Goal: Ask a question: Seek information or help from site administrators or community

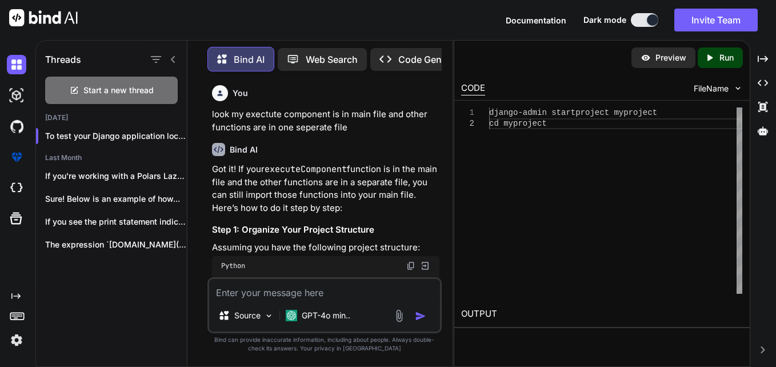
scroll to position [0, 11]
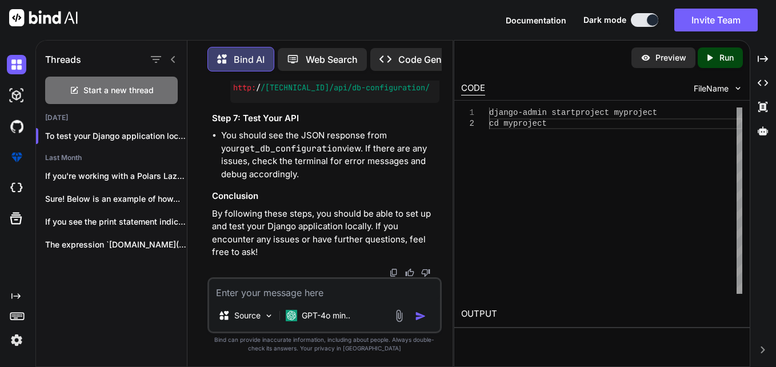
click at [313, 296] on textarea at bounding box center [325, 289] width 232 height 21
type textarea "def executeComponent(headerRow, sheetName, startDataRow, endDataRow, fields, no…"
type textarea "x"
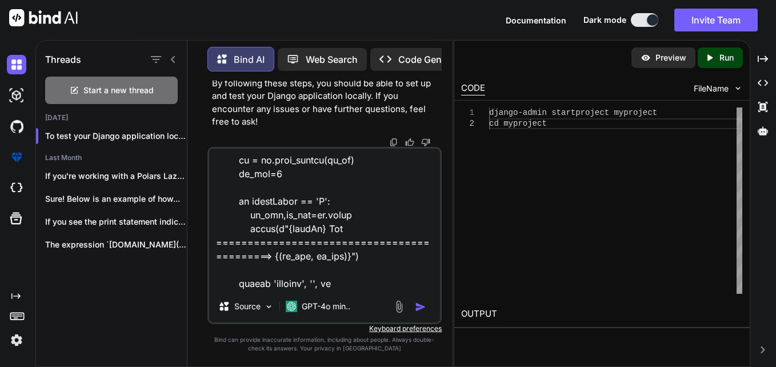
type textarea "def executeComponent(headerRow, sheetName, startDataRow, endDataRow, fields, no…"
type textarea "x"
type textarea "def executeComponent(headerRow, sheetName, startDataRow, endDataRow, fields, no…"
type textarea "x"
type textarea "def executeComponent(headerRow, sheetName, startDataRow, endDataRow, fields, no…"
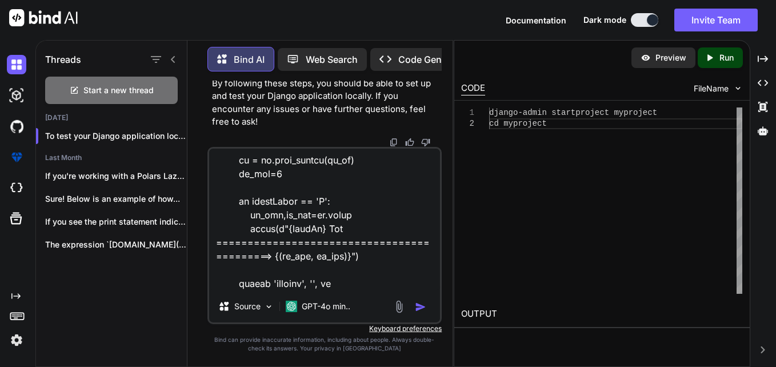
type textarea "x"
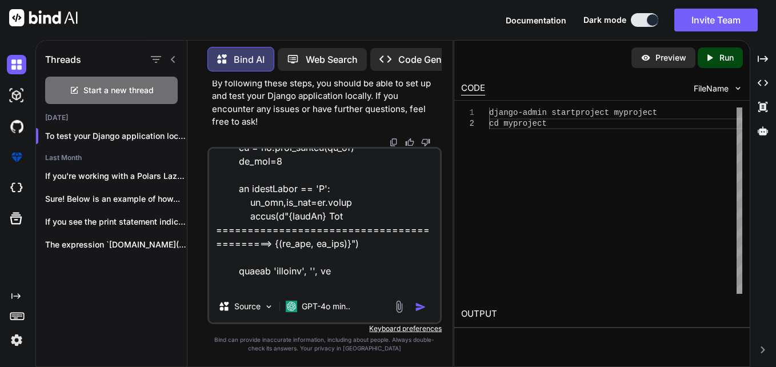
scroll to position [756, 0]
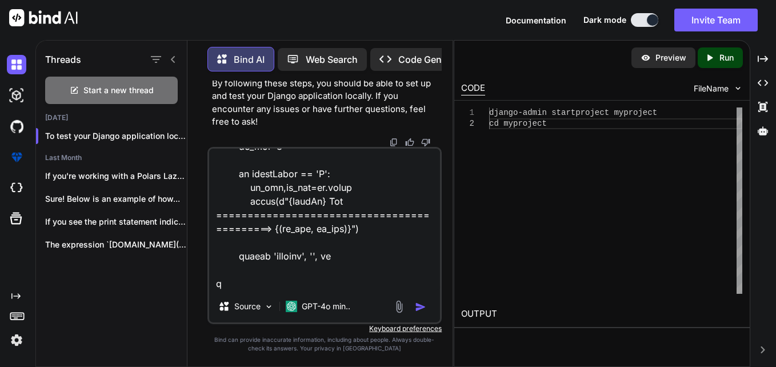
type textarea "def executeComponent(headerRow, sheetName, startDataRow, endDataRow, fields, no…"
type textarea "x"
type textarea "def executeComponent(headerRow, sheetName, startDataRow, endDataRow, fields, no…"
type textarea "x"
type textarea "def executeComponent(headerRow, sheetName, startDataRow, endDataRow, fields, no…"
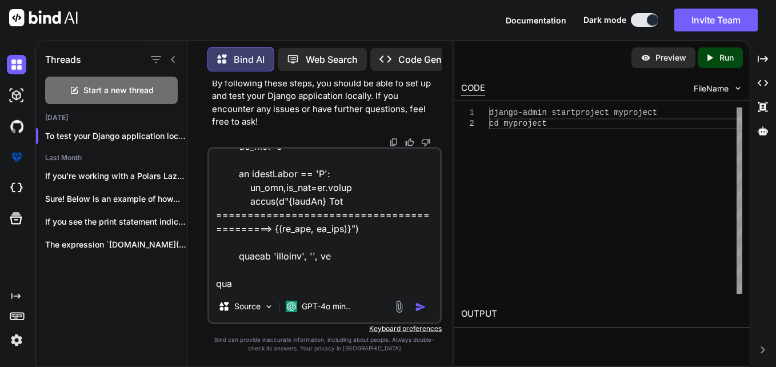
type textarea "x"
type textarea "def executeComponent(headerRow, sheetName, startDataRow, endDataRow, fields, no…"
type textarea "x"
type textarea "def executeComponent(headerRow, sheetName, startDataRow, endDataRow, fields, no…"
type textarea "x"
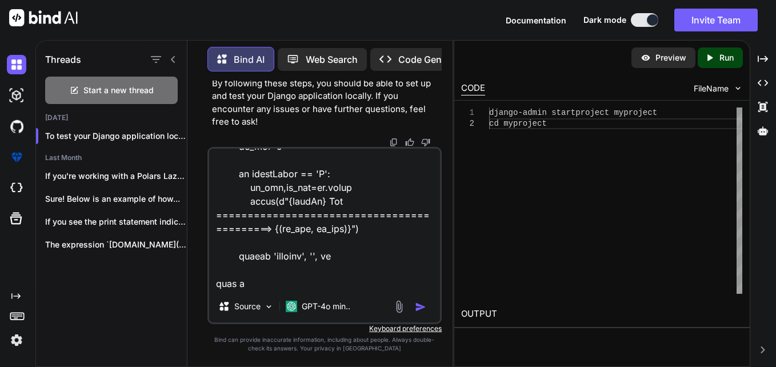
type textarea "def executeComponent(headerRow, sheetName, startDataRow, endDataRow, fields, no…"
type textarea "x"
type textarea "def executeComponent(headerRow, sheetName, startDataRow, endDataRow, fields, no…"
type textarea "x"
type textarea "def executeComponent(headerRow, sheetName, startDataRow, endDataRow, fields, no…"
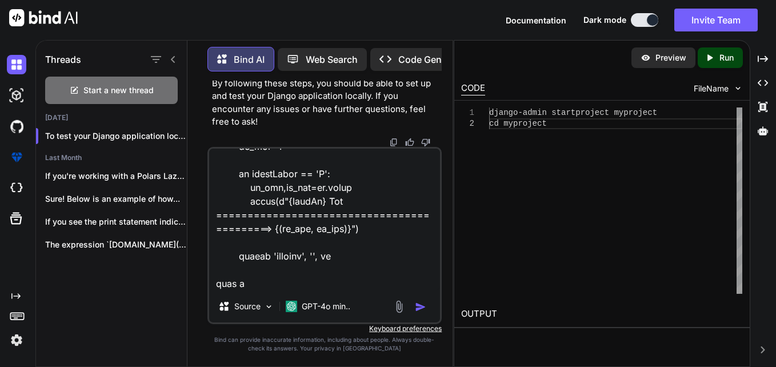
type textarea "x"
type textarea "def executeComponent(headerRow, sheetName, startDataRow, endDataRow, fields, no…"
type textarea "x"
type textarea "def executeComponent(headerRow, sheetName, startDataRow, endDataRow, fields, no…"
type textarea "x"
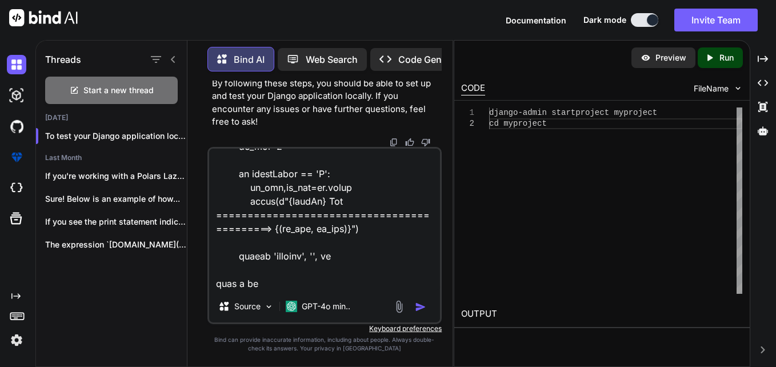
type textarea "def executeComponent(headerRow, sheetName, startDataRow, endDataRow, fields, no…"
type textarea "x"
type textarea "def executeComponent(headerRow, sheetName, startDataRow, endDataRow, fields, no…"
type textarea "x"
type textarea "def executeComponent(headerRow, sheetName, startDataRow, endDataRow, fields, no…"
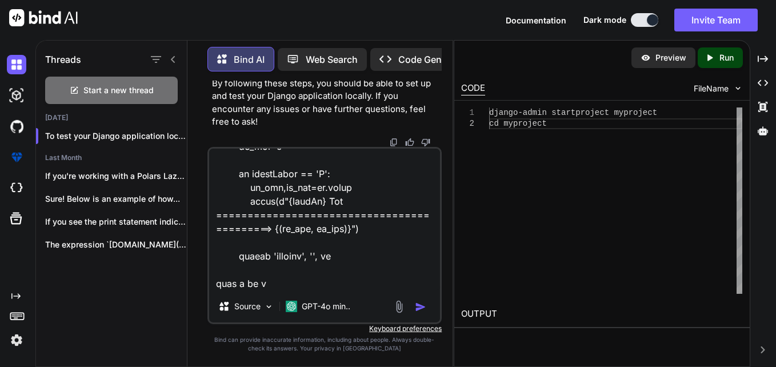
type textarea "x"
type textarea "def executeComponent(headerRow, sheetName, startDataRow, endDataRow, fields, no…"
type textarea "x"
type textarea "def executeComponent(headerRow, sheetName, startDataRow, endDataRow, fields, no…"
type textarea "x"
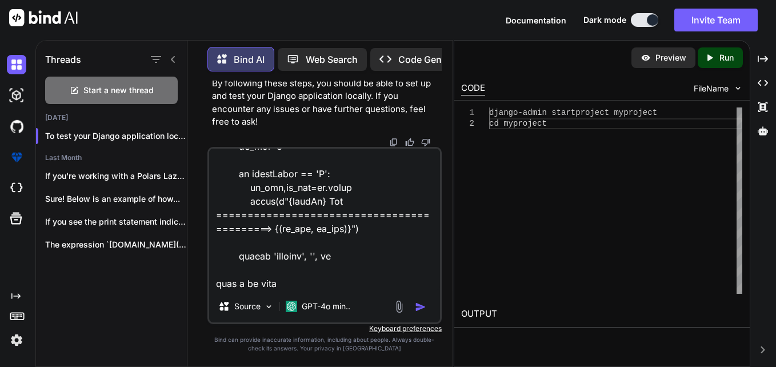
type textarea "def executeComponent(headerRow, sheetName, startDataRow, endDataRow, fields, no…"
type textarea "x"
type textarea "def executeComponent(headerRow, sheetName, startDataRow, endDataRow, fields, no…"
type textarea "x"
type textarea "def executeComponent(headerRow, sheetName, startDataRow, endDataRow, fields, no…"
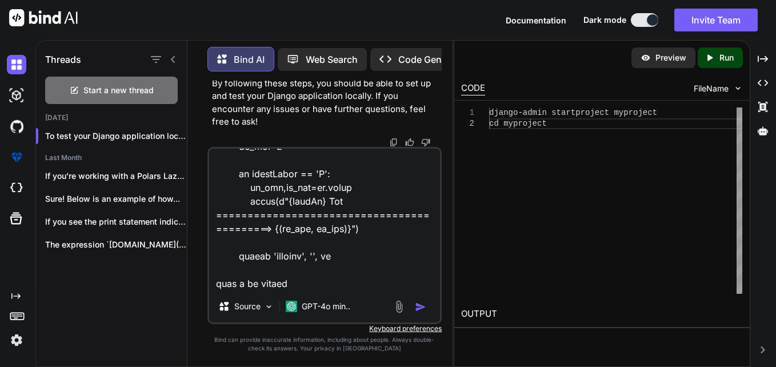
type textarea "x"
type textarea "def executeComponent(headerRow, sheetName, startDataRow, endDataRow, fields, no…"
type textarea "x"
type textarea "def executeComponent(headerRow, sheetName, startDataRow, endDataRow, fields, no…"
type textarea "x"
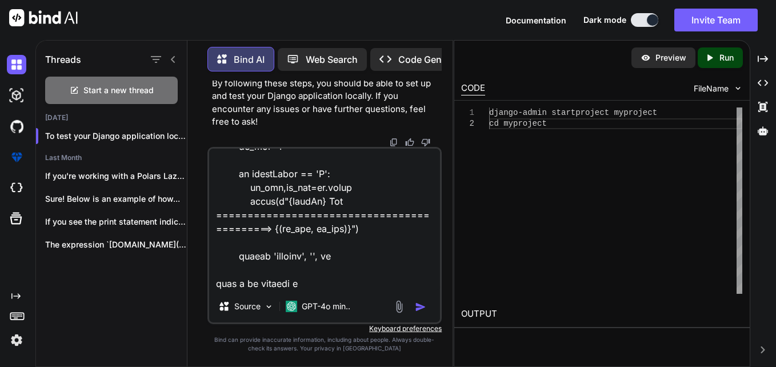
type textarea "def executeComponent(headerRow, sheetName, startDataRow, endDataRow, fields, no…"
type textarea "x"
type textarea "def executeComponent(headerRow, sheetName, startDataRow, endDataRow, fields, no…"
type textarea "x"
type textarea "def executeComponent(headerRow, sheetName, startDataRow, endDataRow, fields, no…"
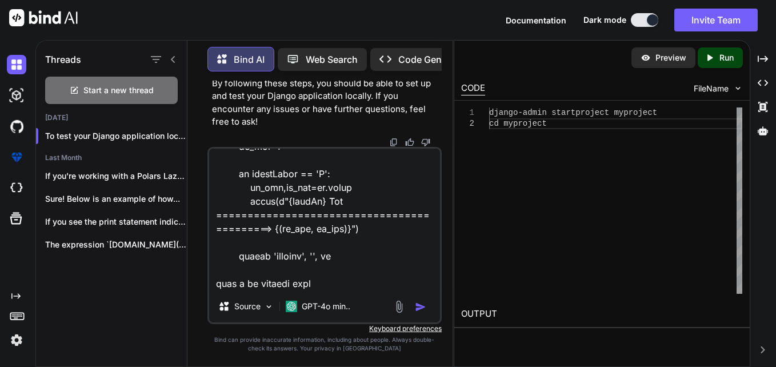
type textarea "x"
type textarea "def executeComponent(headerRow, sheetName, startDataRow, endDataRow, fields, no…"
type textarea "x"
type textarea "def executeComponent(headerRow, sheetName, startDataRow, endDataRow, fields, no…"
type textarea "x"
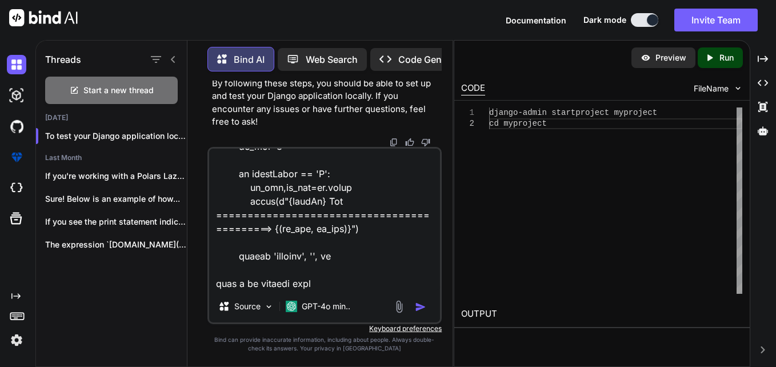
type textarea "def executeComponent(headerRow, sheetName, startDataRow, endDataRow, fields, no…"
type textarea "x"
type textarea "def executeComponent(headerRow, sheetName, startDataRow, endDataRow, fields, no…"
type textarea "x"
type textarea "def executeComponent(headerRow, sheetName, startDataRow, endDataRow, fields, no…"
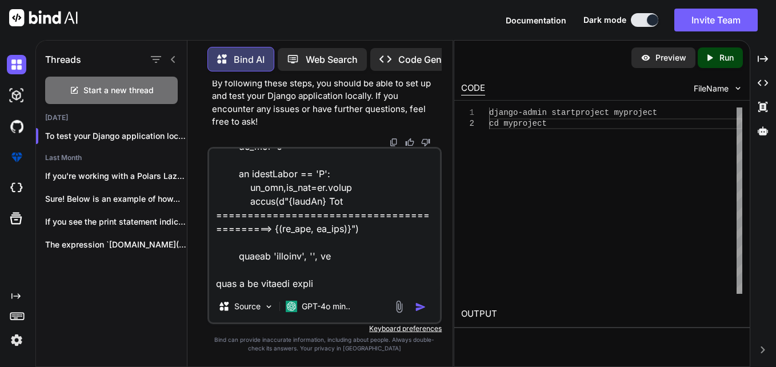
type textarea "x"
type textarea "def executeComponent(headerRow, sheetName, startDataRow, endDataRow, fields, no…"
type textarea "x"
type textarea "def executeComponent(headerRow, sheetName, startDataRow, endDataRow, fields, no…"
type textarea "x"
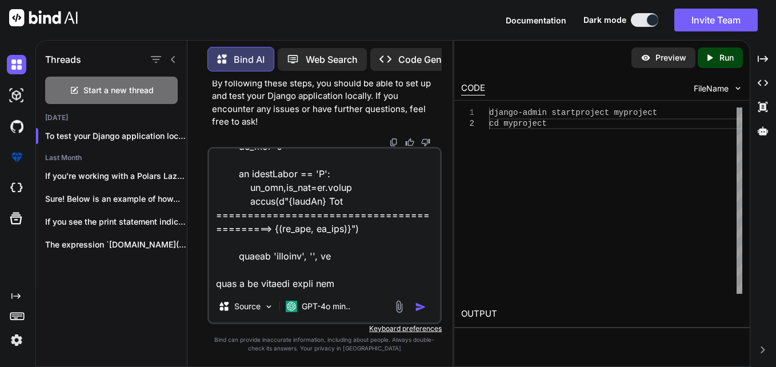
type textarea "def executeComponent(headerRow, sheetName, startDataRow, endDataRow, fields, no…"
type textarea "x"
type textarea "def executeComponent(headerRow, sheetName, startDataRow, endDataRow, fields, no…"
type textarea "x"
type textarea "def executeComponent(headerRow, sheetName, startDataRow, endDataRow, fields, no…"
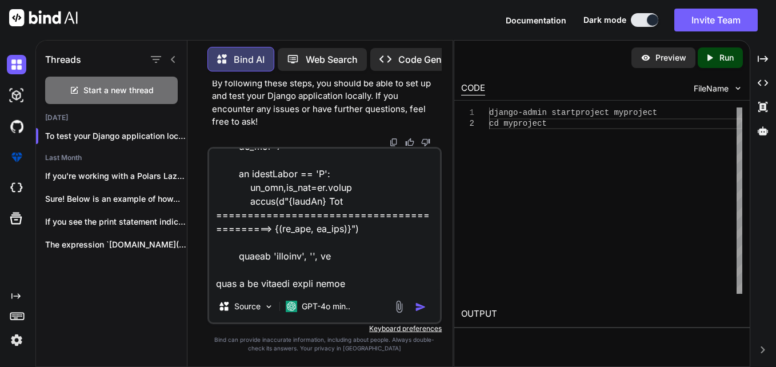
type textarea "x"
type textarea "def executeComponent(headerRow, sheetName, startDataRow, endDataRow, fields, no…"
type textarea "x"
type textarea "def executeComponent(headerRow, sheetName, startDataRow, endDataRow, fields, no…"
type textarea "x"
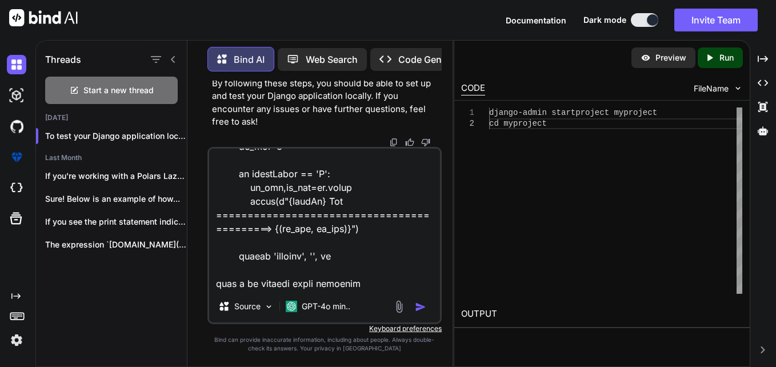
type textarea "def executeComponent(headerRow, sheetName, startDataRow, endDataRow, fields, no…"
type textarea "x"
type textarea "def executeComponent(headerRow, sheetName, startDataRow, endDataRow, fields, no…"
type textarea "x"
type textarea "def executeComponent(headerRow, sheetName, startDataRow, endDataRow, fields, no…"
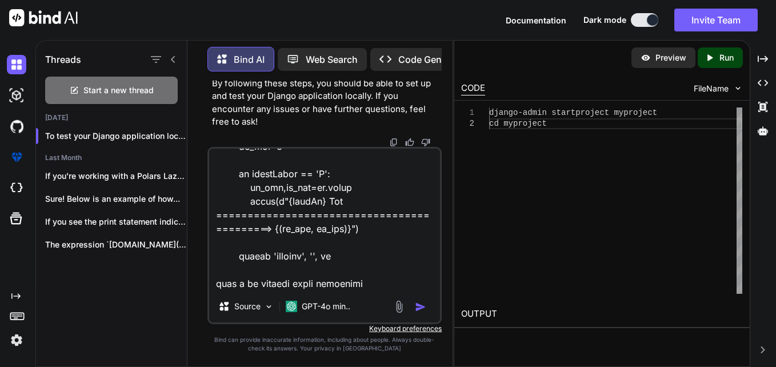
type textarea "x"
type textarea "def executeComponent(headerRow, sheetName, startDataRow, endDataRow, fields, no…"
type textarea "x"
type textarea "def executeComponent(headerRow, sheetName, startDataRow, endDataRow, fields, no…"
type textarea "x"
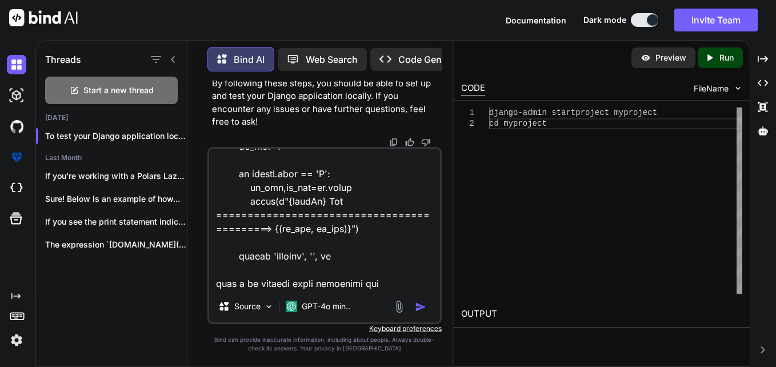
type textarea "def executeComponent(headerRow, sheetName, startDataRow, endDataRow, fields, no…"
type textarea "x"
type textarea "def executeComponent(headerRow, sheetName, startDataRow, endDataRow, fields, no…"
type textarea "x"
type textarea "def executeComponent(headerRow, sheetName, startDataRow, endDataRow, fields, no…"
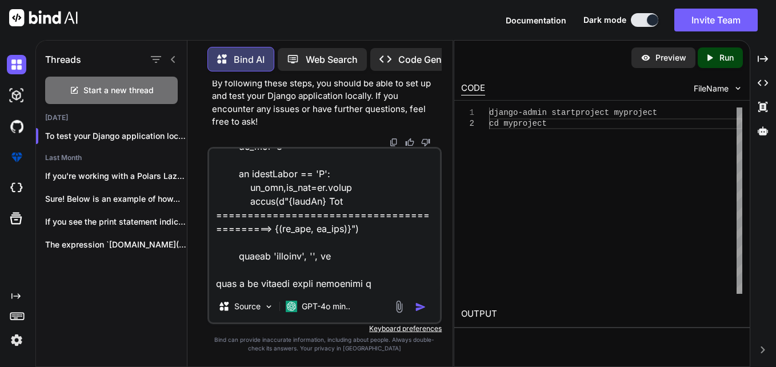
type textarea "x"
type textarea "def executeComponent(headerRow, sheetName, startDataRow, endDataRow, fields, no…"
type textarea "x"
type textarea "def executeComponent(headerRow, sheetName, startDataRow, endDataRow, fields, no…"
type textarea "x"
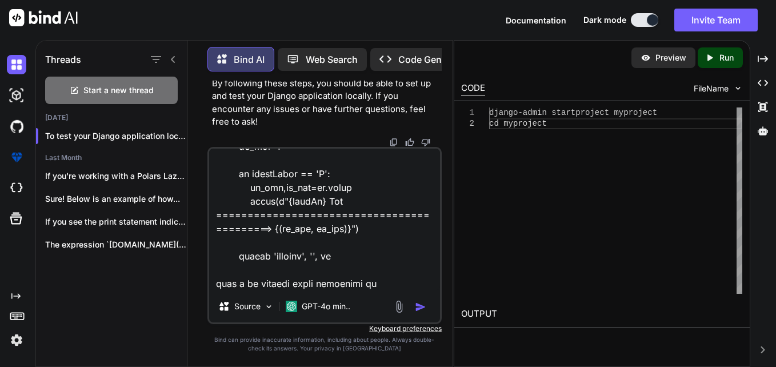
type textarea "def executeComponent(headerRow, sheetName, startDataRow, endDataRow, fields, no…"
type textarea "x"
type textarea "def executeComponent(headerRow, sheetName, startDataRow, endDataRow, fields, no…"
type textarea "x"
type textarea "def executeComponent(headerRow, sheetName, startDataRow, endDataRow, fields, no…"
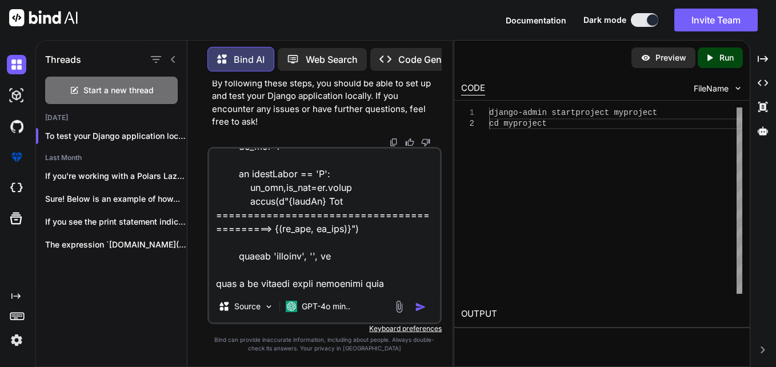
type textarea "x"
type textarea "def executeComponent(headerRow, sheetName, startDataRow, endDataRow, fields, no…"
type textarea "x"
type textarea "def executeComponent(headerRow, sheetName, startDataRow, endDataRow, fields, no…"
type textarea "x"
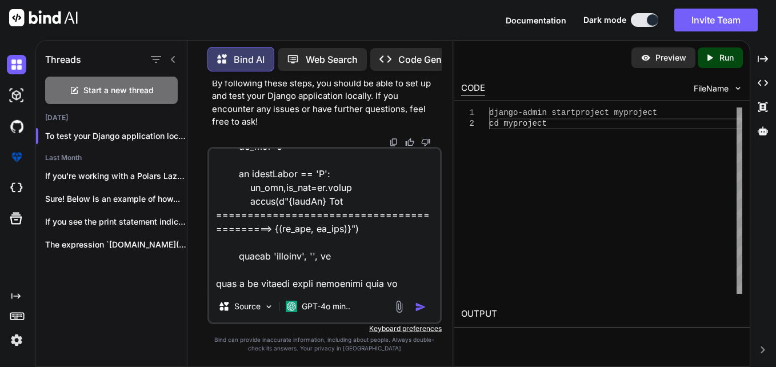
type textarea "def executeComponent(headerRow, sheetName, startDataRow, endDataRow, fields, no…"
type textarea "x"
type textarea "def executeComponent(headerRow, sheetName, startDataRow, endDataRow, fields, no…"
type textarea "x"
type textarea "def executeComponent(headerRow, sheetName, startDataRow, endDataRow, fields, no…"
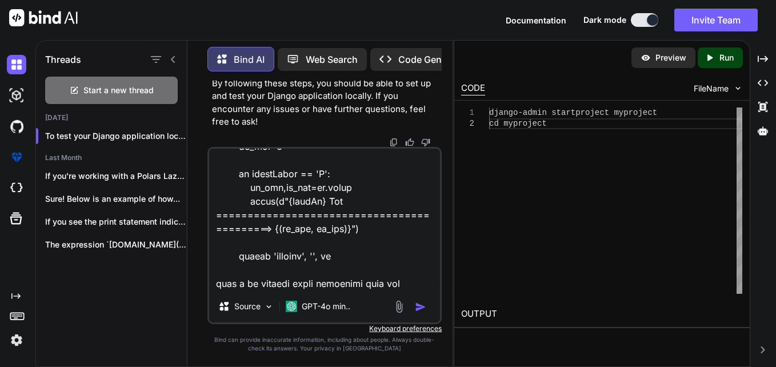
type textarea "x"
type textarea "def executeComponent(headerRow, sheetName, startDataRow, endDataRow, fields, no…"
type textarea "x"
type textarea "def executeComponent(headerRow, sheetName, startDataRow, endDataRow, fields, no…"
type textarea "x"
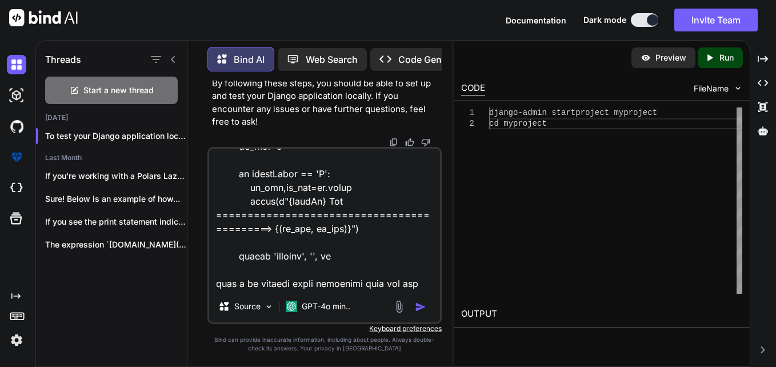
type textarea "def executeComponent(headerRow, sheetName, startDataRow, endDataRow, fields, no…"
type textarea "x"
type textarea "def executeComponent(headerRow, sheetName, startDataRow, endDataRow, fields, no…"
type textarea "x"
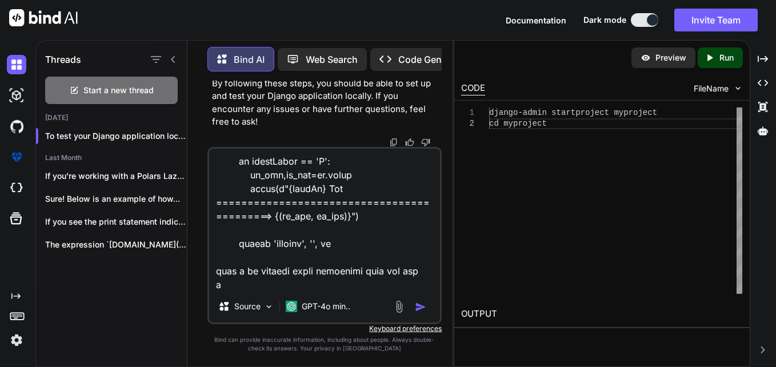
scroll to position [770, 0]
type textarea "def executeComponent(headerRow, sheetName, startDataRow, endDataRow, fields, no…"
type textarea "x"
type textarea "def executeComponent(headerRow, sheetName, startDataRow, endDataRow, fields, no…"
type textarea "x"
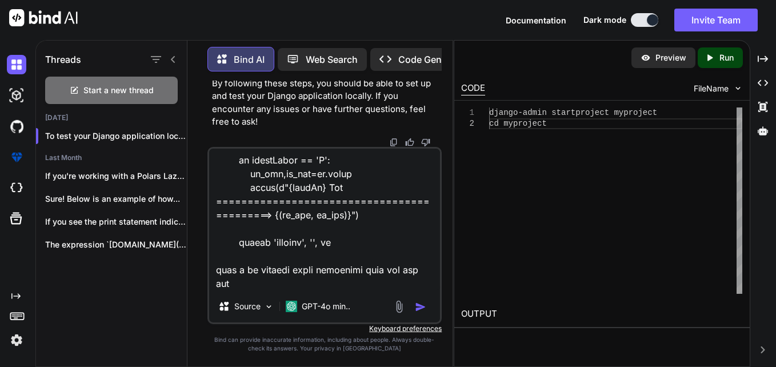
type textarea "def executeComponent(headerRow, sheetName, startDataRow, endDataRow, fields, no…"
type textarea "x"
type textarea "def executeComponent(headerRow, sheetName, startDataRow, endDataRow, fields, no…"
type textarea "x"
type textarea "def executeComponent(headerRow, sheetName, startDataRow, endDataRow, fields, no…"
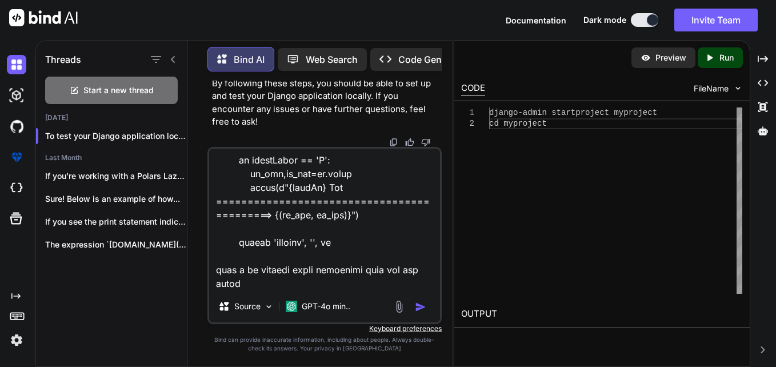
type textarea "x"
type textarea "def executeComponent(headerRow, sheetName, startDataRow, endDataRow, fields, no…"
type textarea "x"
type textarea "def executeComponent(headerRow, sheetName, startDataRow, endDataRow, fields, no…"
type textarea "x"
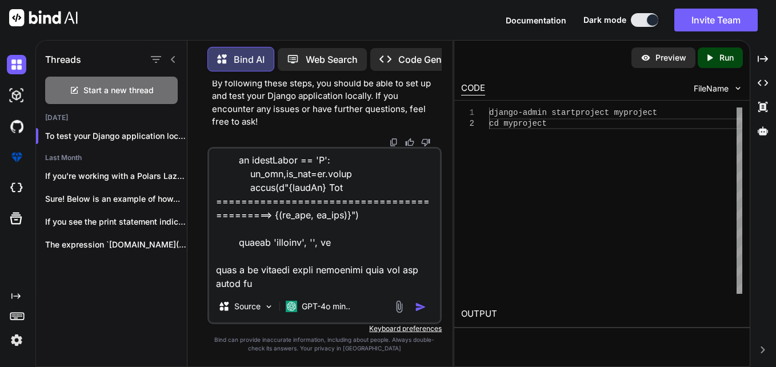
type textarea "def executeComponent(headerRow, sheetName, startDataRow, endDataRow, fields, no…"
type textarea "x"
type textarea "def executeComponent(headerRow, sheetName, startDataRow, endDataRow, fields, no…"
type textarea "x"
type textarea "def executeComponent(headerRow, sheetName, startDataRow, endDataRow, fields, no…"
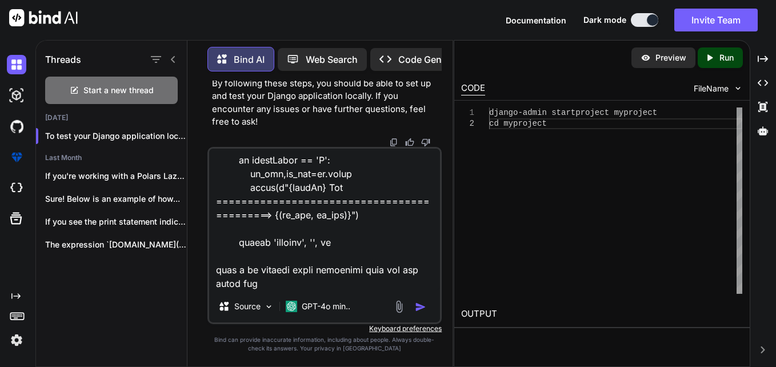
type textarea "x"
type textarea "def executeComponent(headerRow, sheetName, startDataRow, endDataRow, fields, no…"
type textarea "x"
type textarea "def executeComponent(headerRow, sheetName, startDataRow, endDataRow, fields, no…"
type textarea "x"
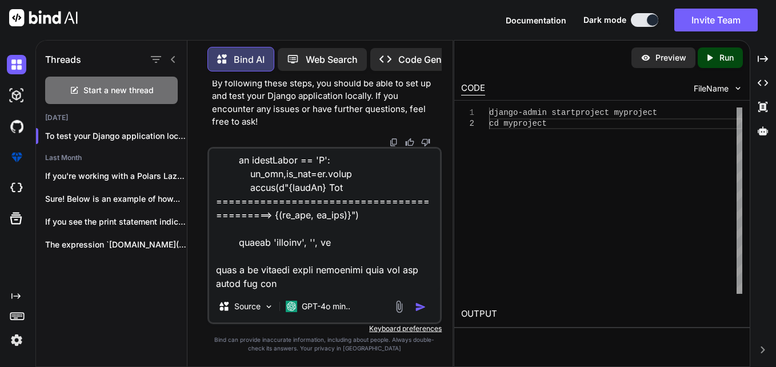
type textarea "def executeComponent(headerRow, sheetName, startDataRow, endDataRow, fields, no…"
type textarea "x"
type textarea "def executeComponent(headerRow, sheetName, startDataRow, endDataRow, fields, no…"
type textarea "x"
type textarea "def executeComponent(headerRow, sheetName, startDataRow, endDataRow, fields, no…"
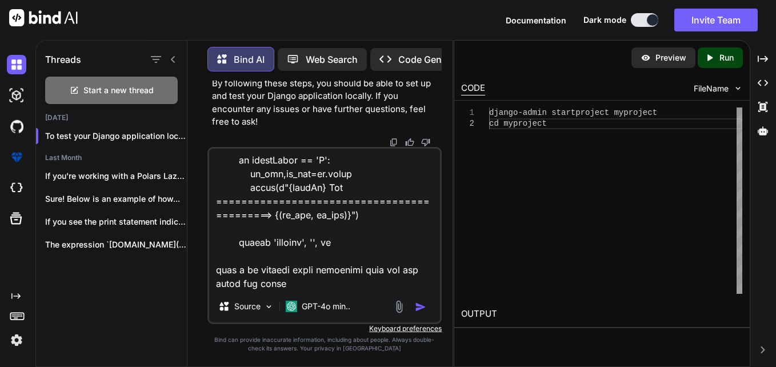
type textarea "x"
type textarea "def executeComponent(headerRow, sheetName, startDataRow, endDataRow, fields, no…"
type textarea "x"
type textarea "def executeComponent(headerRow, sheetName, startDataRow, endDataRow, fields, no…"
type textarea "x"
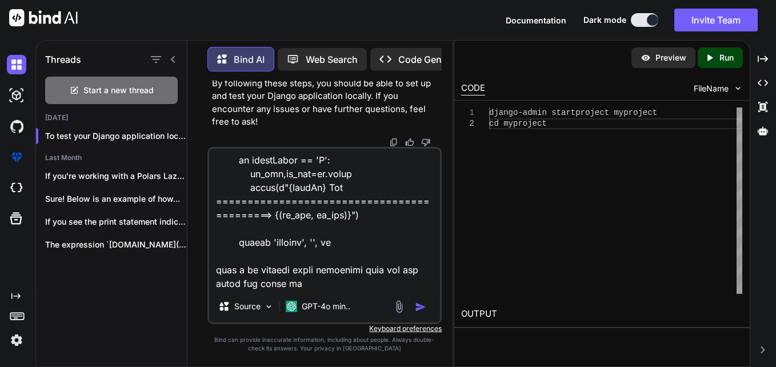
type textarea "def executeComponent(headerRow, sheetName, startDataRow, endDataRow, fields, no…"
type textarea "x"
type textarea "def executeComponent(headerRow, sheetName, startDataRow, endDataRow, fields, no…"
type textarea "x"
type textarea "def executeComponent(headerRow, sheetName, startDataRow, endDataRow, fields, no…"
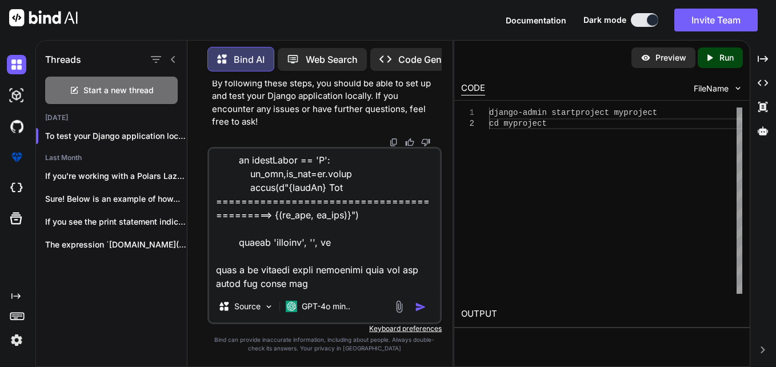
type textarea "x"
type textarea "def executeComponent(headerRow, sheetName, startDataRow, endDataRow, fields, no…"
type textarea "x"
type textarea "def executeComponent(headerRow, sheetName, startDataRow, endDataRow, fields, no…"
type textarea "x"
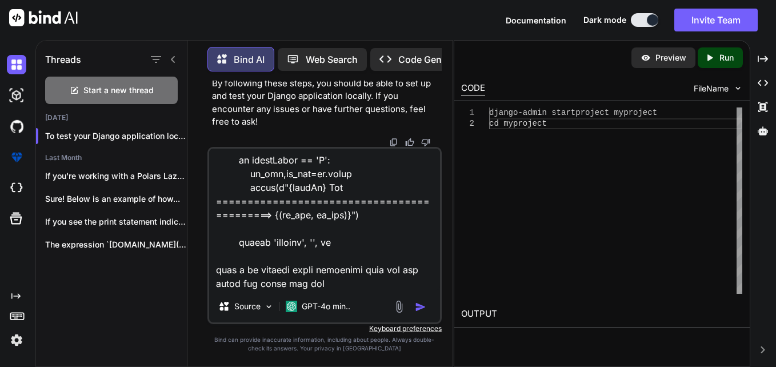
type textarea "def executeComponent(headerRow, sheetName, startDataRow, endDataRow, fields, no…"
type textarea "x"
type textarea "def executeComponent(headerRow, sheetName, startDataRow, endDataRow, fields, no…"
type textarea "x"
type textarea "def executeComponent(headerRow, sheetName, startDataRow, endDataRow, fields, no…"
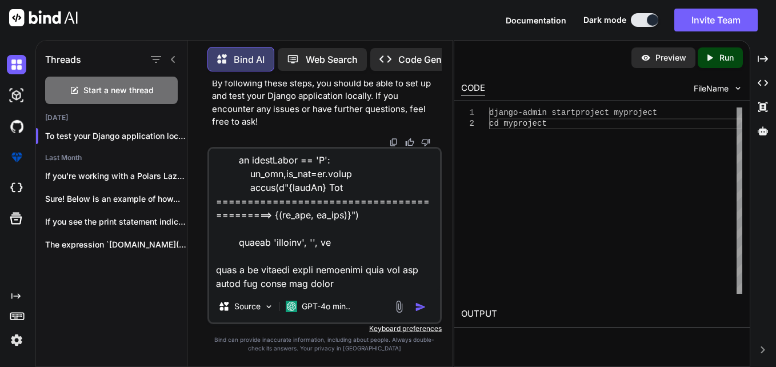
type textarea "x"
type textarea "def executeComponent(headerRow, sheetName, startDataRow, endDataRow, fields, no…"
type textarea "x"
type textarea "def executeComponent(headerRow, sheetName, startDataRow, endDataRow, fields, no…"
type textarea "x"
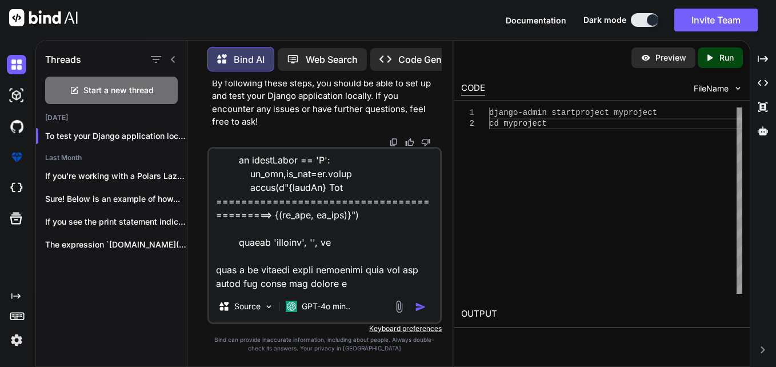
type textarea "def executeComponent(headerRow, sheetName, startDataRow, endDataRow, fields, no…"
type textarea "x"
type textarea "def executeComponent(headerRow, sheetName, startDataRow, endDataRow, fields, no…"
type textarea "x"
type textarea "def executeComponent(headerRow, sheetName, startDataRow, endDataRow, fields, no…"
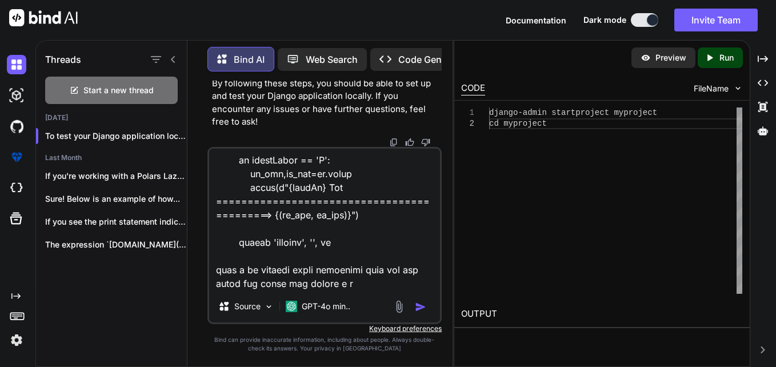
type textarea "x"
type textarea "def executeComponent(headerRow, sheetName, startDataRow, endDataRow, fields, no…"
type textarea "x"
type textarea "def executeComponent(headerRow, sheetName, startDataRow, endDataRow, fields, no…"
type textarea "x"
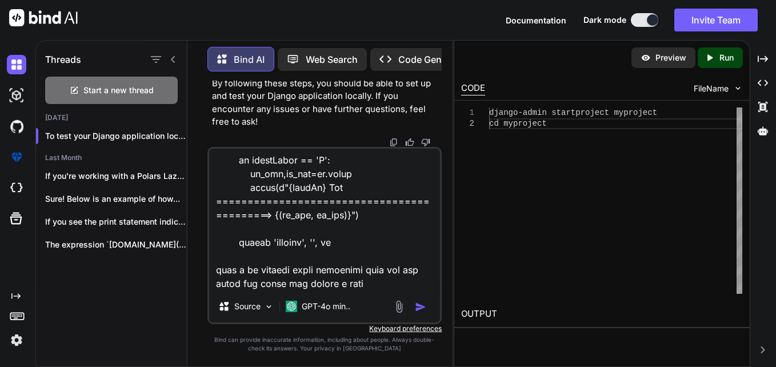
type textarea "def executeComponent(headerRow, sheetName, startDataRow, endDataRow, fields, no…"
type textarea "x"
type textarea "def executeComponent(headerRow, sheetName, startDataRow, endDataRow, fields, no…"
type textarea "x"
type textarea "def executeComponent(headerRow, sheetName, startDataRow, endDataRow, fields, no…"
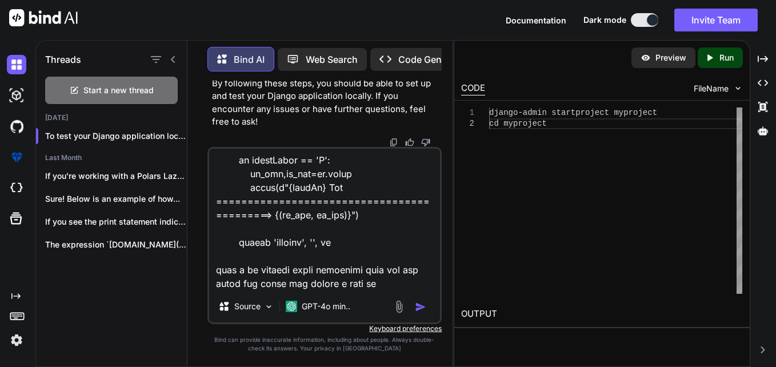
type textarea "x"
type textarea "def executeComponent(headerRow, sheetName, startDataRow, endDataRow, fields, no…"
type textarea "x"
type textarea "def executeComponent(headerRow, sheetName, startDataRow, endDataRow, fields, no…"
type textarea "x"
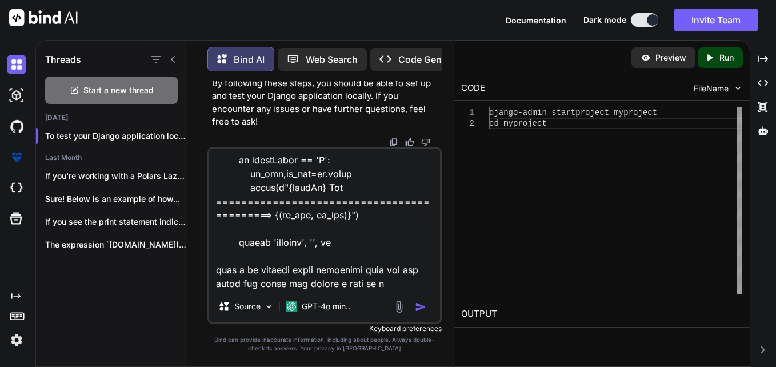
type textarea "def executeComponent(headerRow, sheetName, startDataRow, endDataRow, fields, no…"
type textarea "x"
type textarea "def executeComponent(headerRow, sheetName, startDataRow, endDataRow, fields, no…"
type textarea "x"
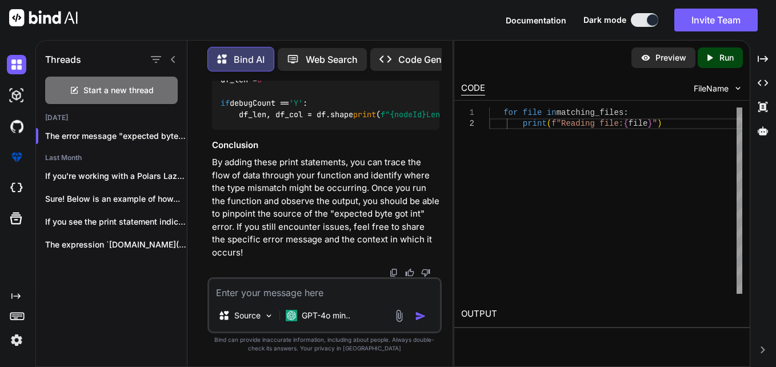
scroll to position [44790, 0]
click at [326, 280] on textarea at bounding box center [325, 289] width 232 height 21
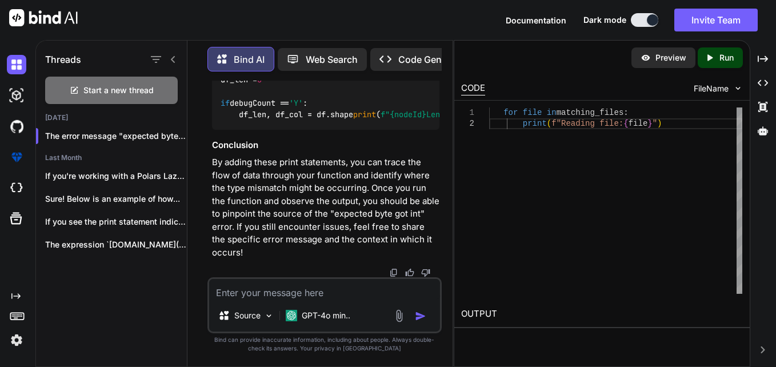
scroll to position [45369, 0]
click at [352, 287] on textarea at bounding box center [325, 289] width 232 height 21
drag, startPoint x: 330, startPoint y: 283, endPoint x: 211, endPoint y: 294, distance: 120.0
click at [211, 294] on textarea "here it is printi" at bounding box center [325, 289] width 232 height 21
paste textarea
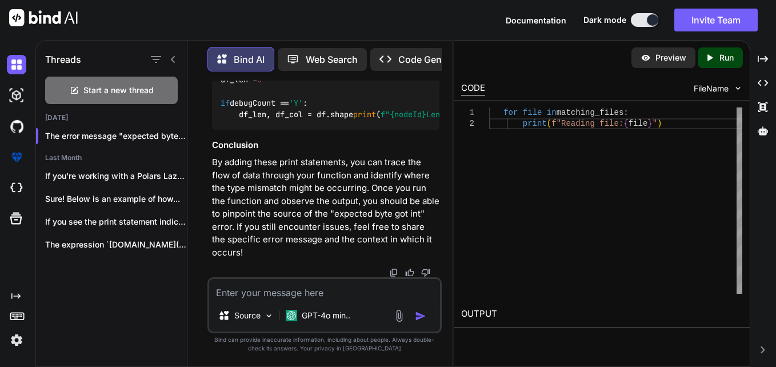
paste textarea
paste textarea "DATETIME equivalent in polars id strptime if the input is in "%Y-%m-%d %H:%M:%S…"
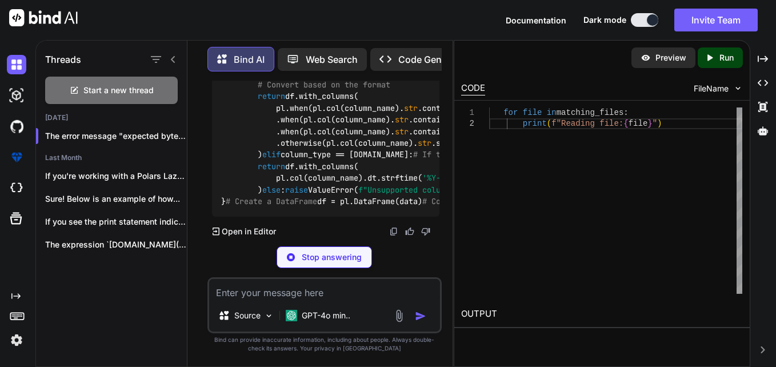
scroll to position [45512, 0]
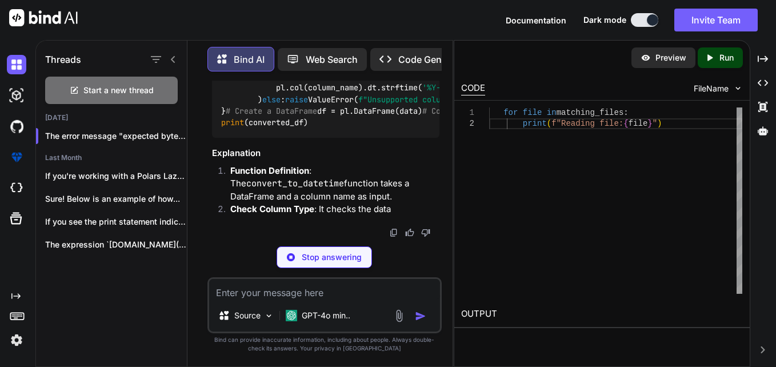
click at [329, 261] on p "Stop answering" at bounding box center [332, 257] width 60 height 11
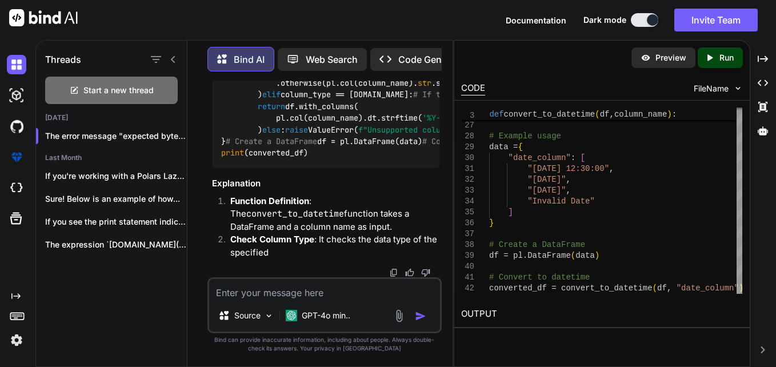
click at [334, 293] on textarea at bounding box center [325, 289] width 232 height 21
paste textarea "DATETIME equivalent in polars id strptime if the input is in "%Y-%m-%d %H:%M:%S…"
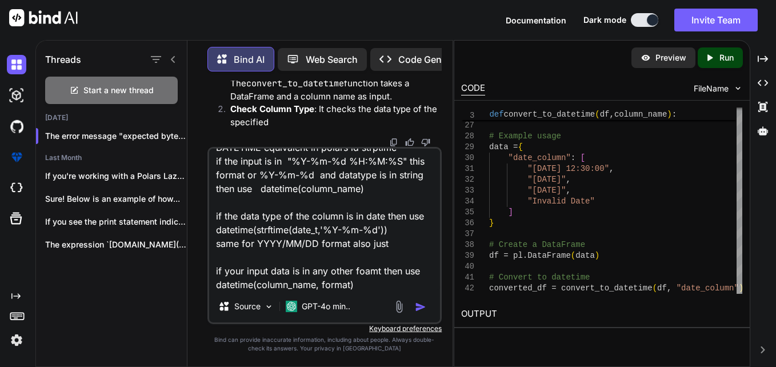
scroll to position [42, 0]
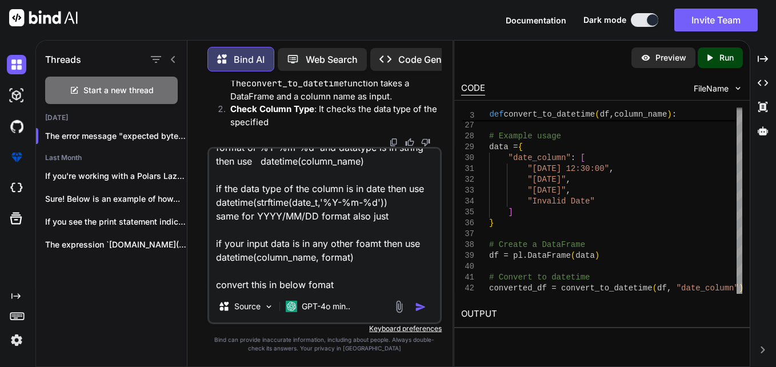
click at [349, 285] on textarea "DATETIME equivalent in polars id strptime if the input is in "%Y-%m-%d %H:%M:%S…" at bounding box center [325, 220] width 232 height 142
paste textarea "{ "example1": { "description": "Convert string in 'YYYY-MM-DD' format to date",…"
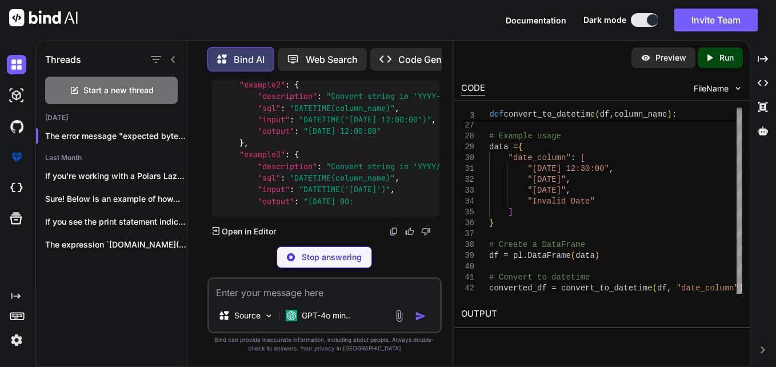
scroll to position [46272, 0]
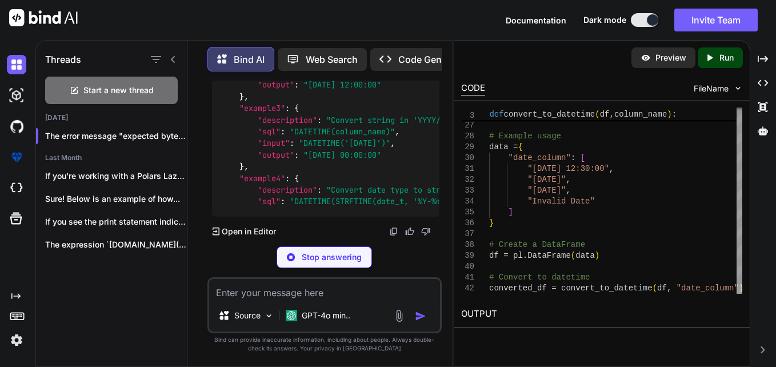
click at [319, 292] on textarea at bounding box center [325, 289] width 232 height 21
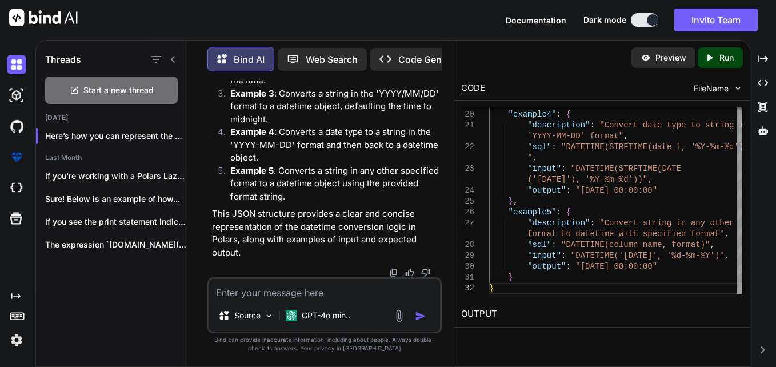
click at [317, 284] on textarea at bounding box center [325, 289] width 232 height 21
paste textarea "DATETIME equivalent in polars id strptime if the input is in "%Y-%m-%d %H:%M:%S…"
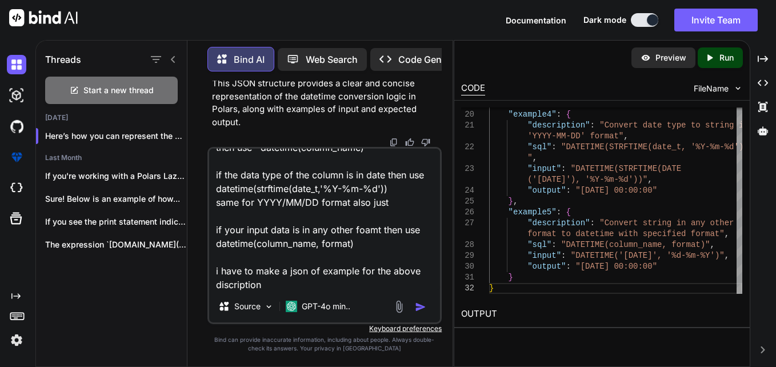
scroll to position [70, 0]
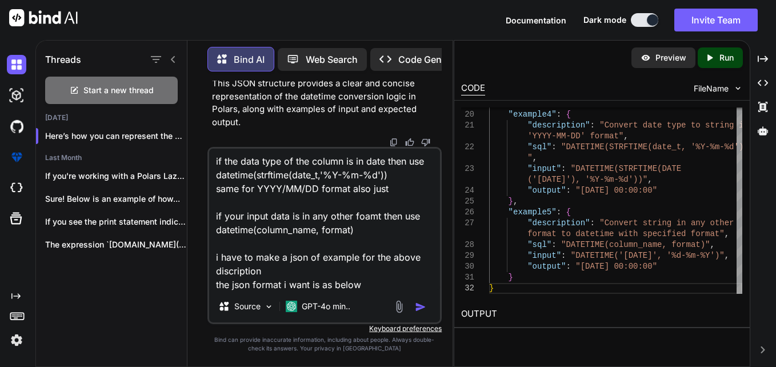
click at [375, 282] on textarea "DATETIME equivalent in polars id strptime if the input is in "%Y-%m-%d %H:%M:%S…" at bounding box center [325, 220] width 232 height 142
paste textarea "{ "example1": { "description": "Convert string in 'YYYY-MM-DD' format to date",…"
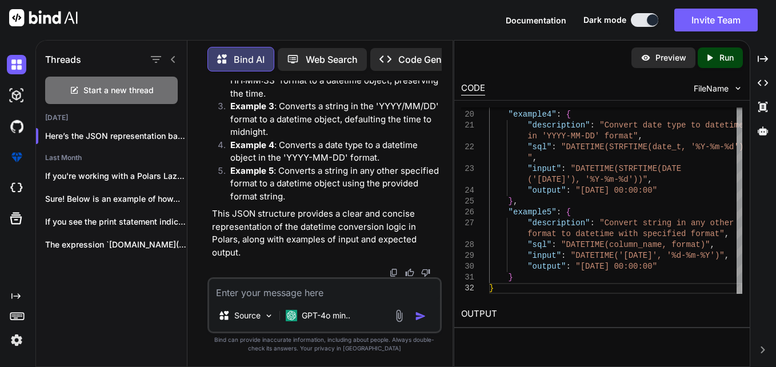
scroll to position [47686, 0]
click at [269, 285] on textarea at bounding box center [325, 289] width 232 height 21
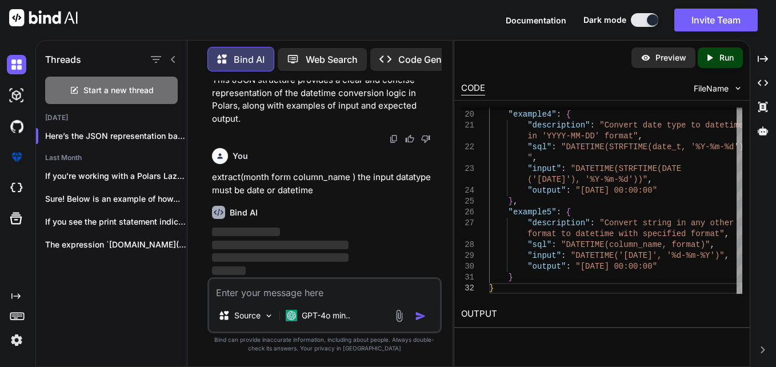
scroll to position [48409, 0]
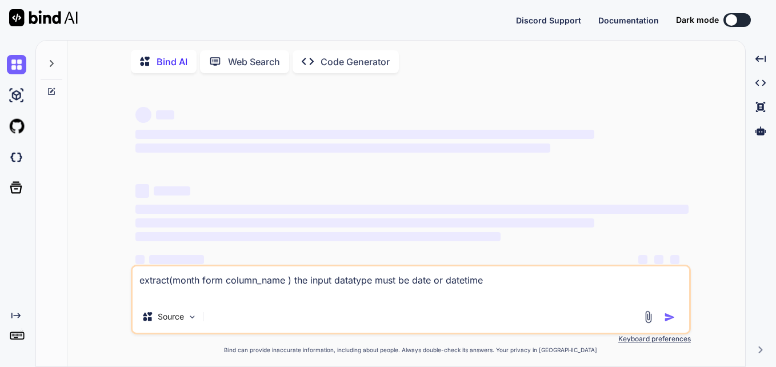
type textarea "x"
click at [294, 292] on textarea "extract(month form column_name ) the input datatype must be date or datetime" at bounding box center [411, 283] width 557 height 34
click at [738, 17] on button at bounding box center [737, 20] width 27 height 14
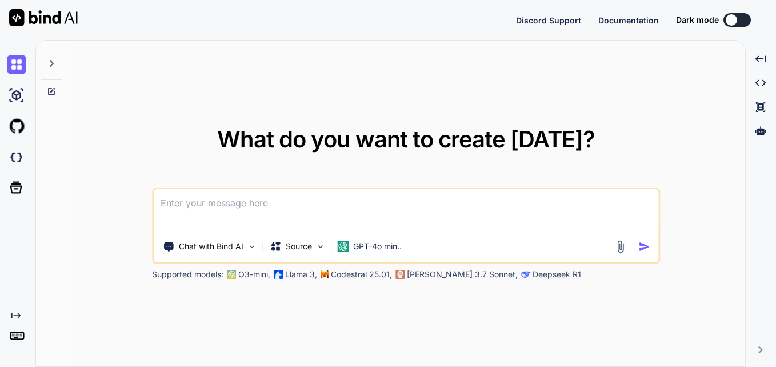
type textarea "x"
click at [322, 202] on textarea at bounding box center [406, 210] width 505 height 42
type textarea "{ "example1": { "description": "Convert string in 'YYYY-MM-DD' format to dateti…"
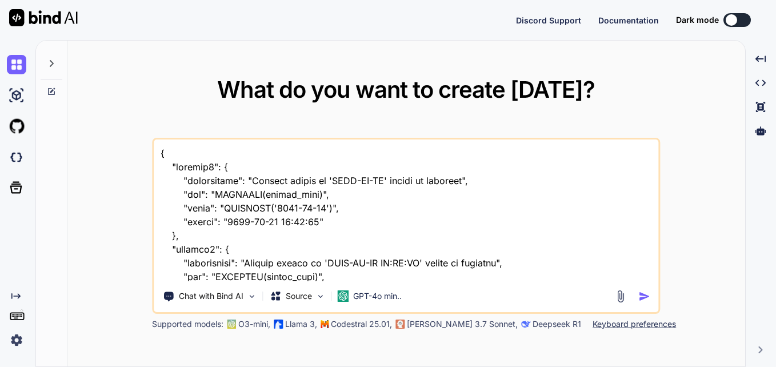
scroll to position [303, 0]
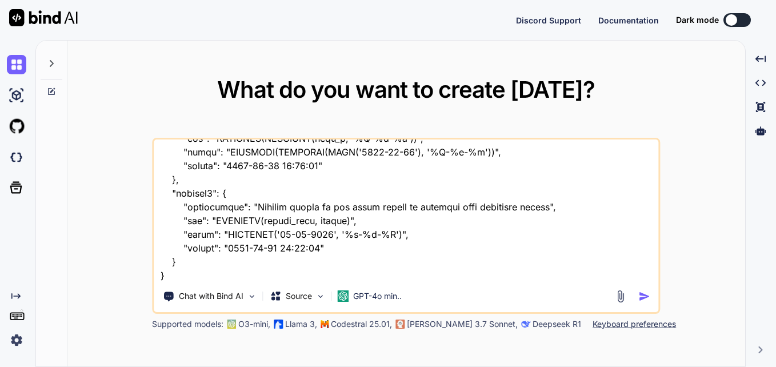
type textarea "x"
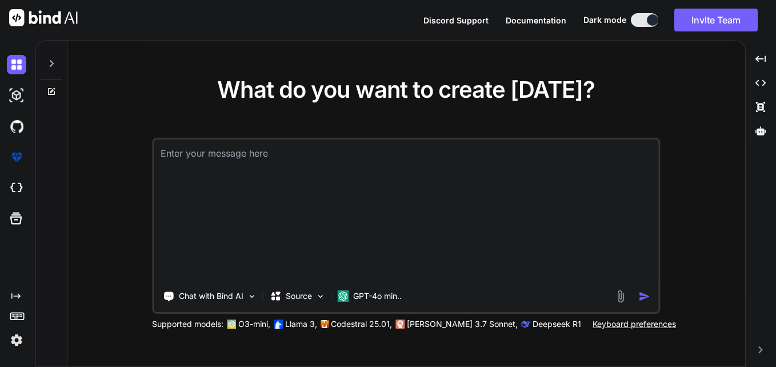
scroll to position [0, 0]
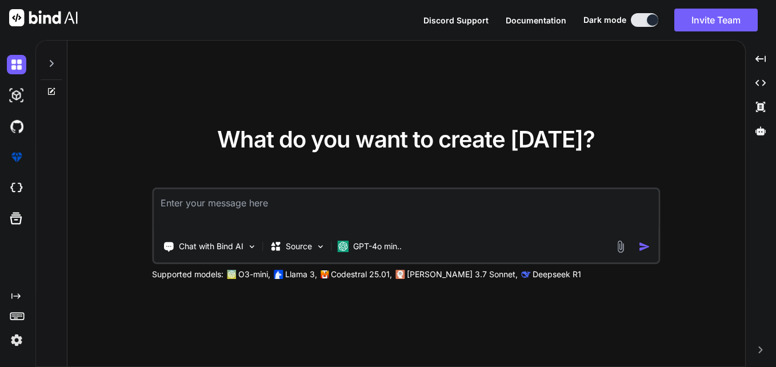
click at [50, 91] on icon at bounding box center [51, 91] width 9 height 9
click at [53, 62] on icon at bounding box center [51, 63] width 9 height 9
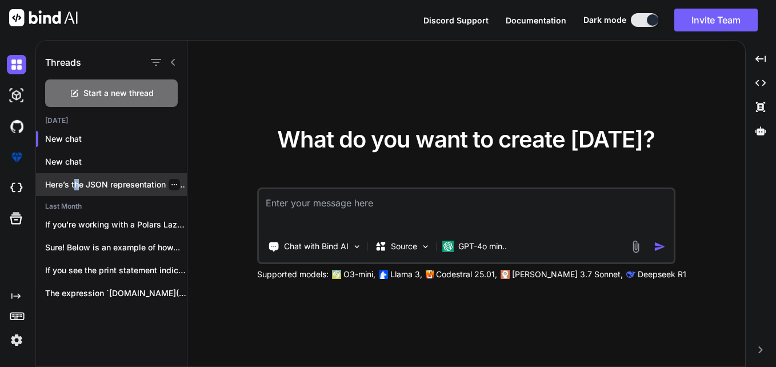
click at [77, 179] on div "Here’s the JSON representation based on your..." at bounding box center [111, 184] width 151 height 23
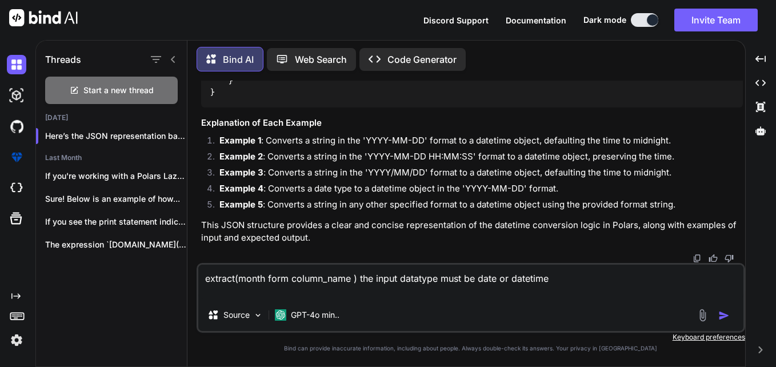
scroll to position [5189, 0]
type textarea "x"
type textarea "extract(month form column_name ) the input datatype must be date or datetime a"
type textarea "x"
type textarea "extract(month form column_name ) the input datatype must be date or datetime al"
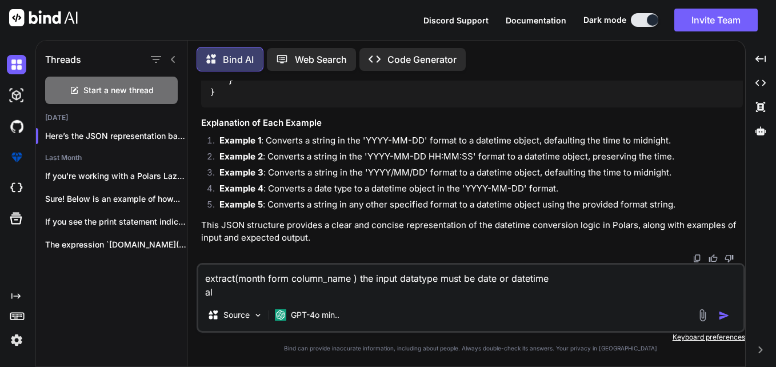
type textarea "x"
type textarea "extract(month form column_name ) the input datatype must be date or datetime als"
type textarea "x"
type textarea "extract(month form column_name ) the input datatype must be date or datetime al…"
type textarea "x"
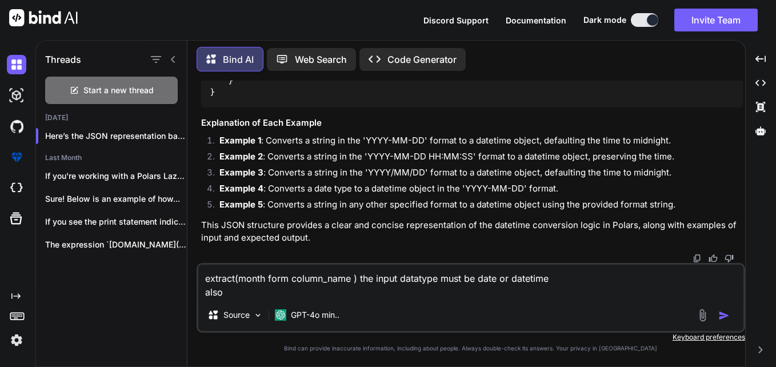
type textarea "extract(month form column_name ) the input datatype must be date or datetime al…"
type textarea "x"
type textarea "extract(month form column_name ) the input datatype must be date or datetime al…"
type textarea "x"
type textarea "extract(month form column_name ) the input datatype must be date or datetime al…"
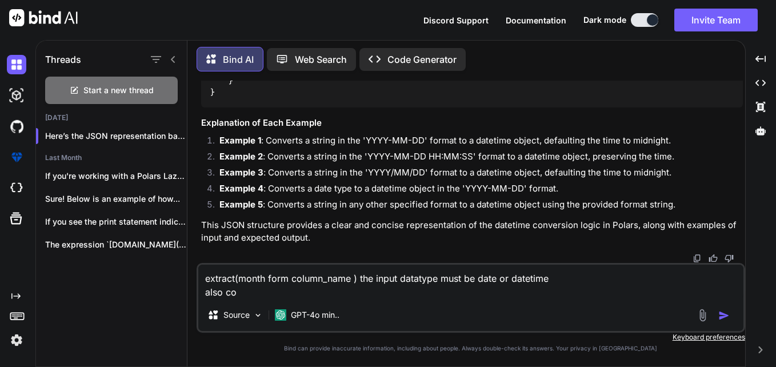
type textarea "x"
type textarea "extract(month form column_name ) the input datatype must be date or datetime al…"
type textarea "x"
type textarea "extract(month form column_name ) the input datatype must be date or datetime al…"
type textarea "x"
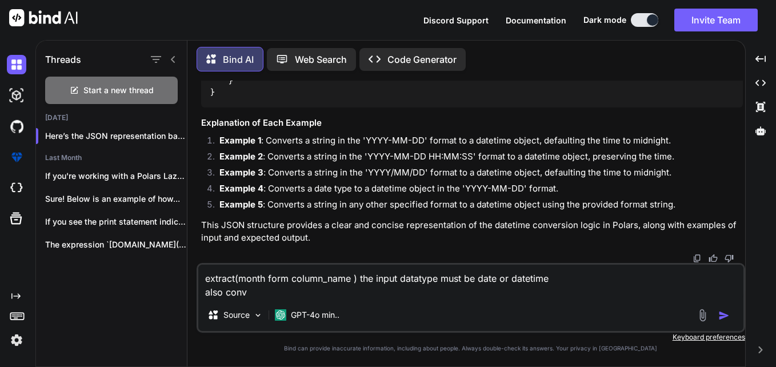
type textarea "extract(month form column_name ) the input datatype must be date or datetime al…"
type textarea "x"
type textarea "extract(month form column_name ) the input datatype must be date or datetime al…"
type textarea "x"
type textarea "extract(month form column_name ) the input datatype must be date or datetime al…"
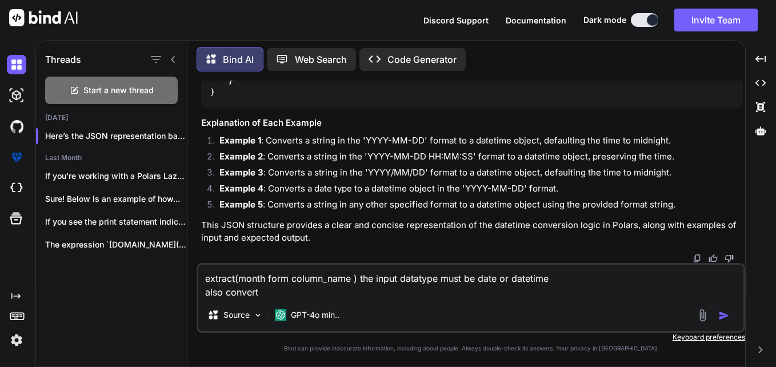
type textarea "x"
type textarea "extract(month form column_name ) the input datatype must be date or datetime al…"
type textarea "x"
type textarea "extract(month form column_name ) the input datatype must be date or datetime al…"
type textarea "x"
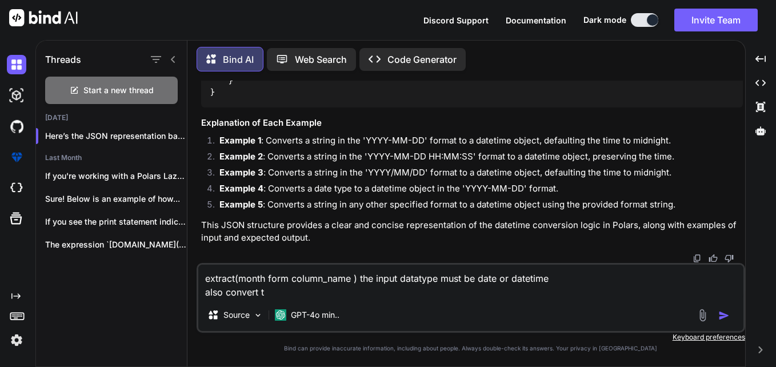
type textarea "extract(month form column_name ) the input datatype must be date or datetime al…"
type textarea "x"
type textarea "extract(month form column_name ) the input datatype must be date or datetime al…"
type textarea "x"
type textarea "extract(month form column_name ) the input datatype must be date or datetime al…"
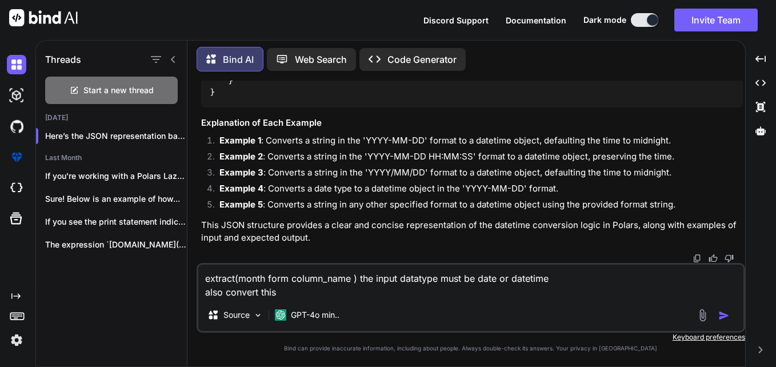
type textarea "x"
type textarea "extract(month form column_name ) the input datatype must be date or datetime al…"
type textarea "x"
type textarea "extract(month form column_name ) the input datatype must be date or datetime al…"
type textarea "x"
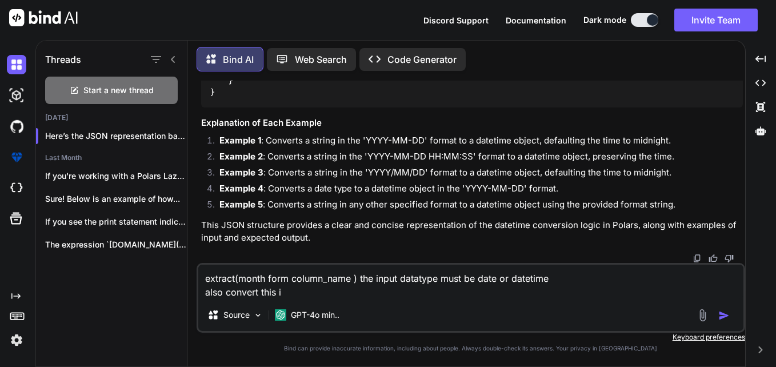
type textarea "extract(month form column_name ) the input datatype must be date or datetime al…"
type textarea "x"
type textarea "extract(month form column_name ) the input datatype must be date or datetime al…"
type textarea "x"
type textarea "extract(month form column_name ) the input datatype must be date or datetime al…"
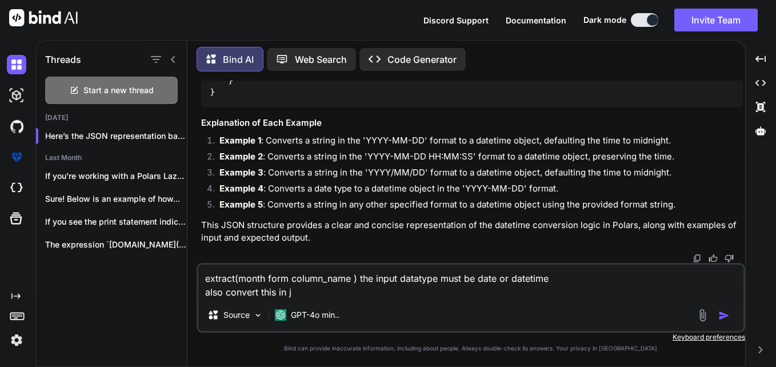
type textarea "x"
type textarea "extract(month form column_name ) the input datatype must be date or datetime al…"
type textarea "x"
type textarea "extract(month form column_name ) the input datatype must be date or datetime al…"
type textarea "x"
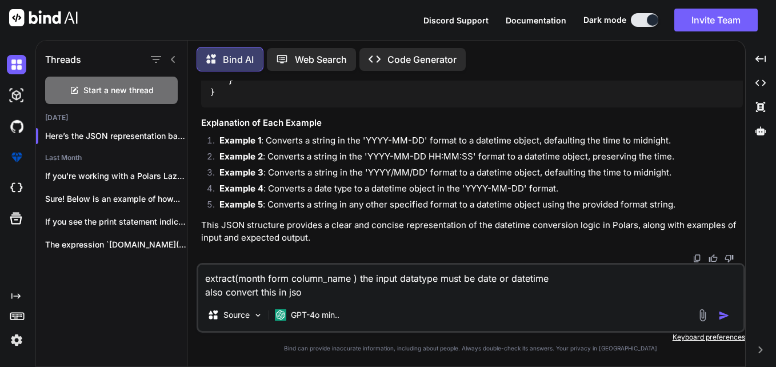
type textarea "extract(month form column_name ) the input datatype must be date or datetime al…"
type textarea "x"
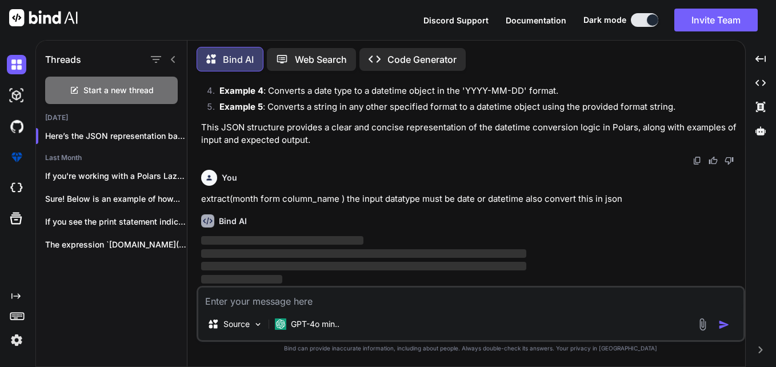
scroll to position [5287, 0]
click at [143, 97] on div "Start a new thread" at bounding box center [111, 90] width 133 height 27
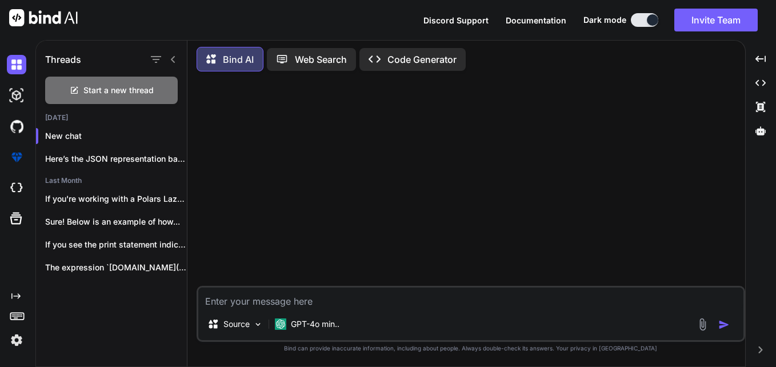
click at [313, 294] on textarea at bounding box center [470, 298] width 545 height 21
type textarea "x"
type textarea "h"
type textarea "x"
type textarea "hh"
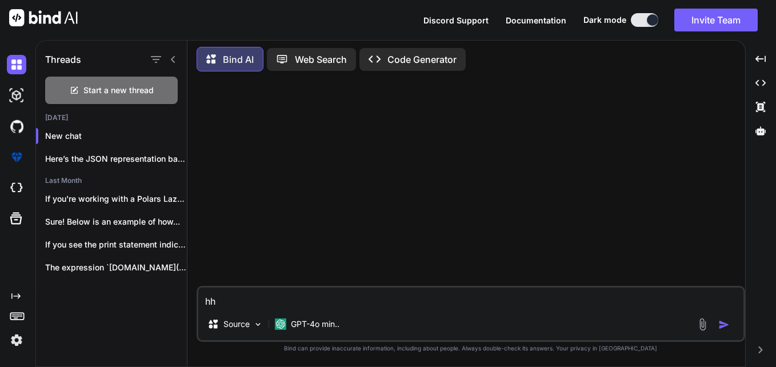
type textarea "x"
type textarea "hhi"
type textarea "x"
type textarea "hhii"
type textarea "x"
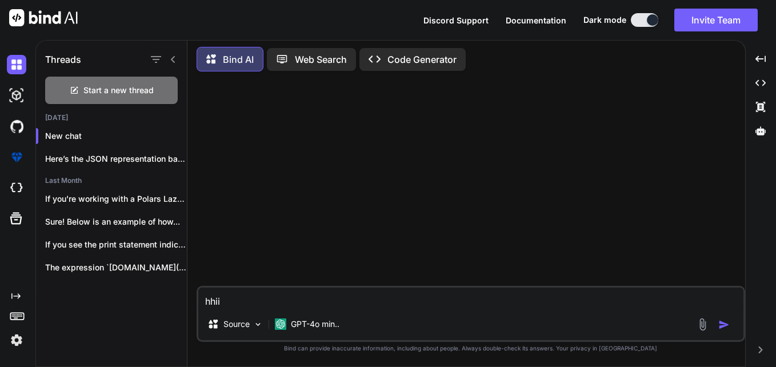
type textarea "hhiii"
type textarea "x"
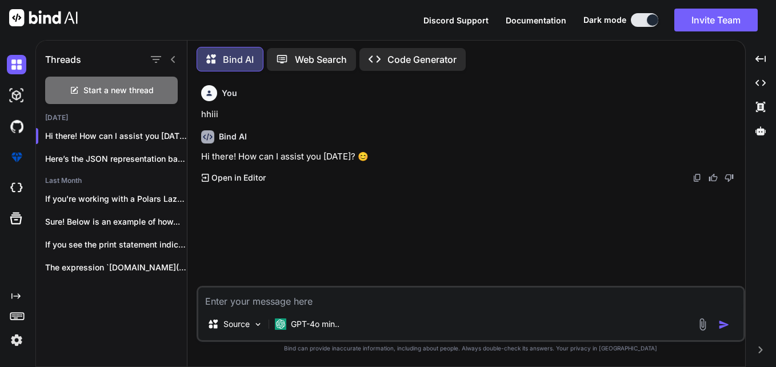
click at [297, 295] on textarea at bounding box center [470, 298] width 545 height 21
paste textarea "{ "example1": { "description": "Convert string in 'YYYY-MM-DD' format to dateti…"
type textarea "x"
type textarea "{ "example1": { "description": "Convert string in 'YYYY-MM-DD' format to dateti…"
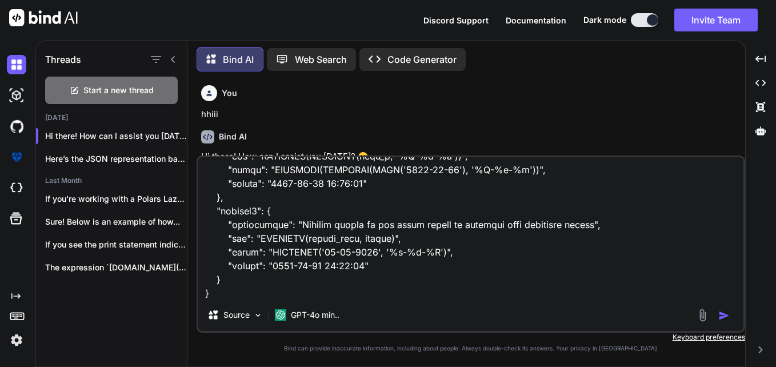
type textarea "x"
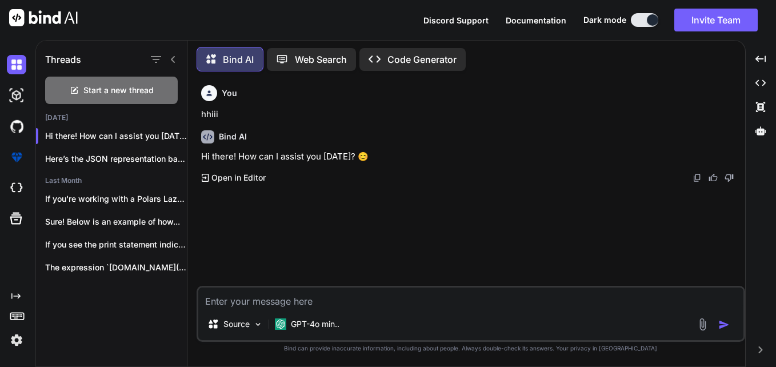
scroll to position [0, 0]
click at [322, 302] on textarea at bounding box center [470, 298] width 545 height 21
paste textarea "all the extract function work in polars sql like day, date, seconds, etc but th…"
type textarea "x"
type textarea "all the extract function work in polars sql like day, date, seconds, etc but th…"
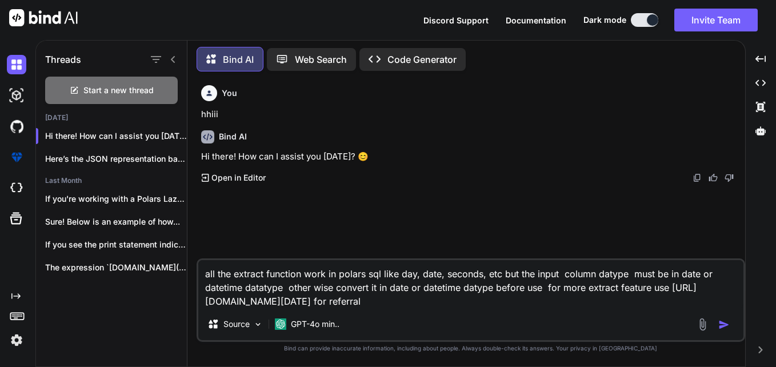
type textarea "x"
type textarea "all the extract function work in polars sql like day, date, seconds, etc but th…"
type textarea "x"
type textarea "all the extract function work in polars sql like day, date, seconds, etc but th…"
type textarea "x"
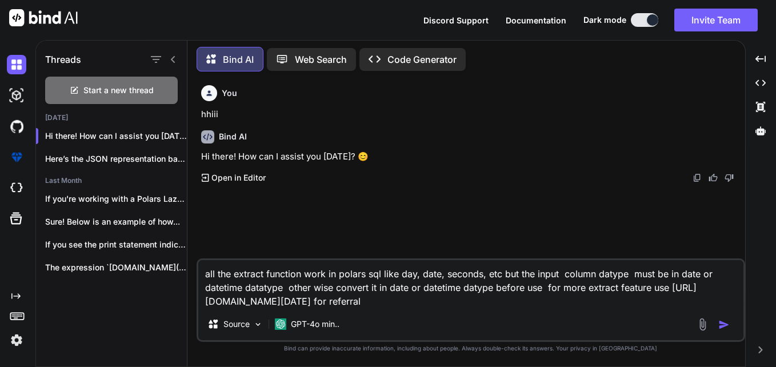
type textarea "all the extract function work in polars sql like day, date, seconds, etc but th…"
type textarea "x"
type textarea "all the extract function work in polars sql like day, date, seconds, etc but th…"
type textarea "x"
type textarea "all the extract function work in polars sql like day, date, seconds, etc but th…"
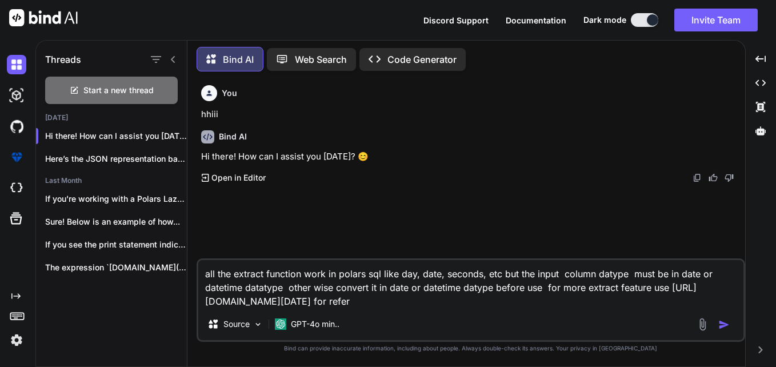
type textarea "x"
type textarea "all the extract function work in polars sql like day, date, seconds, etc but th…"
type textarea "x"
type textarea "all the extract function work in polars sql like day, date, seconds, etc but th…"
type textarea "x"
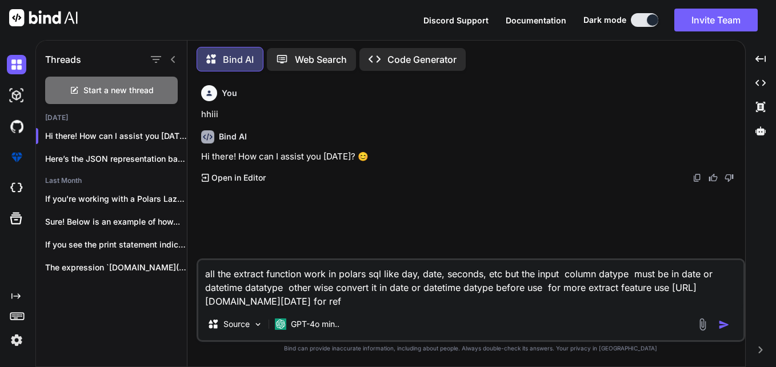
type textarea "all the extract function work in polars sql like day, date, seconds, etc but th…"
type textarea "x"
type textarea "all the extract function work in polars sql like day, date, seconds, etc but th…"
type textarea "x"
type textarea "all the extract function work in polars sql like day, date, seconds, etc but th…"
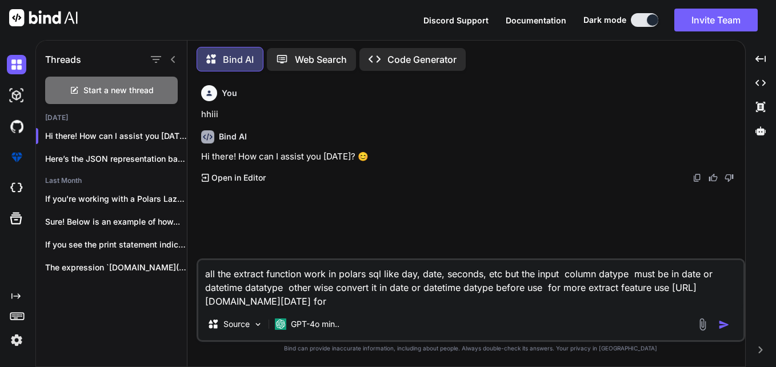
type textarea "x"
type textarea "all the extract function work in polars sql like day, date, seconds, etc but th…"
type textarea "x"
type textarea "all the extract function work in polars sql like day, date, seconds, etc but th…"
type textarea "x"
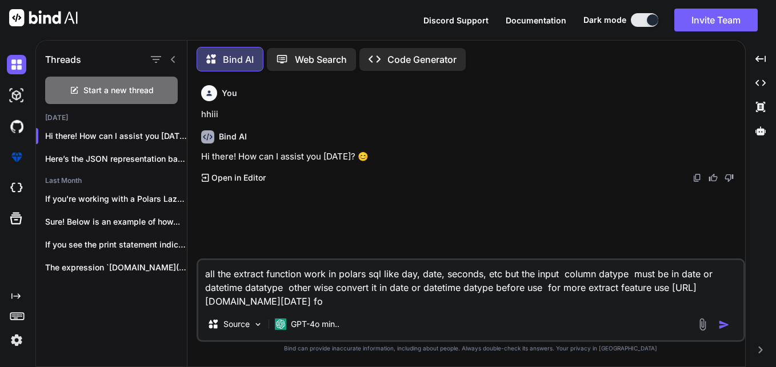
type textarea "all the extract function work in polars sql like day, date, seconds, etc but th…"
type textarea "x"
type textarea "all the extract function work in polars sql like day, date, seconds, etc but th…"
type textarea "x"
type textarea "all the extract function work in polars sql like day, date, seconds, etc but th…"
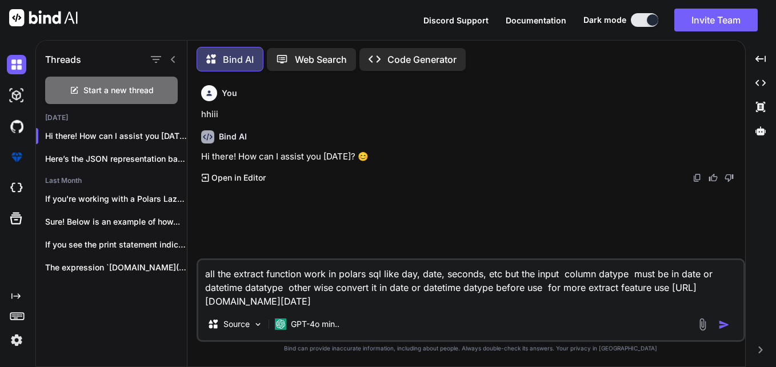
type textarea "x"
type textarea "all the extract function work in polars sql like day, date, seconds, etc but th…"
type textarea "x"
type textarea "all the extract function work in polars sql like day, date, seconds, etc but th…"
type textarea "x"
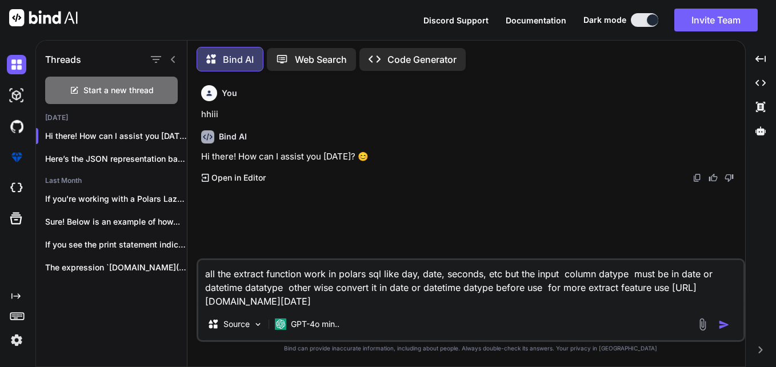
type textarea "all the extract function work in polars sql like day, date, seconds, etc but th…"
type textarea "x"
type textarea "all the extract function work in polars sql like day, date, seconds, etc but th…"
type textarea "x"
type textarea "all the extract function work in polars sql like day, date, seconds, etc but th…"
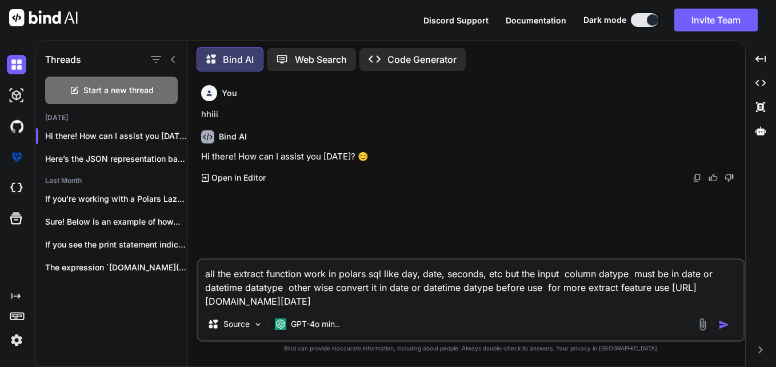
type textarea "x"
type textarea "all the extract function work in polars sql like day, date, seconds, etc but th…"
type textarea "x"
type textarea "all the extract function work in polars sql like day, date, seconds, etc but th…"
type textarea "x"
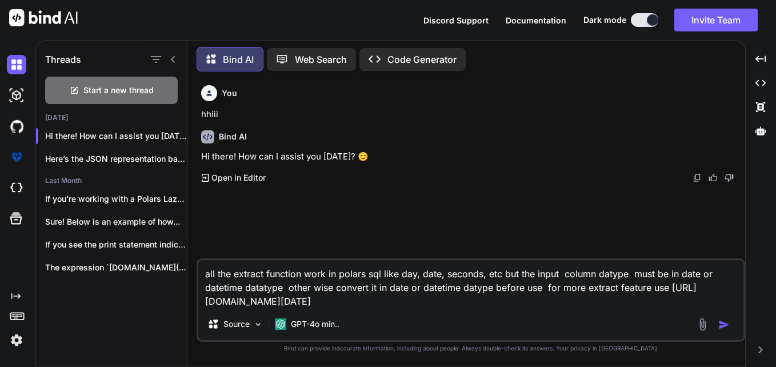
type textarea "all the extract function work in polars sql like day, date, seconds, etc but th…"
type textarea "x"
type textarea "all the extract function work in polars sql like day, date, seconds, etc but th…"
type textarea "x"
type textarea "all the extract function work in polars sql like day, date, seconds, etc but th…"
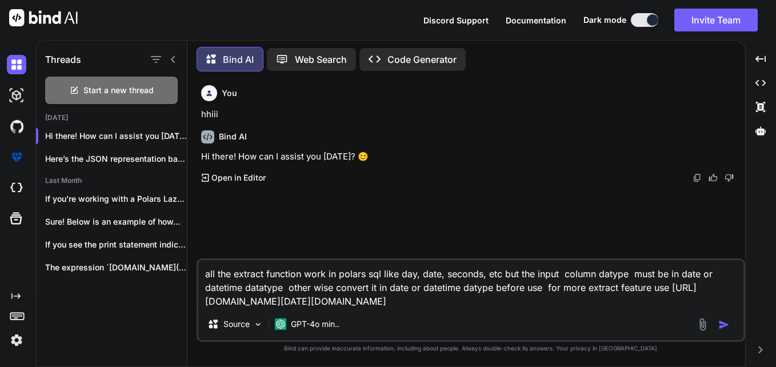
type textarea "x"
type textarea "all the extract function work in polars sql like day, date, seconds, etc but th…"
type textarea "x"
type textarea "all the extract function work in polars sql like day, date, seconds, etc but th…"
type textarea "x"
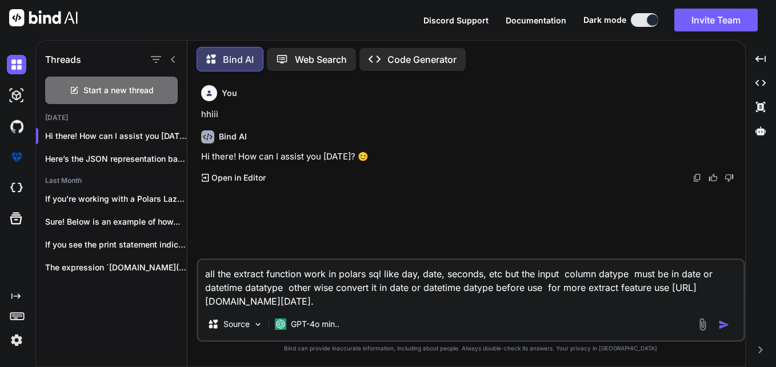
type textarea "all the extract function work in polars sql like day, date, seconds, etc but th…"
type textarea "x"
type textarea "all the extract function work in polars sql like day, date, seconds, etc but th…"
type textarea "x"
type textarea "all the extract function work in polars sql like day, date, seconds, etc but th…"
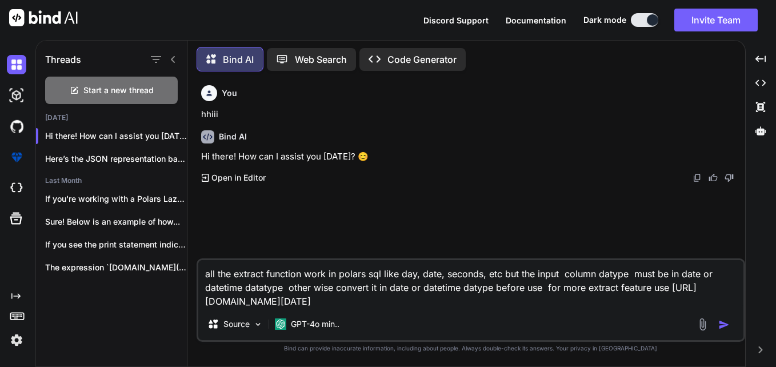
type textarea "x"
type textarea "all the extract function work in polars sql like day, date, seconds, etc but th…"
type textarea "x"
type textarea "all the extract function work in polars sql like day, date, seconds, etc but th…"
type textarea "x"
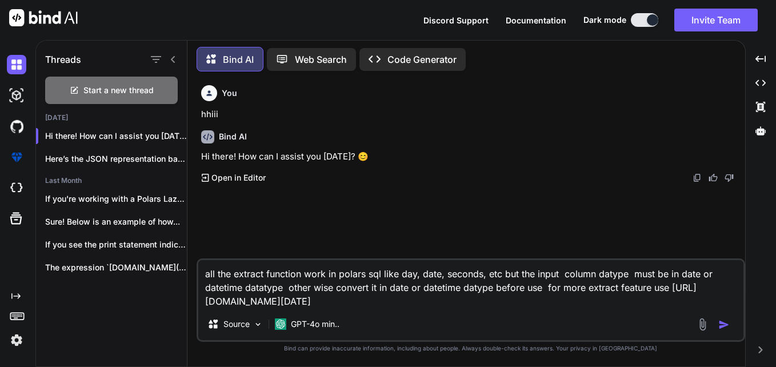
type textarea "all the extract function work in polars sql like day, date, seconds, etc but th…"
type textarea "x"
type textarea "all the extract function work in polars sql like day, date, seconds, etc but th…"
type textarea "x"
type textarea "all the extract function work in polars sql like day, date, seconds, etc but th…"
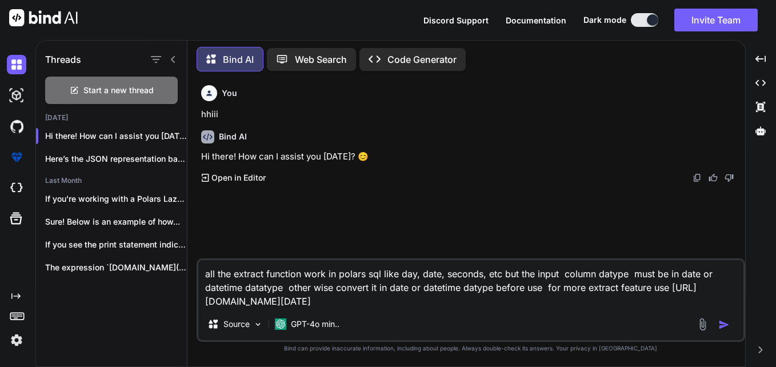
type textarea "x"
type textarea "all the extract function work in polars sql like day, date, seconds, etc but th…"
type textarea "x"
type textarea "all the extract function work in polars sql like day, date, seconds, etc but th…"
type textarea "x"
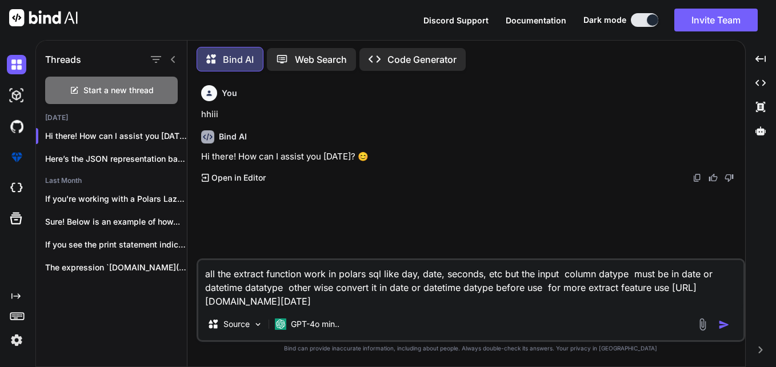
type textarea "all the extract function work in polars sql like day, date, seconds, etc but th…"
type textarea "x"
type textarea "all the extract function work in polars sql like day, date, seconds, etc but th…"
type textarea "x"
type textarea "all the extract function work in polars sql like day, date, seconds, etc but th…"
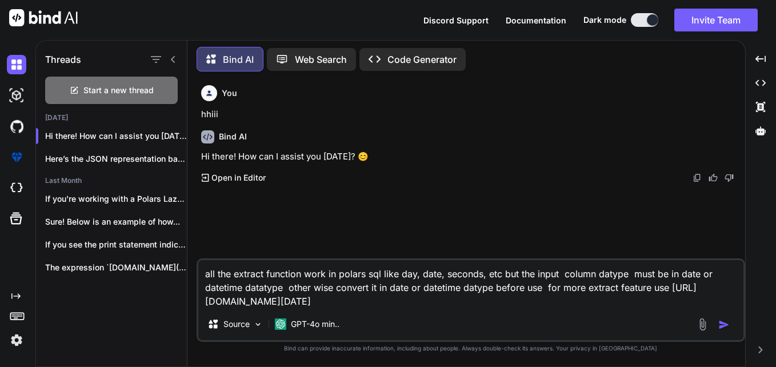
type textarea "x"
type textarea "all the extract function work in polars sql like day, date, seconds, etc but th…"
type textarea "x"
type textarea "all the extract function work in polars sql like day, date, seconds, etc but th…"
type textarea "x"
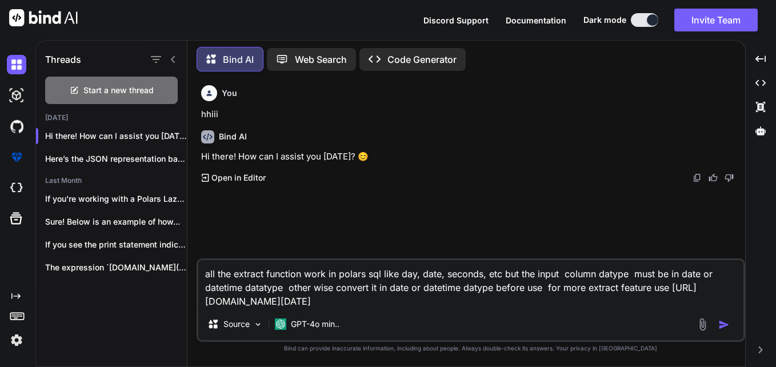
type textarea "all the extract function work in polars sql like day, date, seconds, etc but th…"
type textarea "x"
type textarea "all the extract function work in polars sql like day, date, seconds, etc but th…"
type textarea "x"
type textarea "all the extract function work in polars sql like day, date, seconds, etc but th…"
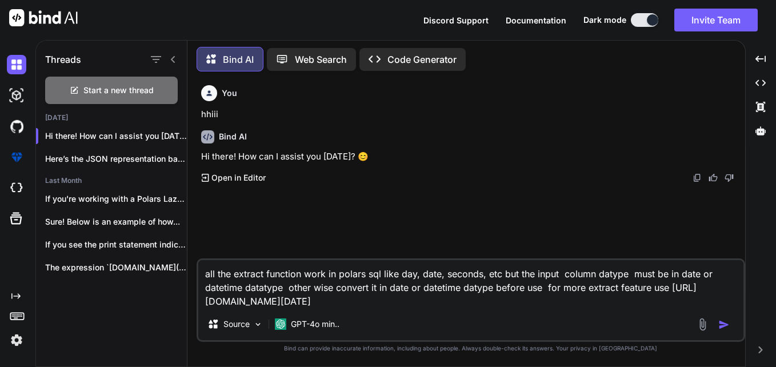
type textarea "x"
type textarea "all the extract function work in polars sql like day, date, seconds, etc but th…"
type textarea "x"
type textarea "all the extract function work in polars sql like day, date, seconds, etc but th…"
type textarea "x"
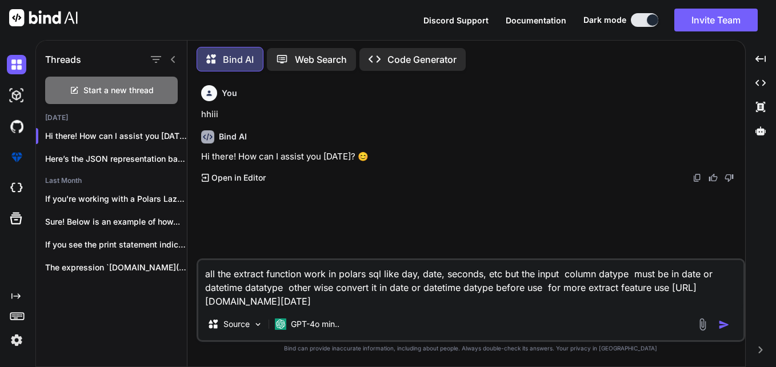
type textarea "all the extract function work in polars sql like day, date, seconds, etc but th…"
type textarea "x"
type textarea "all the extract function work in polars sql like day, date, seconds, etc but th…"
type textarea "x"
type textarea "all the extract function work in polars sql like day, date, seconds, etc but th…"
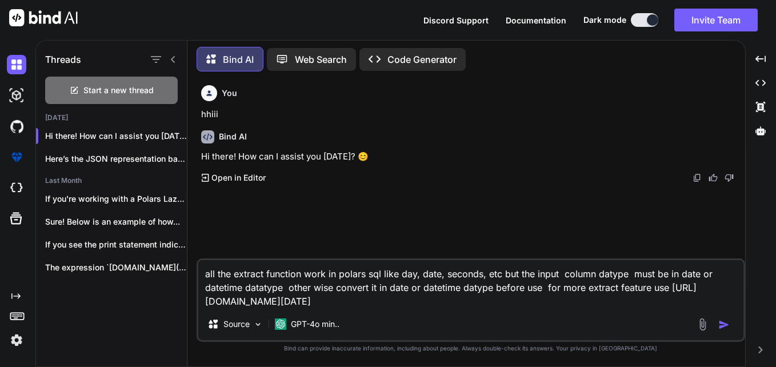
type textarea "x"
type textarea "all the extract function work in polars sql like day, date, seconds, etc but th…"
type textarea "x"
type textarea "all the extract function work in polars sql like day, date, seconds, etc but th…"
type textarea "x"
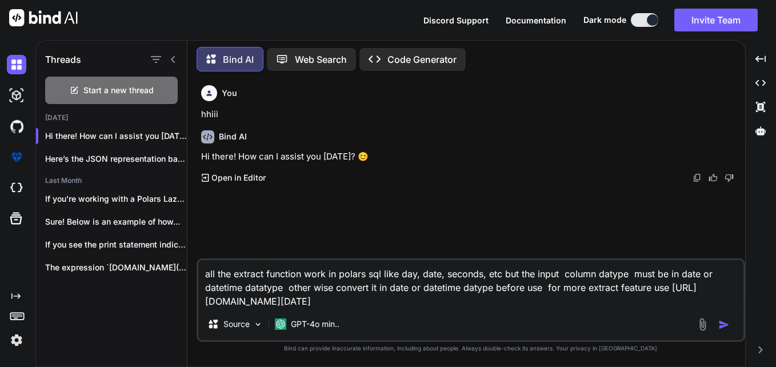
type textarea "all the extract function work in polars sql like day, date, seconds, etc but th…"
type textarea "x"
type textarea "all the extract function work in polars sql like day, date, seconds, etc but th…"
type textarea "x"
type textarea "all the extract function work in polars sql like day, date, seconds, etc but th…"
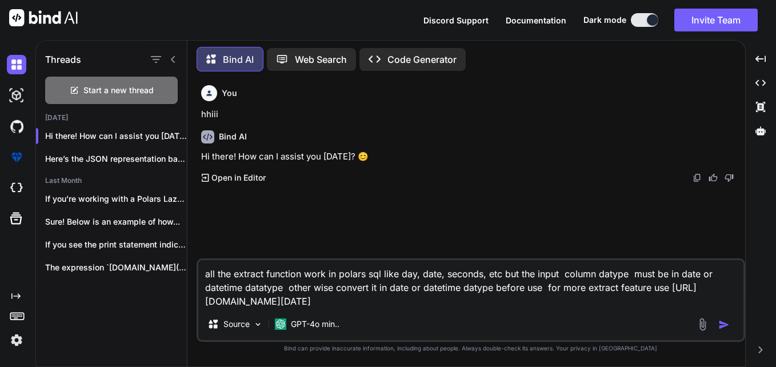
type textarea "x"
type textarea "all the extract function work in polars sql like day, date, seconds, etc but th…"
type textarea "x"
type textarea "all the extract function work in polars sql like day, date, seconds, etc but th…"
type textarea "x"
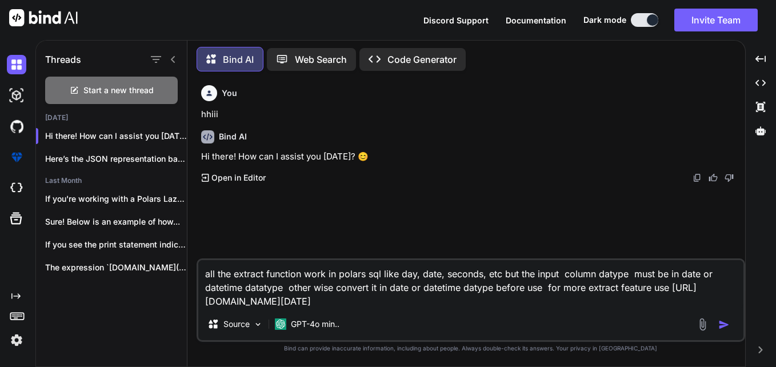
type textarea "all the extract function work in polars sql like day, date, seconds, etc but th…"
type textarea "x"
type textarea "all the extract function work in polars sql like day, date, seconds, etc but th…"
type textarea "x"
type textarea "all the extract function work in polars sql like day, date, seconds, etc but th…"
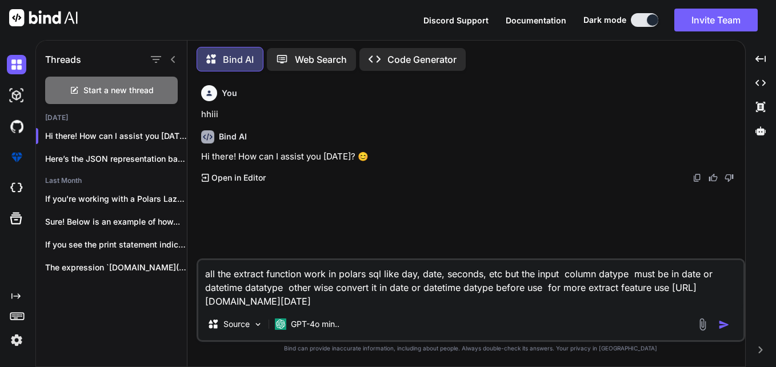
type textarea "x"
type textarea "all the extract function work in polars sql like day, date, seconds, etc but th…"
type textarea "x"
type textarea "all the extract function work in polars sql like day, date, seconds, etc but th…"
type textarea "x"
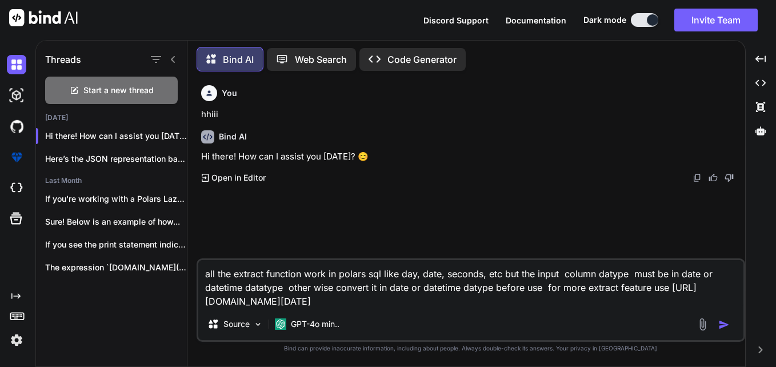
type textarea "all the extract function work in polars sql like day, date, seconds, etc but th…"
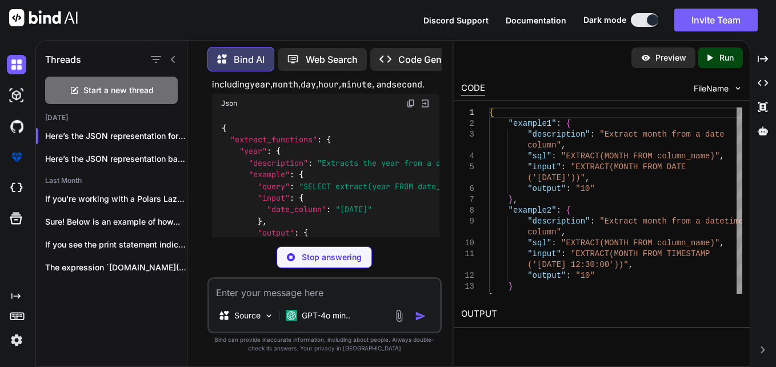
scroll to position [887, 0]
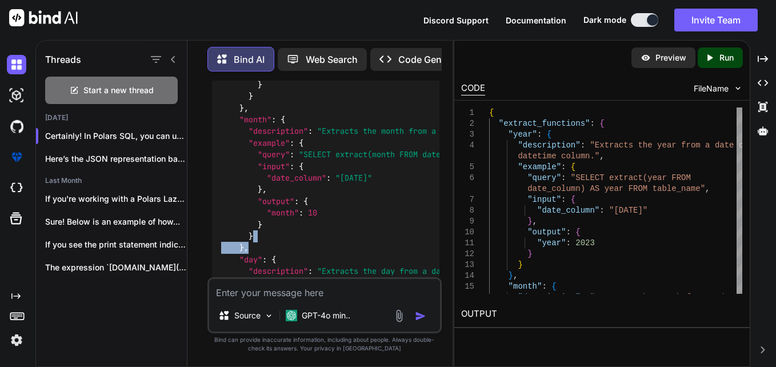
drag, startPoint x: 377, startPoint y: 234, endPoint x: 309, endPoint y: 240, distance: 67.7
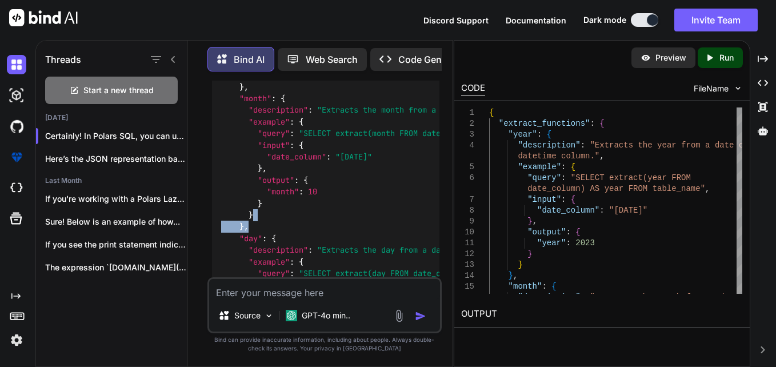
scroll to position [919, 0]
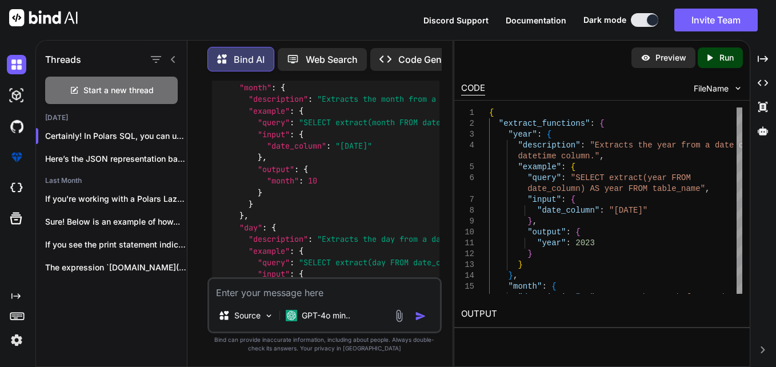
click at [332, 284] on textarea at bounding box center [325, 289] width 232 height 21
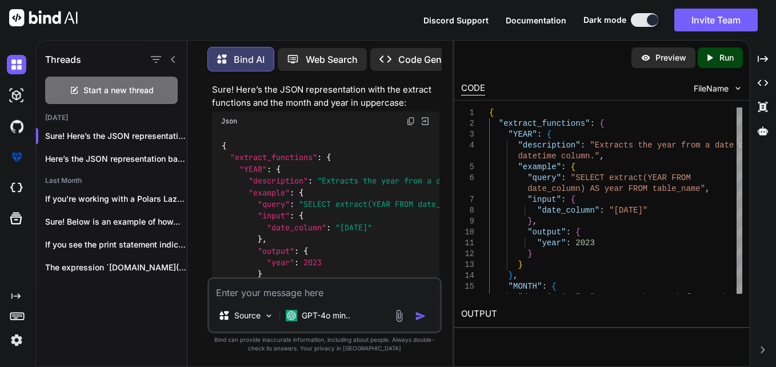
scroll to position [1979, 0]
click at [409, 123] on img at bounding box center [411, 120] width 9 height 9
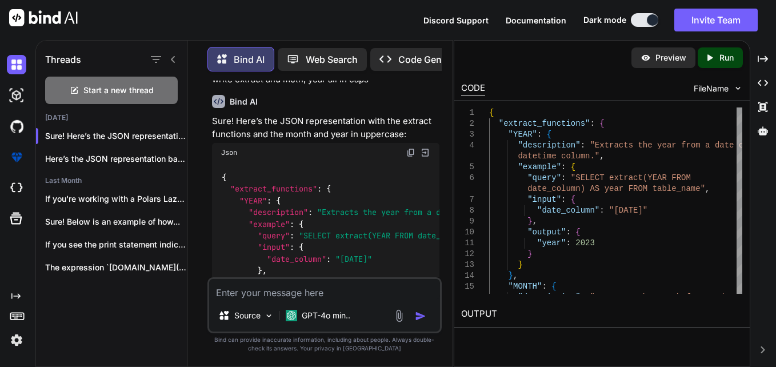
scroll to position [1947, 0]
click at [411, 157] on img at bounding box center [411, 152] width 9 height 9
click at [336, 290] on textarea at bounding box center [325, 289] width 232 height 21
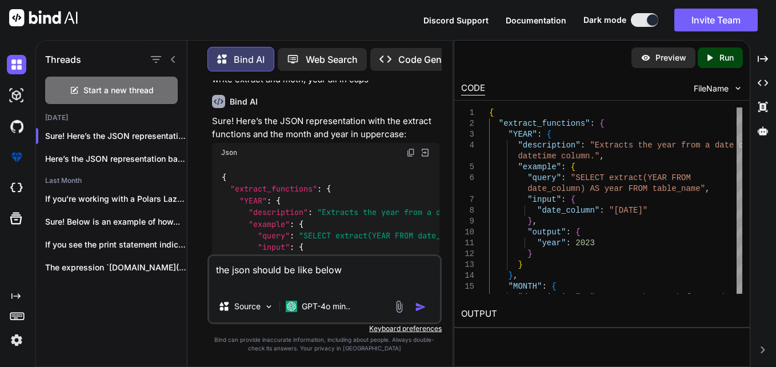
paste textarea "{ "example1": { "description": "Convert string in 'YYYY-MM-DD' format to dateti…"
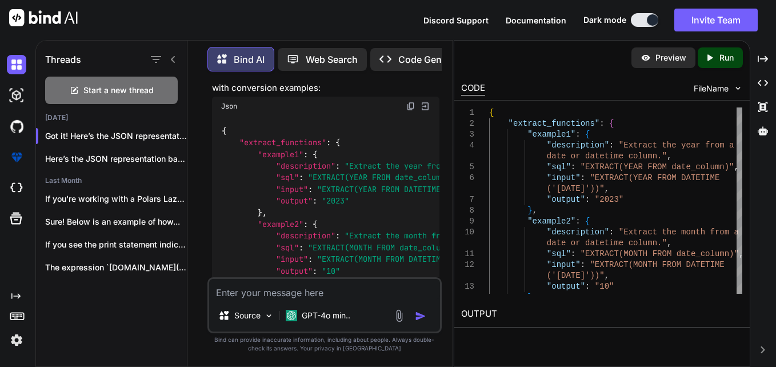
scroll to position [3356, 0]
click at [410, 109] on img at bounding box center [411, 107] width 9 height 9
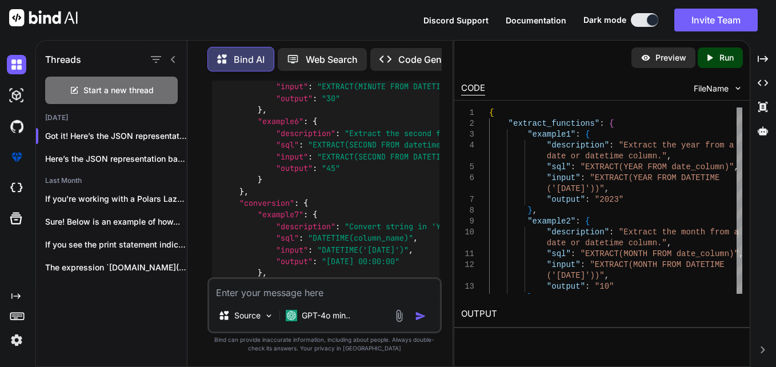
scroll to position [3741, 0]
click at [397, 143] on span ""EXTRACT(SECOND FROM datetime_column)"" at bounding box center [395, 145] width 174 height 10
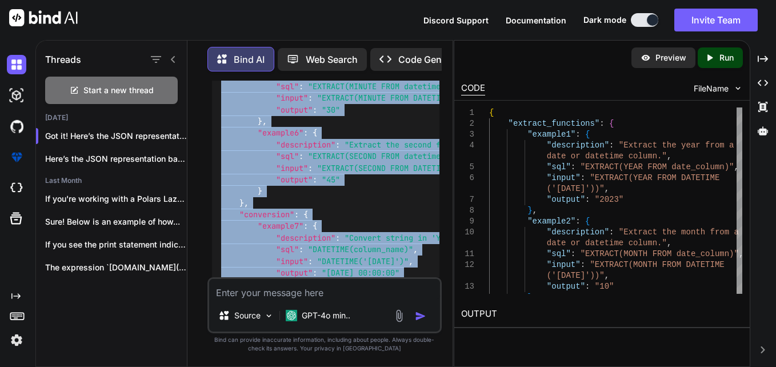
scroll to position [3744, 0]
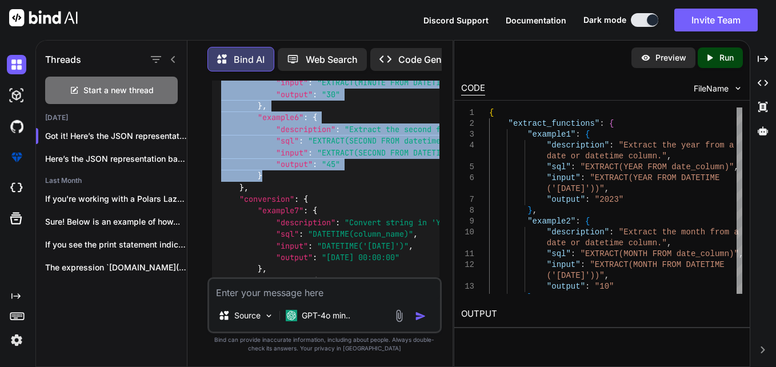
drag, startPoint x: 257, startPoint y: 112, endPoint x: 352, endPoint y: 180, distance: 116.5
click at [352, 180] on div "{ "extract_functions" : { "example1" : { "description" : "Extract the year from…" at bounding box center [326, 54] width 228 height 648
copy code ""example1" : { "description" : "Extract the year from a date or datetime column…"
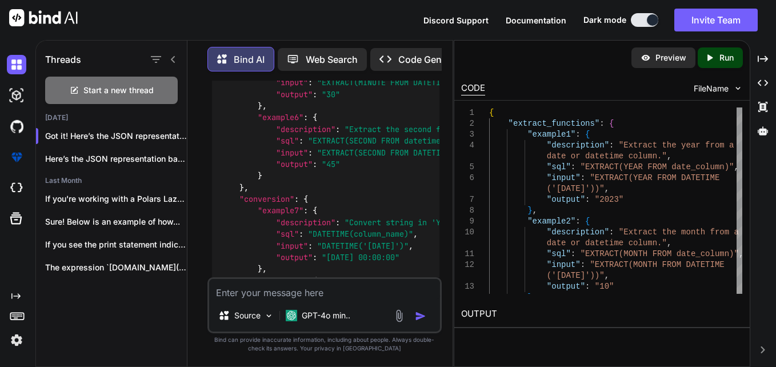
click at [341, 245] on span ""DATETIME('2023-10-05')"" at bounding box center [362, 246] width 91 height 10
click at [368, 278] on div "Source GPT-4o min.." at bounding box center [325, 305] width 235 height 56
click at [363, 292] on textarea at bounding box center [325, 289] width 232 height 21
paste textarea "the input column should have data in date or datetime datatype then use this da…"
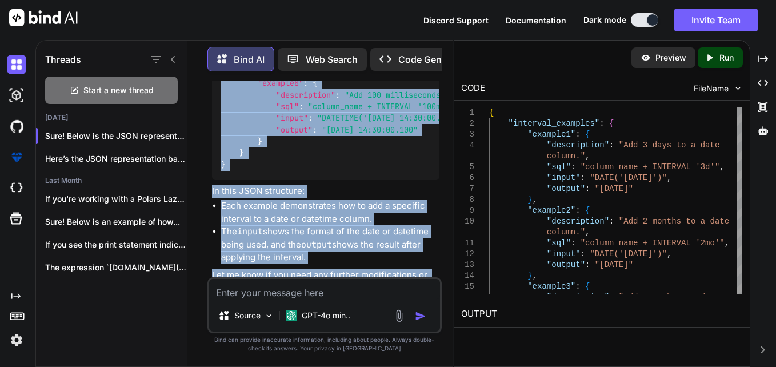
scroll to position [4958, 0]
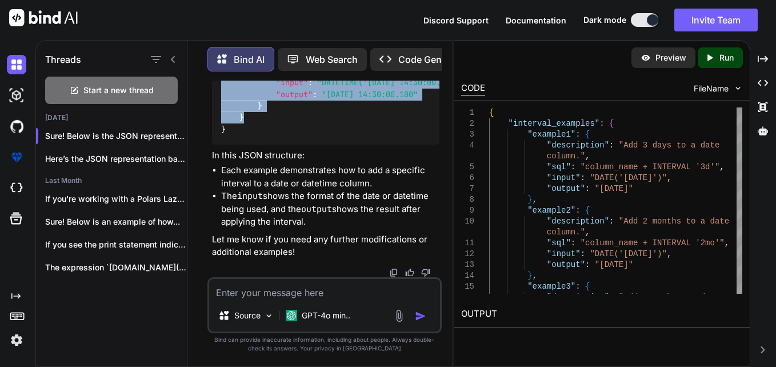
drag, startPoint x: 261, startPoint y: 132, endPoint x: 337, endPoint y: 105, distance: 80.7
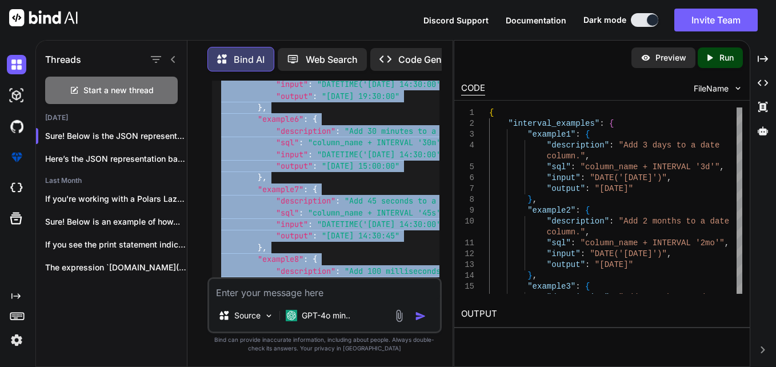
scroll to position [4901, 0]
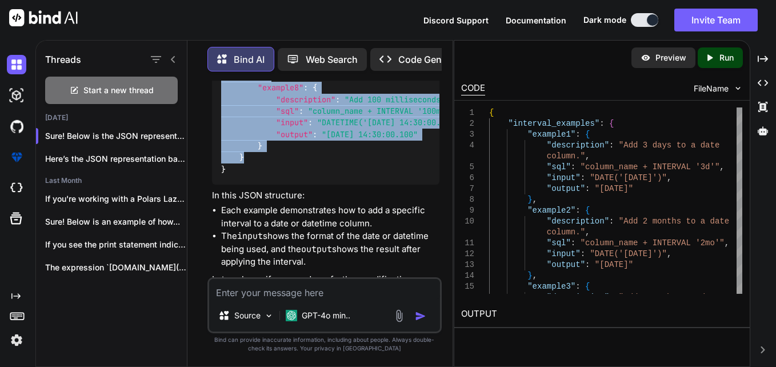
copy code ""example1" : { "description" : "Add 3 days to a date column." , "sql" : "column…"
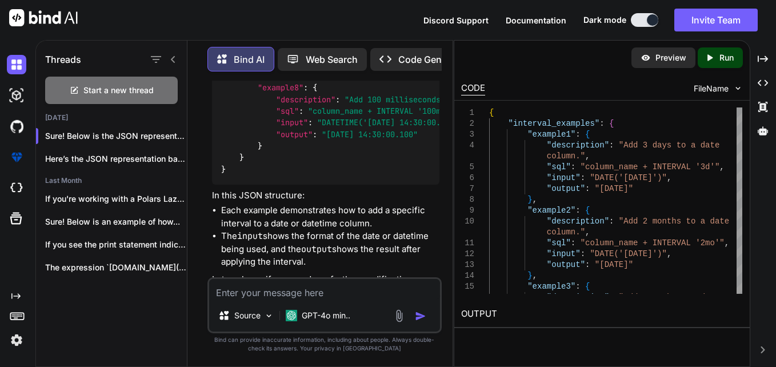
click at [312, 229] on li "Each example demonstrates how to add a specific interval to a date or datetime …" at bounding box center [330, 217] width 219 height 26
click at [332, 288] on textarea at bounding box center [325, 289] width 232 height 21
paste textarea "use current_timestamp()"
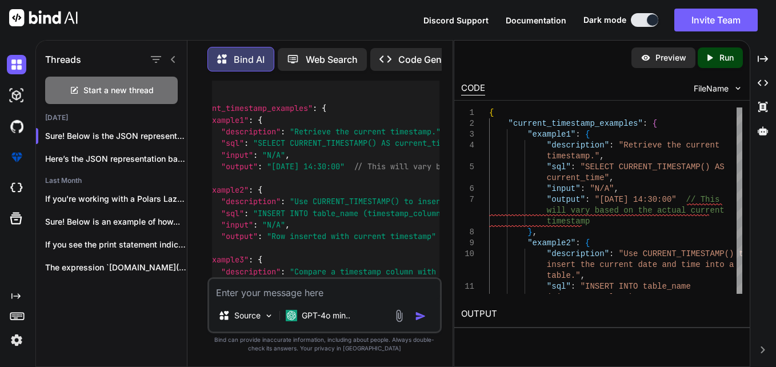
scroll to position [0, 0]
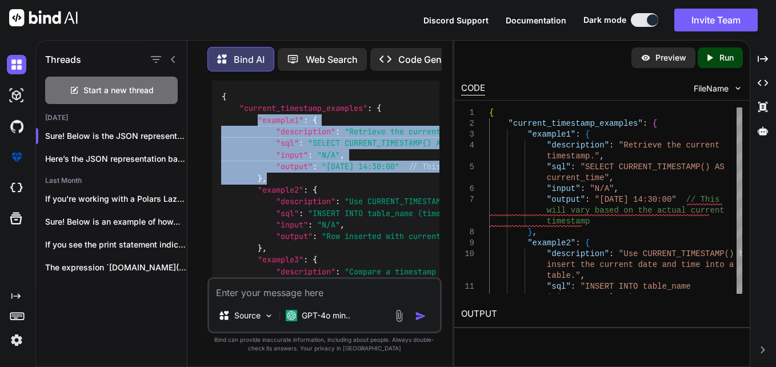
drag, startPoint x: 257, startPoint y: 134, endPoint x: 280, endPoint y: 193, distance: 63.0
click at [280, 193] on div "{ "current_timestamp_examples" : { "example1" : { "description" : "Retrieve the…" at bounding box center [326, 254] width 228 height 345
copy code ""example1" : { "description" : "Retrieve the current timestamp." , "sql" : "SEL…"
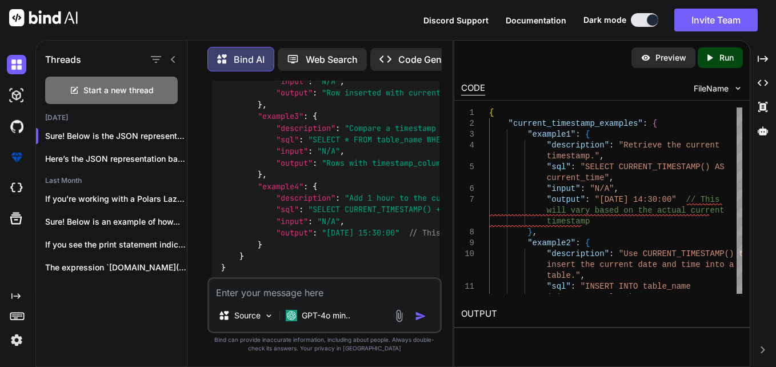
scroll to position [5424, 0]
click at [343, 167] on span ""Rows with timestamp_column values less than the current timestamp"" at bounding box center [475, 162] width 306 height 10
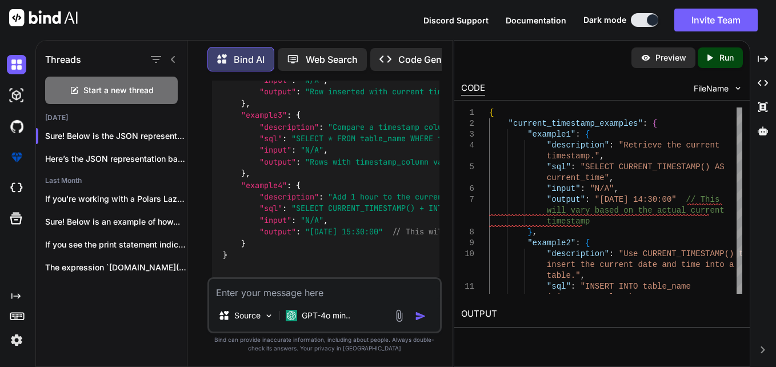
scroll to position [0, 11]
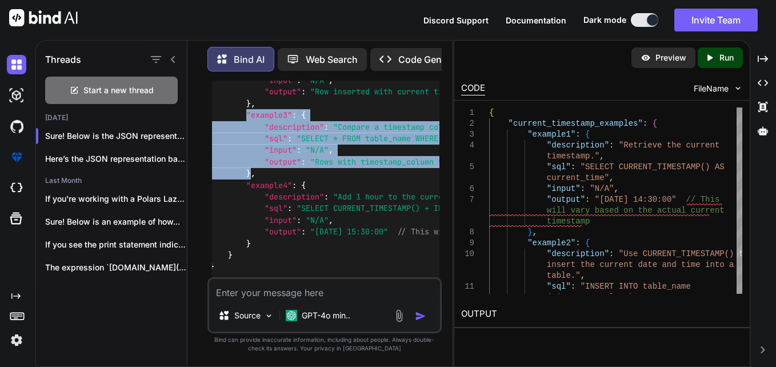
drag, startPoint x: 248, startPoint y: 130, endPoint x: 253, endPoint y: 192, distance: 62.5
click at [253, 192] on code "{ "current_timestamp_examples" : { "example1" : { "description" : "Retrieve the…" at bounding box center [445, 109] width 471 height 326
copy code ""example3" : { "description" : "Compare a timestamp column with the current tim…"
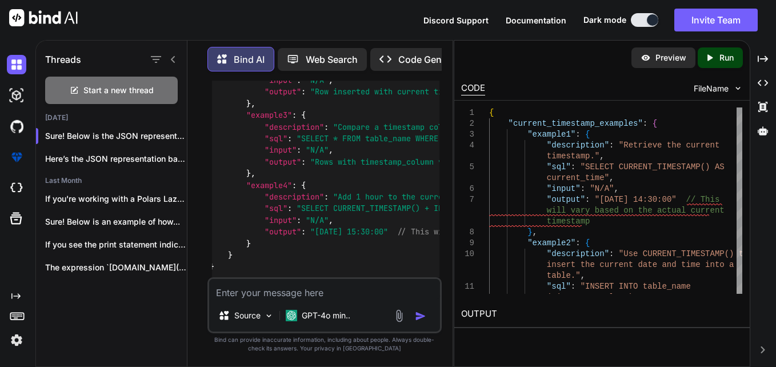
click at [311, 286] on textarea at bounding box center [325, 289] width 232 height 21
paste textarea "column_name1-column_name2 but both column should be in date or daettime format …"
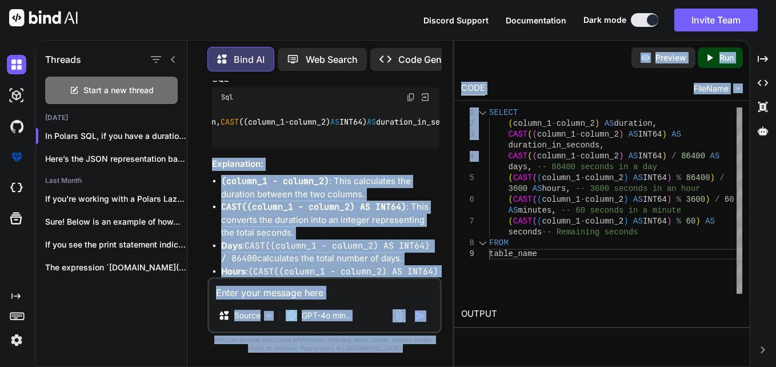
scroll to position [0, 229]
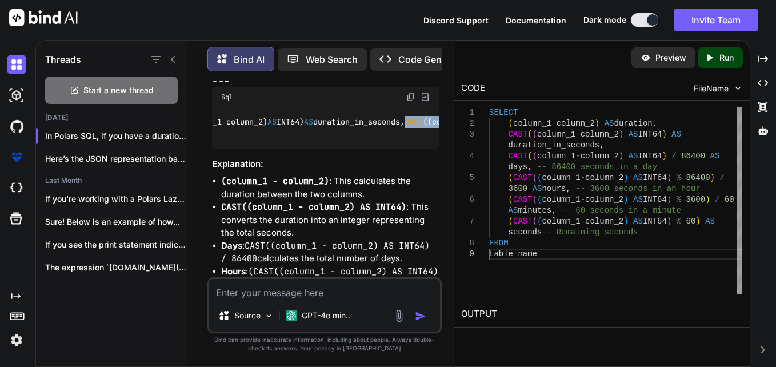
drag, startPoint x: 239, startPoint y: 170, endPoint x: 368, endPoint y: 210, distance: 134.7
click at [368, 149] on div "SELECT (column_1 - column_2) AS duration, CAST ((column_1 - column_2) AS INT64)…" at bounding box center [326, 128] width 228 height 42
click at [273, 132] on div "SELECT (column_1 - column_2) AS duration, CAST ((column_1 - column_2) AS INT64)…" at bounding box center [326, 128] width 228 height 42
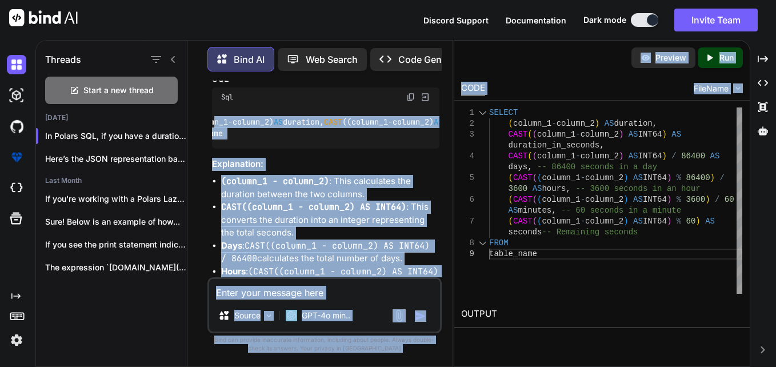
scroll to position [0, 229]
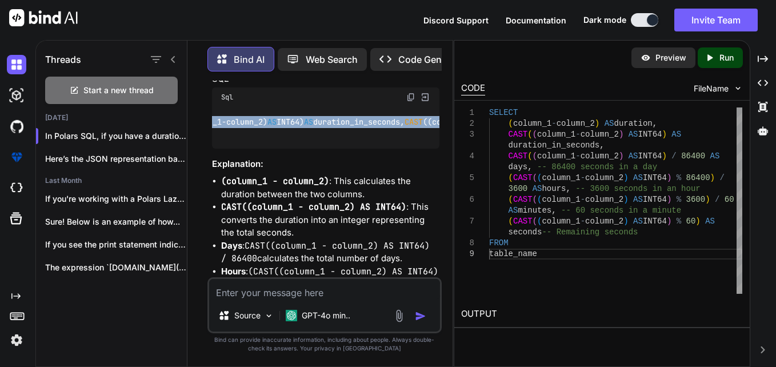
drag, startPoint x: 240, startPoint y: 145, endPoint x: 388, endPoint y: 206, distance: 159.7
click at [388, 149] on div "SELECT (column_1 - column_2) AS duration, CAST ((column_1 - column_2) AS INT64)…" at bounding box center [326, 128] width 228 height 42
copy code "(column_1 - column_2) AS duration, CAST ((column_1 - column_2) AS INT64) AS dur…"
click at [347, 284] on textarea at bounding box center [325, 289] width 232 height 21
paste textarea "┌─────┬──────────────┬─────────────────────┬─────────┬───────┬─────────┬───────…"
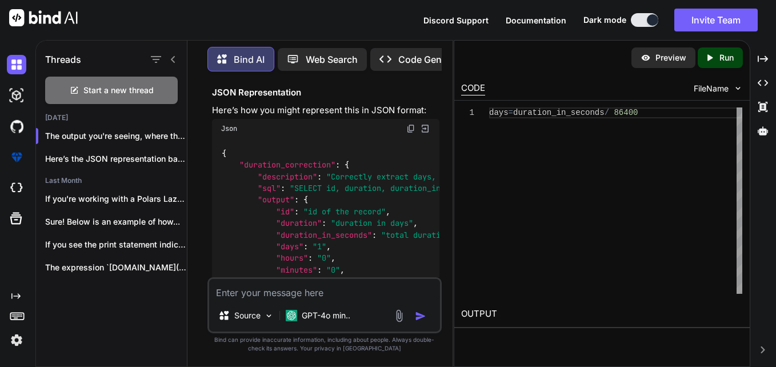
scroll to position [0, 0]
drag, startPoint x: 344, startPoint y: 175, endPoint x: 393, endPoint y: 174, distance: 49.2
click at [386, 55] on span "86400000000" at bounding box center [361, 50] width 50 height 10
copy span "86400000000"
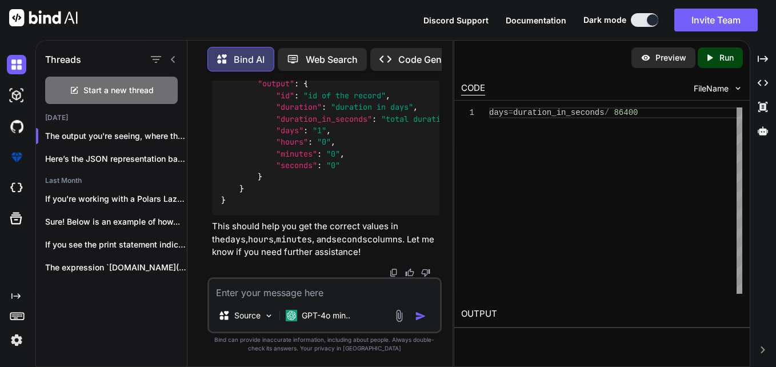
scroll to position [7813, 0]
click at [356, 286] on textarea at bounding box center [325, 289] width 232 height 21
paste textarea "CAST(( timestamp -date_t ) AS INT64) AS duration_in_seconds, CAST(( timestamp -…"
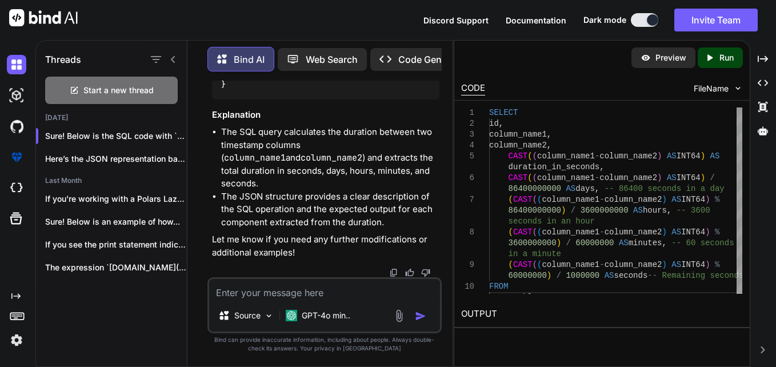
scroll to position [8784, 0]
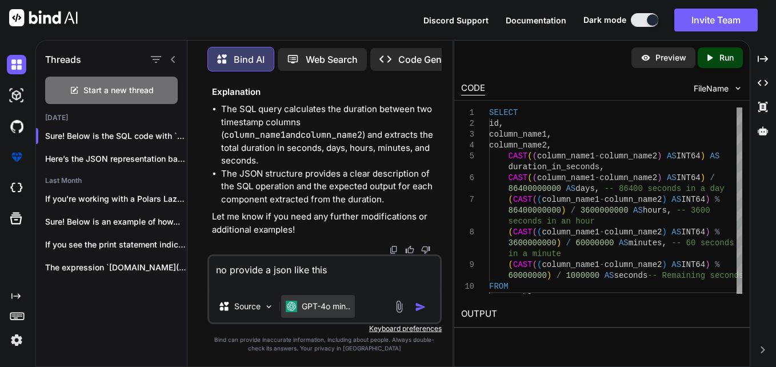
paste textarea "{ "example1": { "description": "Add 3 days to a date column.", "sql": "column_n…"
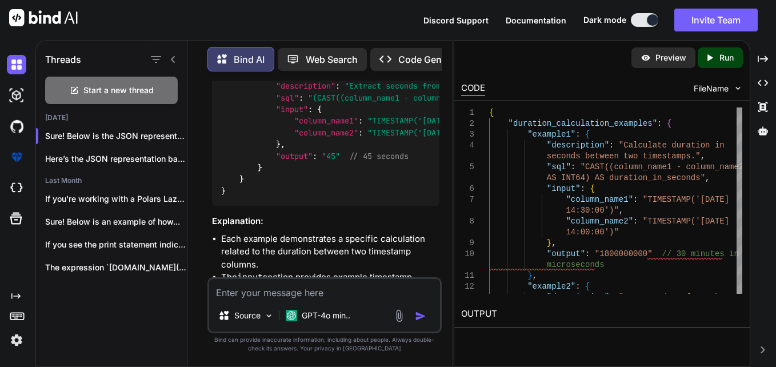
scroll to position [9462, 0]
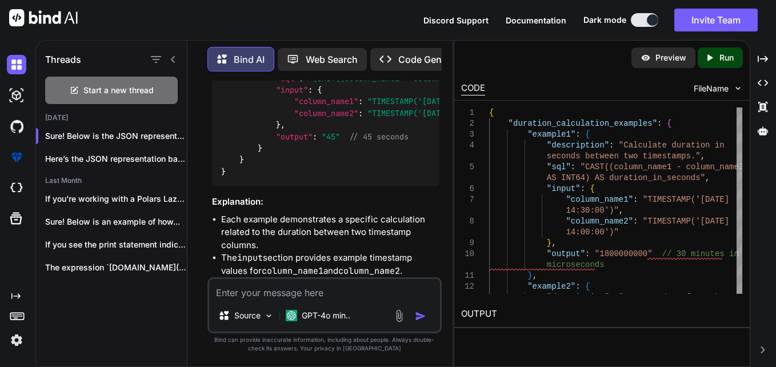
drag, startPoint x: 386, startPoint y: 223, endPoint x: 314, endPoint y: 228, distance: 71.6
click at [375, 290] on textarea at bounding box center [325, 289] width 232 height 21
paste textarea "{ "example1": { "description": "Add 3 days to a date column.", "sql": "column_n…"
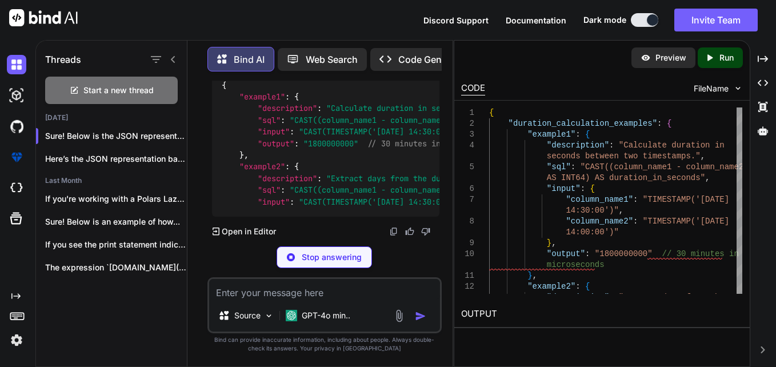
scroll to position [10257, 0]
drag, startPoint x: 369, startPoint y: 164, endPoint x: 323, endPoint y: 169, distance: 46.6
click at [323, 169] on div "{ "example1" : { "description" : "Calculate duration in seconds between two tim…" at bounding box center [326, 108] width 228 height 217
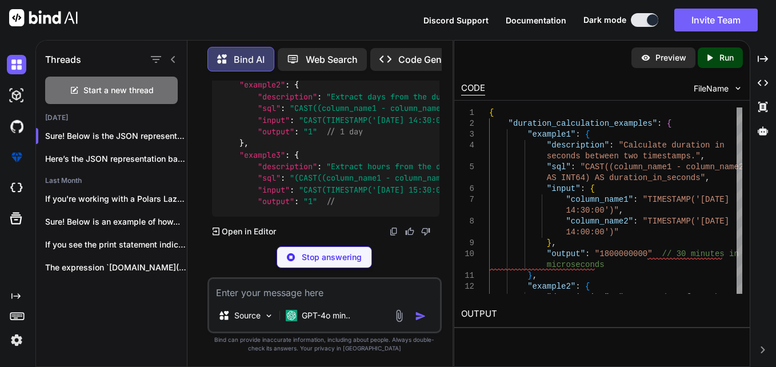
click at [361, 153] on code "{ "example1" : { "description" : "Calculate duration in seconds between two tim…" at bounding box center [497, 103] width 553 height 210
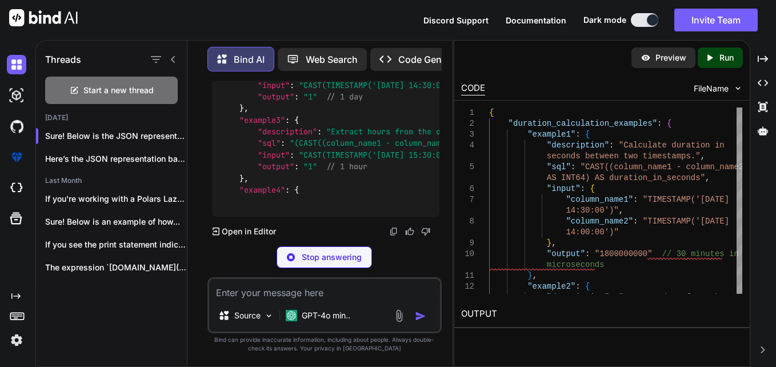
click at [361, 153] on code "{ "example1" : { "description" : "Calculate duration in seconds between two tim…" at bounding box center [497, 85] width 553 height 245
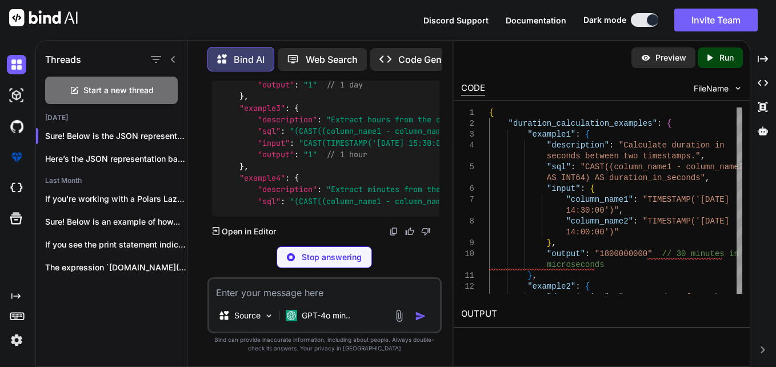
drag, startPoint x: 361, startPoint y: 153, endPoint x: 362, endPoint y: 179, distance: 25.8
click at [362, 179] on div "{ "example1" : { "description" : "Calculate duration in seconds between two tim…" at bounding box center [326, 79] width 228 height 275
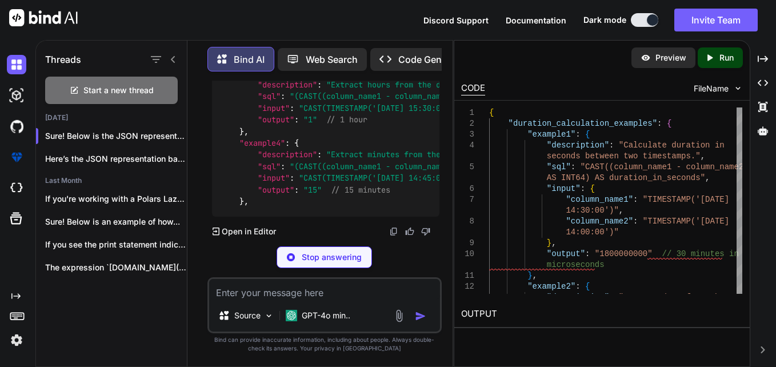
scroll to position [10199, 0]
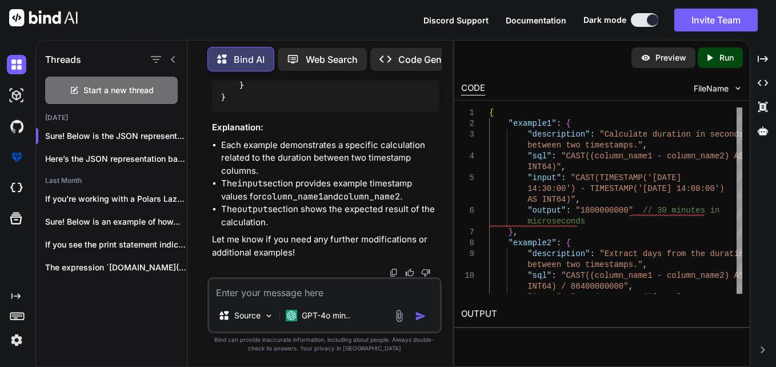
scroll to position [10401, 0]
click at [308, 288] on textarea at bounding box center [325, 289] width 232 height 21
paste textarea "strftime(column_name, format) the formate is listed here"
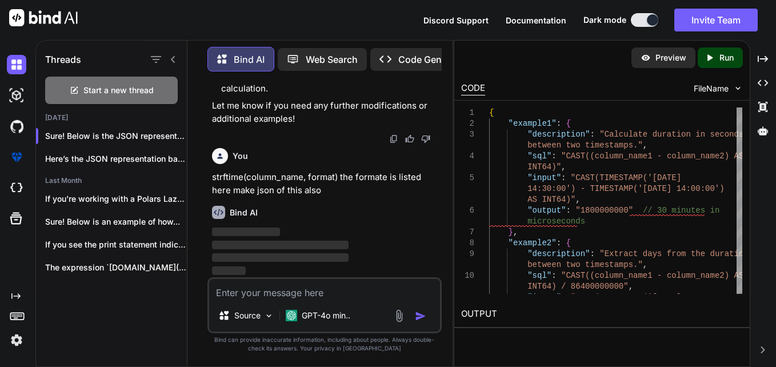
scroll to position [10763, 0]
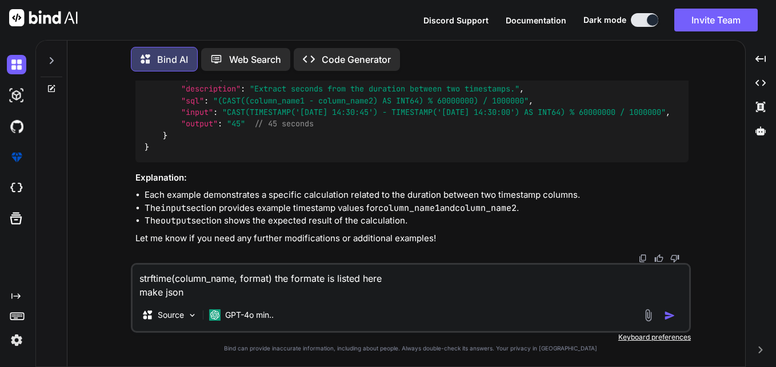
scroll to position [3758, 0]
click at [671, 318] on img "button" at bounding box center [669, 315] width 11 height 11
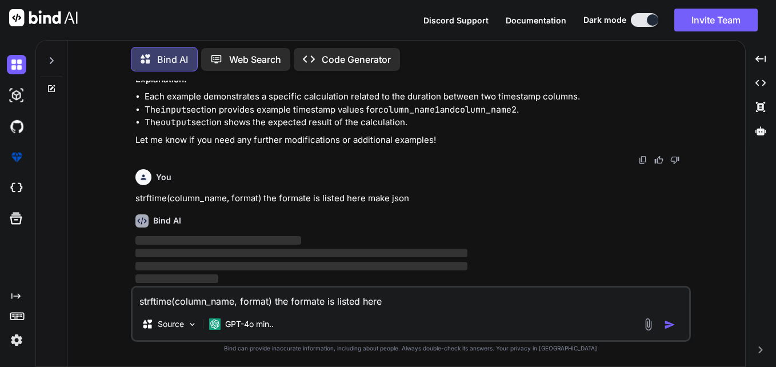
scroll to position [3856, 0]
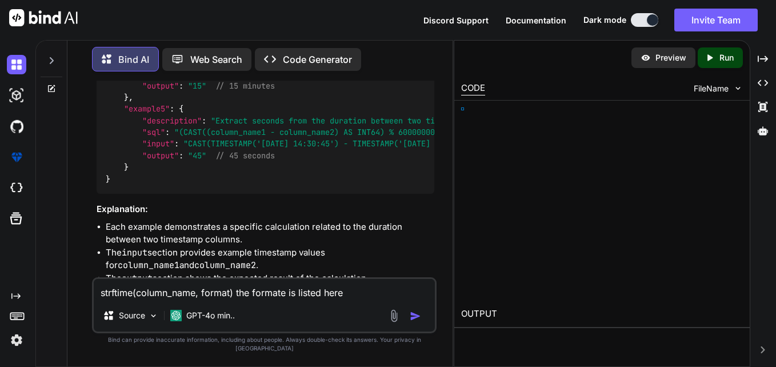
type textarea "x"
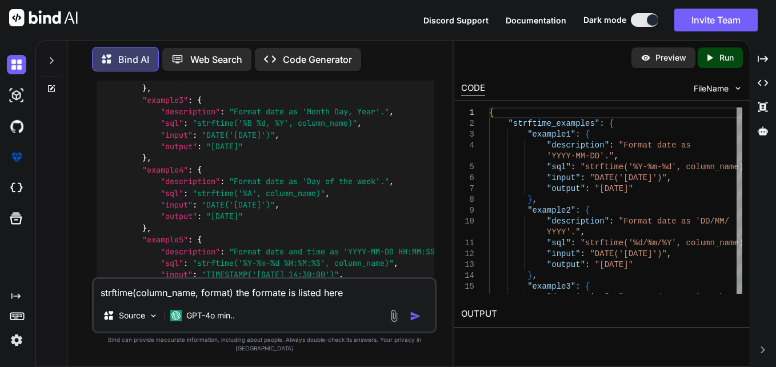
scroll to position [4455, 0]
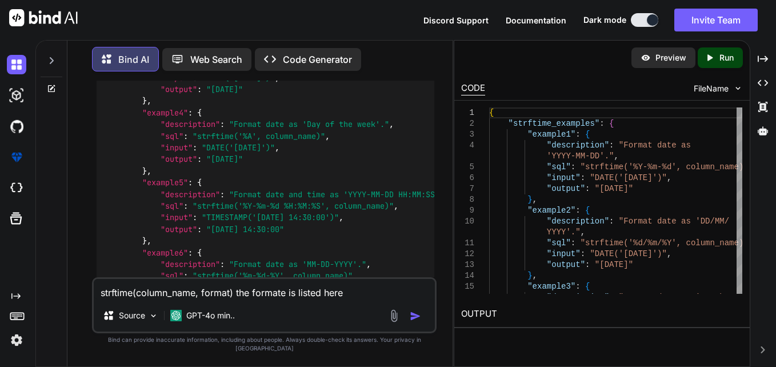
click at [264, 300] on textarea "strftime(column_name, format) the formate is listed here make json" at bounding box center [264, 289] width 341 height 21
type textarea "s"
type textarea "x"
type textarea "st"
type textarea "x"
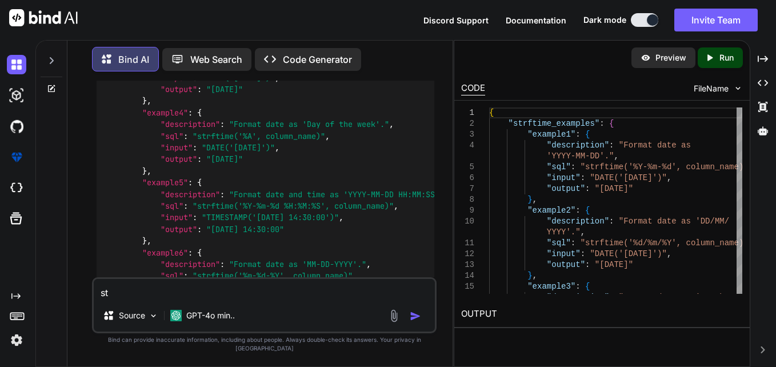
type textarea "str"
type textarea "x"
type textarea "strf"
type textarea "x"
type textarea "strft"
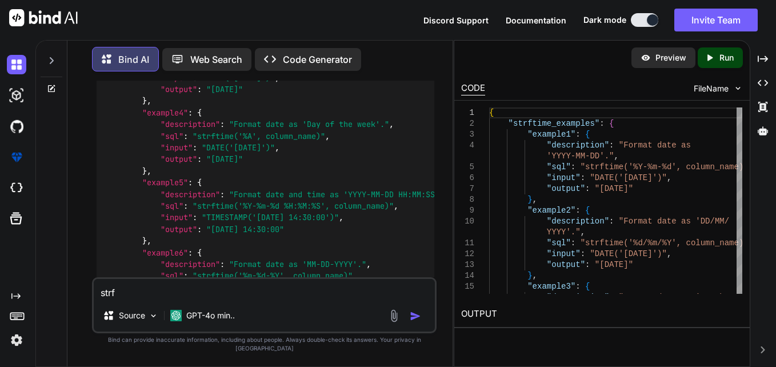
type textarea "x"
type textarea "strfti"
type textarea "x"
type textarea "strftim"
type textarea "x"
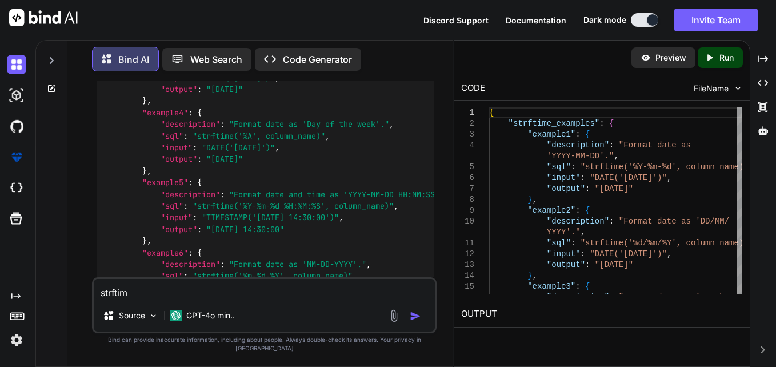
type textarea "strftime"
type textarea "x"
type textarea "strftime"
type textarea "x"
type textarea "strftime"
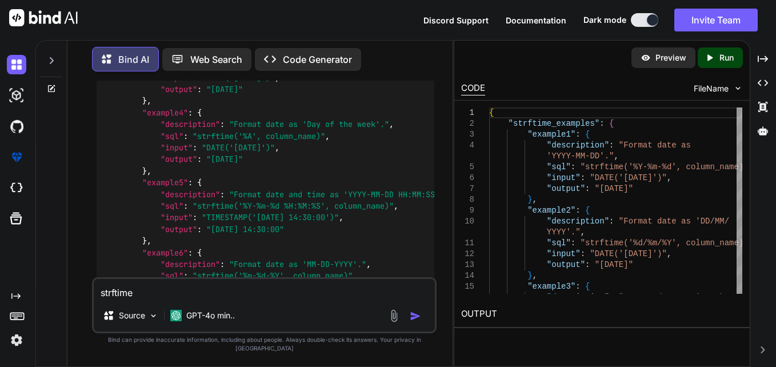
type textarea "x"
type textarea "strftim"
type textarea "x"
type textarea "strfti"
type textarea "x"
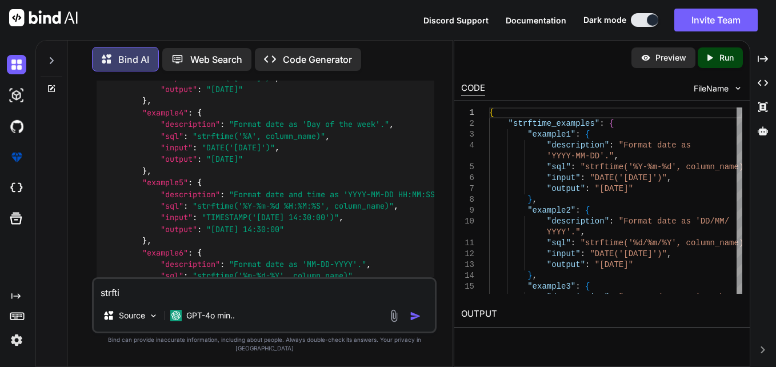
type textarea "strft"
type textarea "x"
type textarea "strf"
type textarea "x"
type textarea "str"
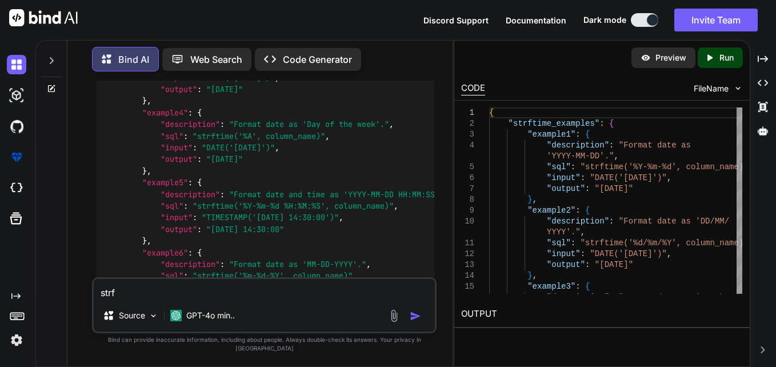
type textarea "x"
type textarea "st"
type textarea "x"
type textarea "s"
type textarea "x"
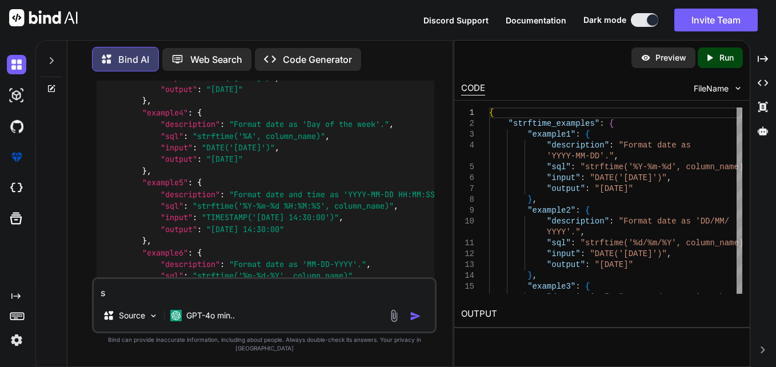
type textarea "x"
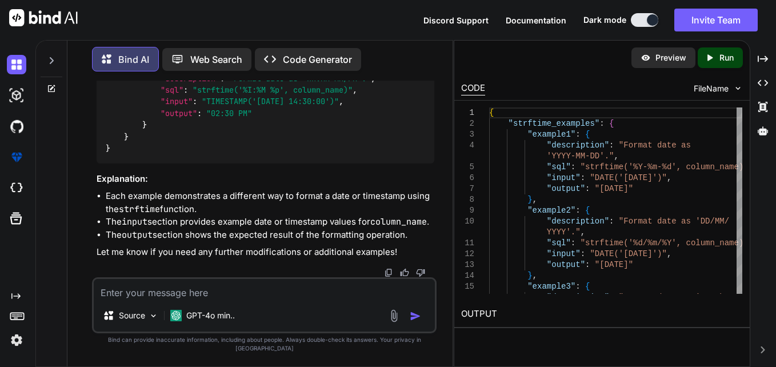
scroll to position [4969, 0]
drag, startPoint x: 244, startPoint y: 188, endPoint x: 286, endPoint y: 189, distance: 42.9
click at [286, 95] on span ""strftime('%I:%M %p', column_name)"" at bounding box center [273, 90] width 160 height 10
copy span "'%I:%M %p'"
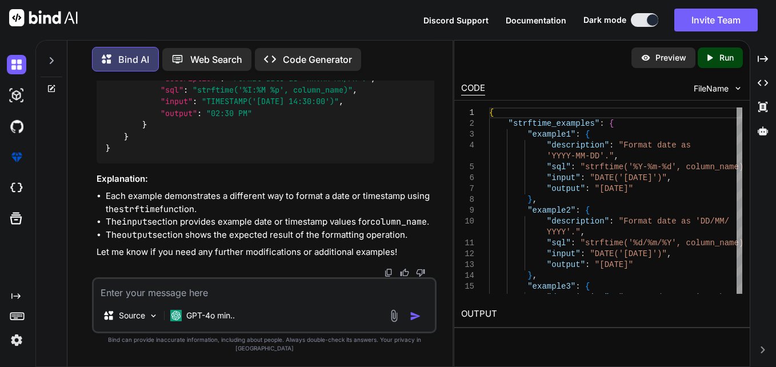
drag, startPoint x: 240, startPoint y: 118, endPoint x: 287, endPoint y: 121, distance: 46.9
click at [287, 25] on span ""strftime('%Y/%m/%d', column_name)"" at bounding box center [273, 20] width 160 height 10
copy span "'%Y/%m/%d'"
click at [288, 107] on span ""TIMESTAMP('2023-10-05 14:30:00')"" at bounding box center [270, 102] width 137 height 10
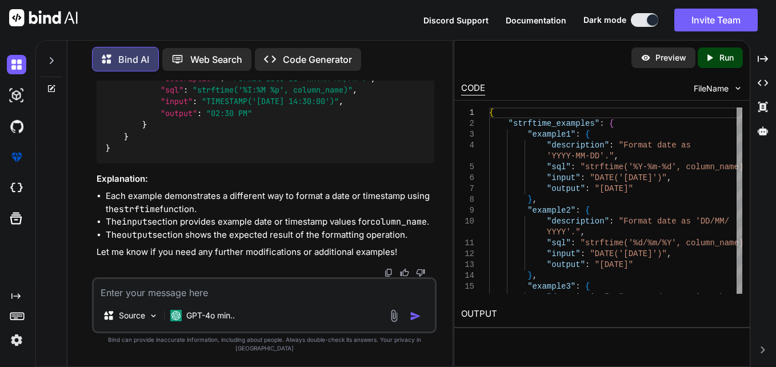
drag, startPoint x: 297, startPoint y: 224, endPoint x: 349, endPoint y: 226, distance: 52.1
click at [337, 294] on textarea at bounding box center [264, 289] width 341 height 21
paste textarea "┌─────┬────────────┬─────────────────────┬──────┐ │ id ┆ timestamp ┆ date_t ┆ s…"
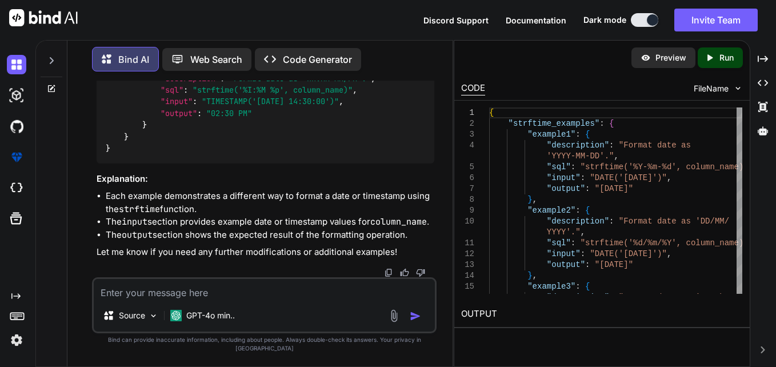
type textarea "┌─────┬────────────┬─────────────────────┬──────┐ │ id ┆ timestamp ┆ date_t ┆ s…"
type textarea "x"
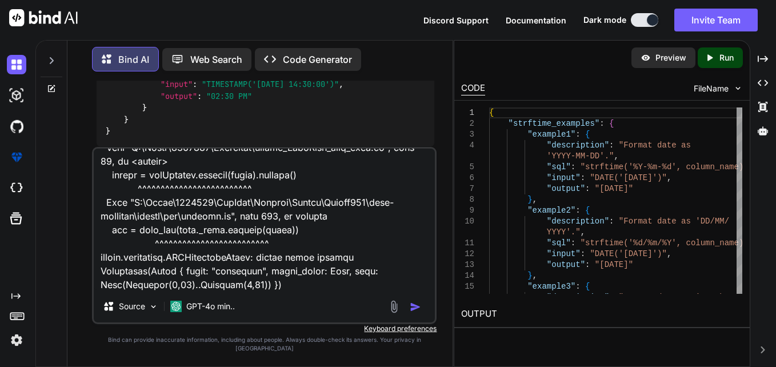
type textarea "┌─────┬────────────┬─────────────────────┬──────┐ │ id ┆ timestamp ┆ date_t ┆ s…"
type textarea "x"
type textarea "┌─────┬────────────┬─────────────────────┬──────┐ │ id ┆ timestamp ┆ date_t ┆ s…"
type textarea "x"
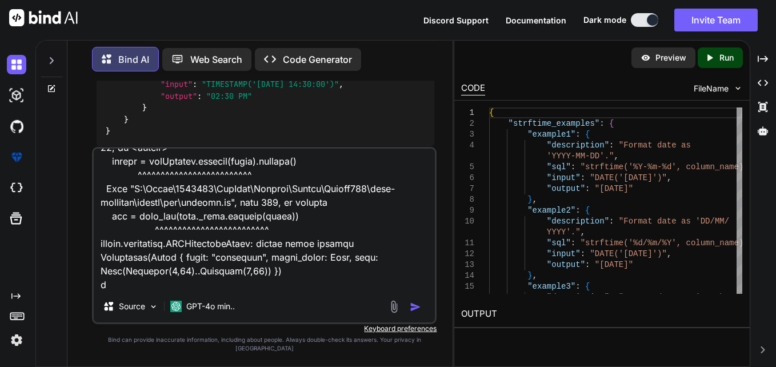
type textarea "┌─────┬────────────┬─────────────────────┬──────┐ │ id ┆ timestamp ┆ date_t ┆ s…"
type textarea "x"
type textarea "┌─────┬────────────┬─────────────────────┬──────┐ │ id ┆ timestamp ┆ date_t ┆ s…"
type textarea "x"
type textarea "┌─────┬────────────┬─────────────────────┬──────┐ │ id ┆ timestamp ┆ date_t ┆ s…"
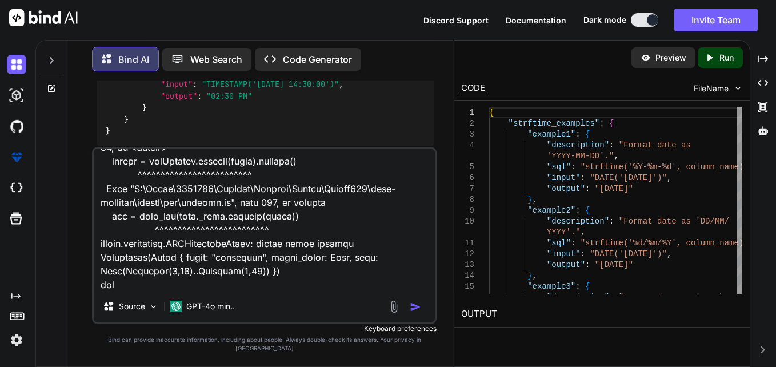
type textarea "x"
type textarea "┌─────┬────────────┬─────────────────────┬──────┐ │ id ┆ timestamp ┆ date_t ┆ s…"
type textarea "x"
type textarea "┌─────┬────────────┬─────────────────────┬──────┐ │ id ┆ timestamp ┆ date_t ┆ s…"
type textarea "x"
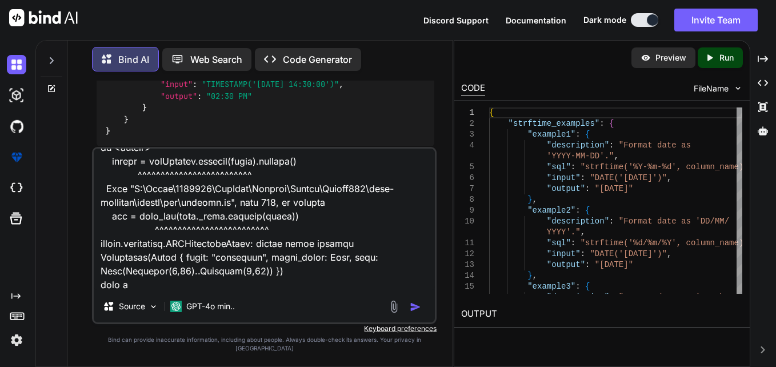
type textarea "┌─────┬────────────┬─────────────────────┬──────┐ │ id ┆ timestamp ┆ date_t ┆ s…"
type textarea "x"
type textarea "┌─────┬────────────┬─────────────────────┬──────┐ │ id ┆ timestamp ┆ date_t ┆ s…"
type textarea "x"
type textarea "┌─────┬────────────┬─────────────────────┬──────┐ │ id ┆ timestamp ┆ date_t ┆ s…"
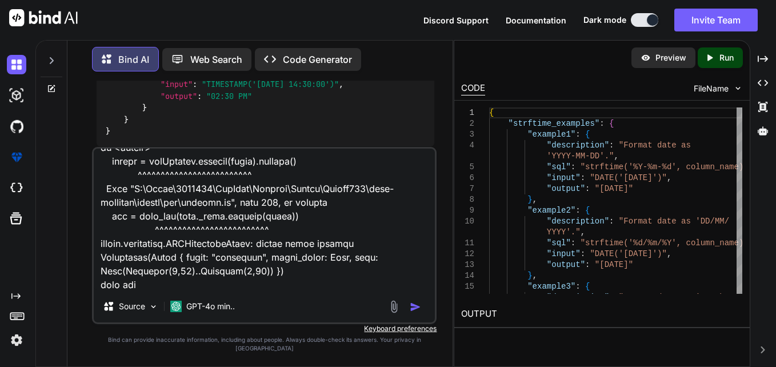
type textarea "x"
type textarea "┌─────┬────────────┬─────────────────────┬──────┐ │ id ┆ timestamp ┆ date_t ┆ s…"
type textarea "x"
type textarea "┌─────┬────────────┬─────────────────────┬──────┐ │ id ┆ timestamp ┆ date_t ┆ s…"
type textarea "x"
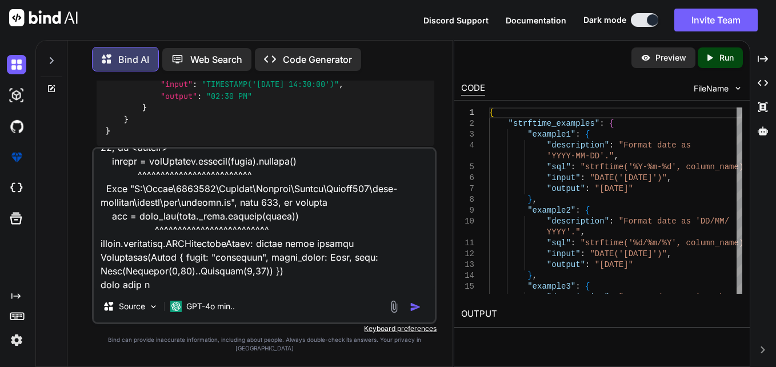
type textarea "┌─────┬────────────┬─────────────────────┬──────┐ │ id ┆ timestamp ┆ date_t ┆ s…"
type textarea "x"
type textarea "┌─────┬────────────┬─────────────────────┬──────┐ │ id ┆ timestamp ┆ date_t ┆ s…"
type textarea "x"
type textarea "┌─────┬────────────┬─────────────────────┬──────┐ │ id ┆ timestamp ┆ date_t ┆ s…"
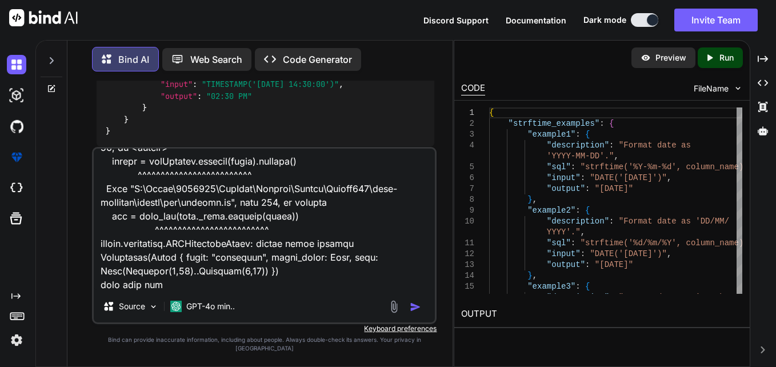
type textarea "x"
type textarea "┌─────┬────────────┬─────────────────────┬──────┐ │ id ┆ timestamp ┆ date_t ┆ s…"
type textarea "x"
type textarea "┌─────┬────────────┬─────────────────────┬──────┐ │ id ┆ timestamp ┆ date_t ┆ s…"
type textarea "x"
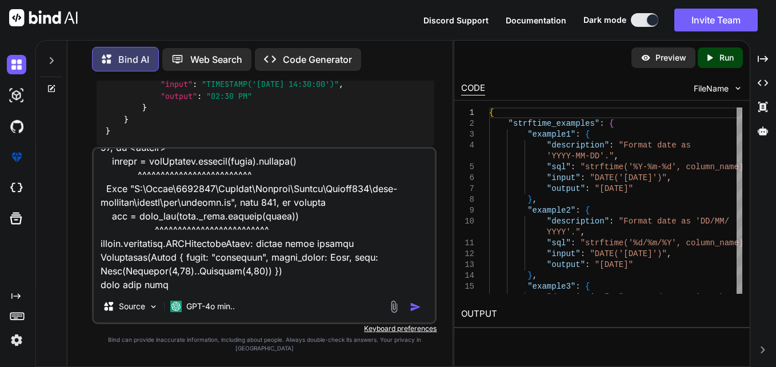
type textarea "┌─────┬────────────┬─────────────────────┬──────┐ │ id ┆ timestamp ┆ date_t ┆ s…"
type textarea "x"
type textarea "┌─────┬────────────┬─────────────────────┬──────┐ │ id ┆ timestamp ┆ date_t ┆ s…"
type textarea "x"
type textarea "┌─────┬────────────┬─────────────────────┬──────┐ │ id ┆ timestamp ┆ date_t ┆ s…"
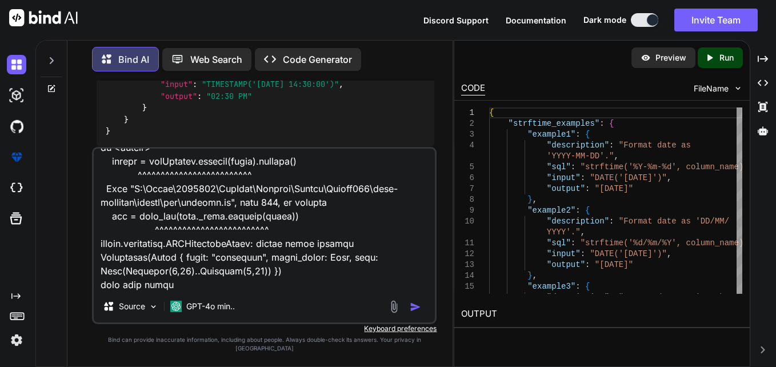
type textarea "x"
type textarea "┌─────┬────────────┬─────────────────────┬──────┐ │ id ┆ timestamp ┆ date_t ┆ s…"
type textarea "x"
type textarea "┌─────┬────────────┬─────────────────────┬──────┐ │ id ┆ timestamp ┆ date_t ┆ s…"
type textarea "x"
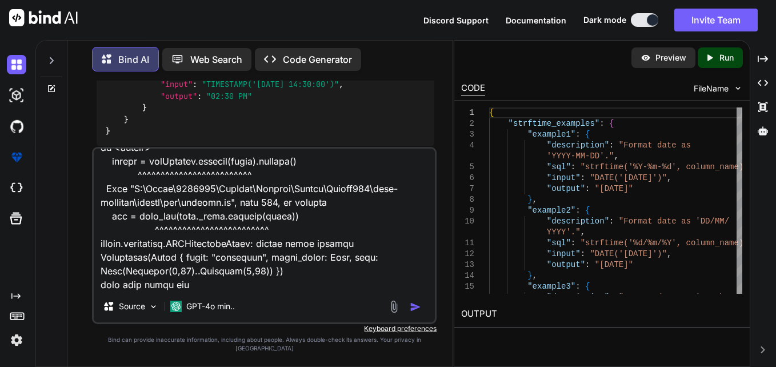
type textarea "┌─────┬────────────┬─────────────────────┬──────┐ │ id ┆ timestamp ┆ date_t ┆ s…"
type textarea "x"
type textarea "┌─────┬────────────┬─────────────────────┬──────┐ │ id ┆ timestamp ┆ date_t ┆ s…"
type textarea "x"
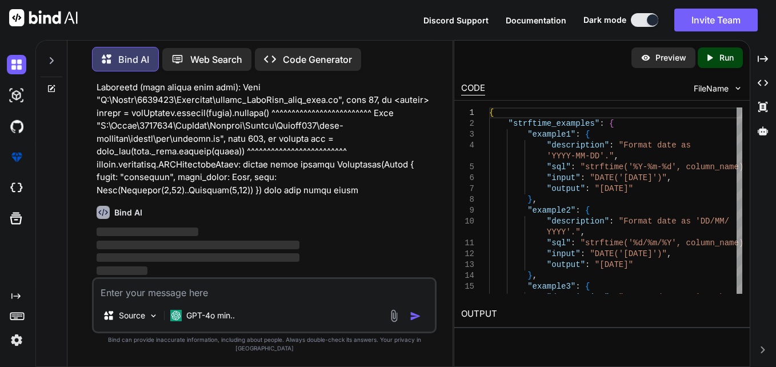
scroll to position [5289, 0]
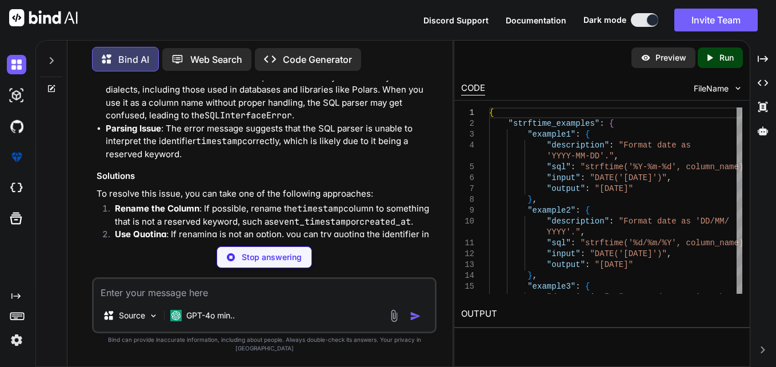
type textarea "x"
type textarea "SELECT "timestamp", date_t, secs FROM your_table_name"
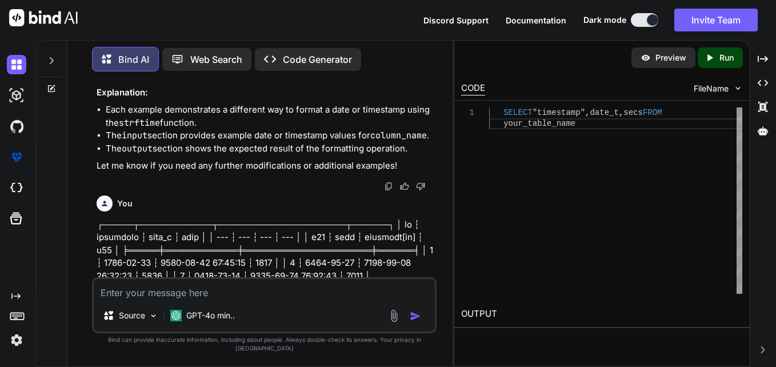
scroll to position [4753, 0]
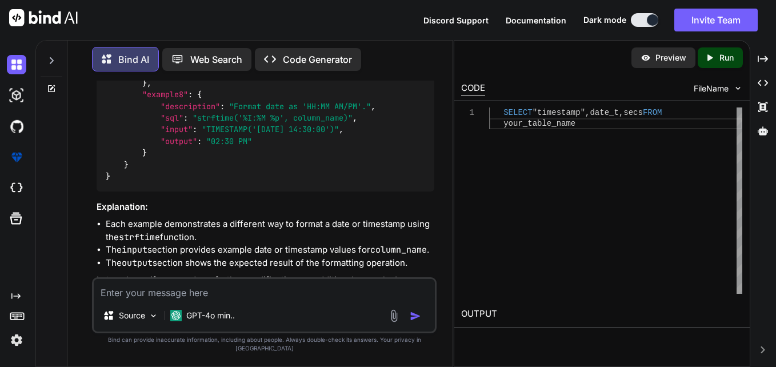
click at [296, 300] on textarea at bounding box center [264, 289] width 341 height 21
type textarea "a"
type textarea "x"
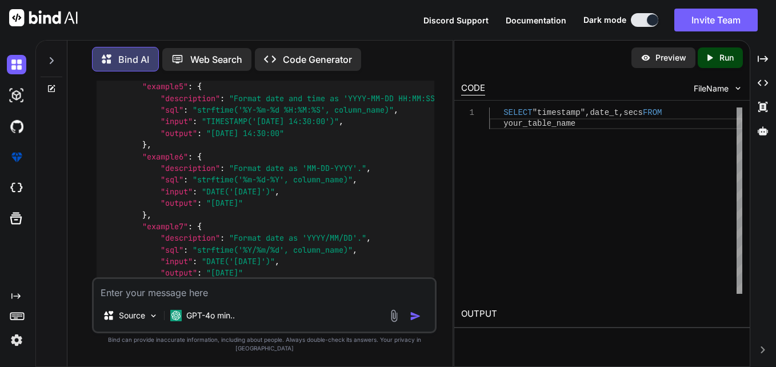
scroll to position [4485, 0]
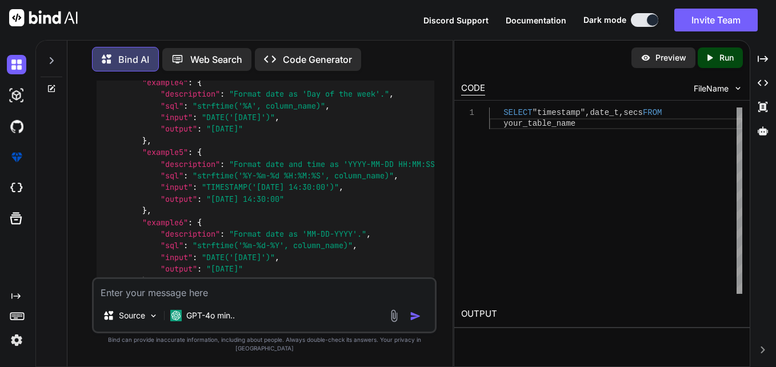
click at [283, 297] on textarea at bounding box center [264, 289] width 341 height 21
paste textarea "{ "strftime_examples": { "example1": { "description": "Format date as 'YYYY-MM-…"
type textarea "{ "strftime_examples": { "example1": { "description": "Format date as 'YYYY-MM-…"
type textarea "x"
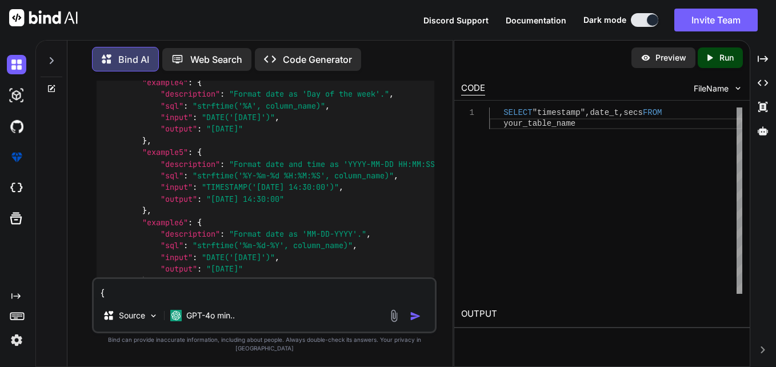
scroll to position [591, 0]
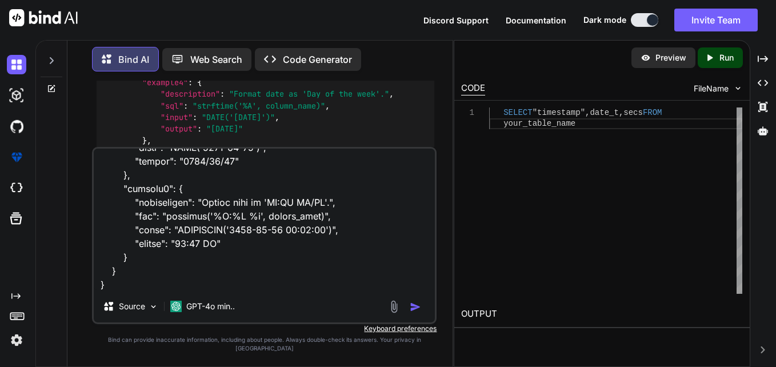
type textarea "{ "strftime_examples": { "example1": { "description": "Format date as 'YYYY-MM-…"
type textarea "x"
type textarea "{ "strftime_examples": { "example1": { "description": "Format date as 'YYYY-MM-…"
type textarea "x"
type textarea "{ "strftime_examples": { "example1": { "description": "Format date as 'YYYY-MM-…"
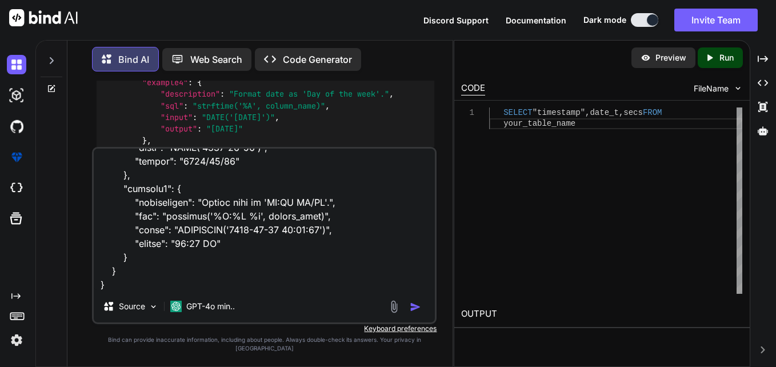
type textarea "x"
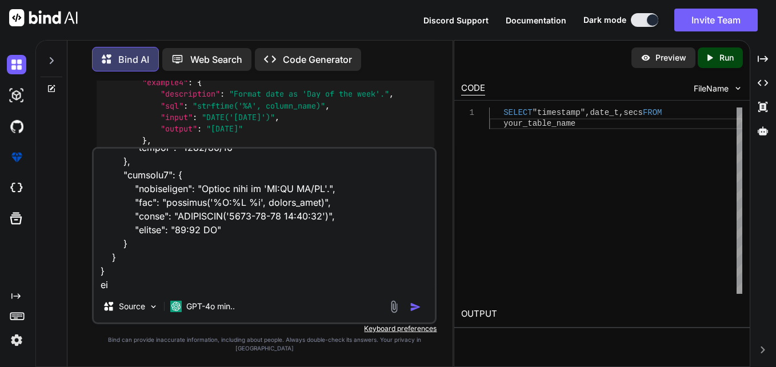
type textarea "{ "strftime_examples": { "example1": { "description": "Format date as 'YYYY-MM-…"
type textarea "x"
type textarea "{ "strftime_examples": { "example1": { "description": "Format date as 'YYYY-MM-…"
type textarea "x"
type textarea "{ "strftime_examples": { "example1": { "description": "Format date as 'YYYY-MM-…"
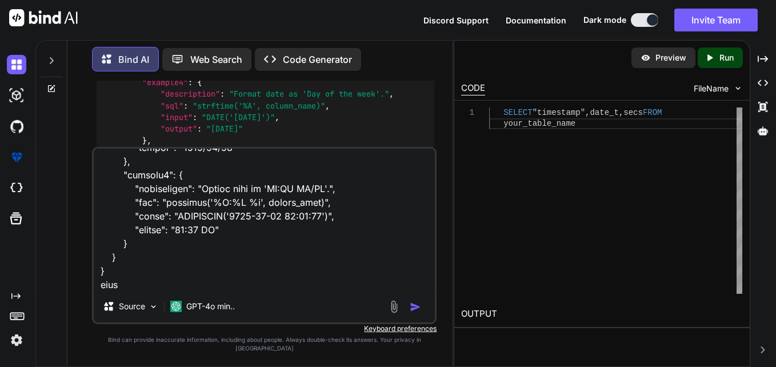
type textarea "x"
type textarea "{ "strftime_examples": { "example1": { "description": "Format date as 'YYYY-MM-…"
type textarea "x"
type textarea "{ "strftime_examples": { "example1": { "description": "Format date as 'YYYY-MM-…"
type textarea "x"
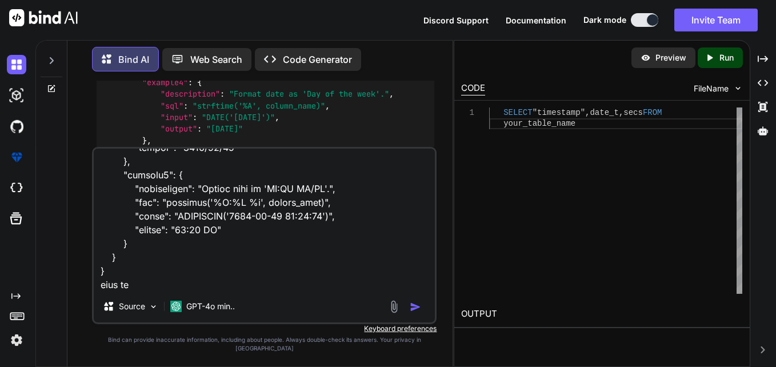
type textarea "{ "strftime_examples": { "example1": { "description": "Format date as 'YYYY-MM-…"
type textarea "x"
type textarea "{ "strftime_examples": { "example1": { "description": "Format date as 'YYYY-MM-…"
type textarea "x"
type textarea "{ "strftime_examples": { "example1": { "description": "Format date as 'YYYY-MM-…"
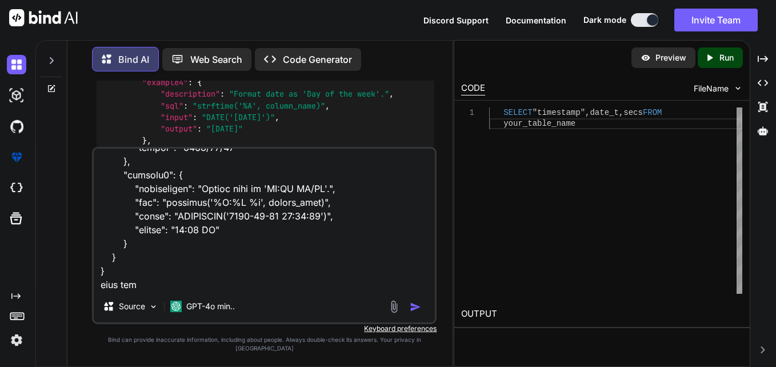
type textarea "x"
type textarea "{ "strftime_examples": { "example1": { "description": "Format date as 'YYYY-MM-…"
type textarea "x"
type textarea "{ "strftime_examples": { "example1": { "description": "Format date as 'YYYY-MM-…"
type textarea "x"
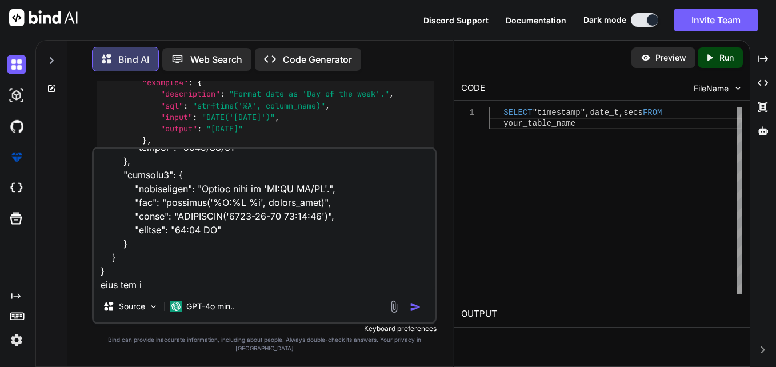
type textarea "{ "strftime_examples": { "example1": { "description": "Format date as 'YYYY-MM-…"
type textarea "x"
type textarea "{ "strftime_examples": { "example1": { "description": "Format date as 'YYYY-MM-…"
type textarea "x"
type textarea "{ "strftime_examples": { "example1": { "description": "Format date as 'YYYY-MM-…"
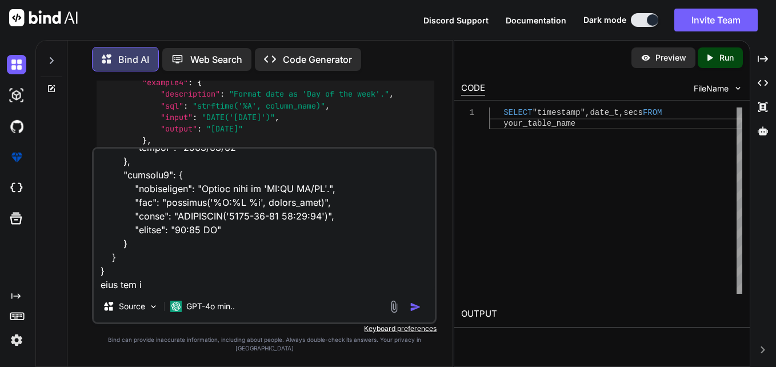
type textarea "x"
type textarea "{ "strftime_examples": { "example1": { "description": "Format date as 'YYYY-MM-…"
type textarea "x"
type textarea "{ "strftime_examples": { "example1": { "description": "Format date as 'YYYY-MM-…"
type textarea "x"
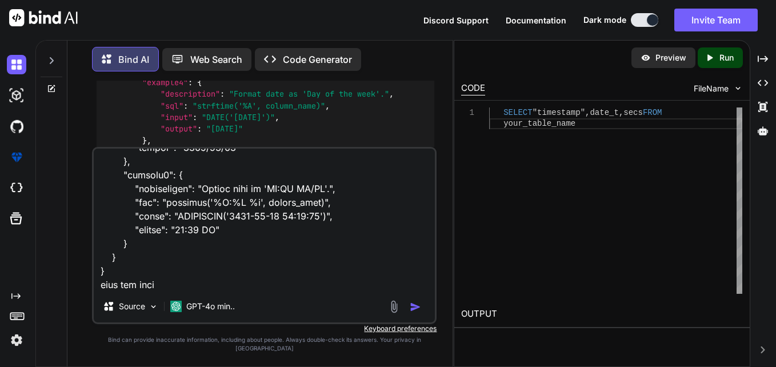
type textarea "{ "strftime_examples": { "example1": { "description": "Format date as 'YYYY-MM-…"
type textarea "x"
type textarea "{ "strftime_examples": { "example1": { "description": "Format date as 'YYYY-MM-…"
type textarea "x"
type textarea "{ "strftime_examples": { "example1": { "description": "Format date as 'YYYY-MM-…"
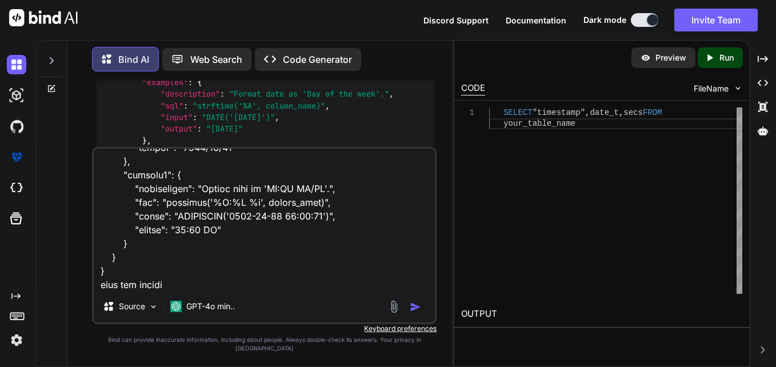
type textarea "x"
type textarea "{ "strftime_examples": { "example1": { "description": "Format date as 'YYYY-MM-…"
type textarea "x"
type textarea "{ "strftime_examples": { "example1": { "description": "Format date as 'YYYY-MM-…"
type textarea "x"
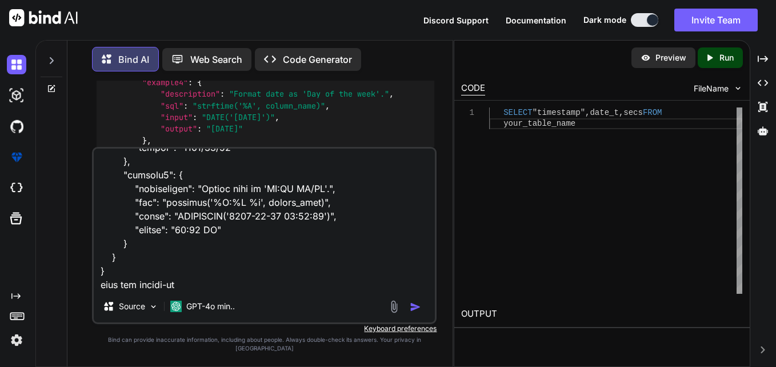
type textarea "{ "strftime_examples": { "example1": { "description": "Format date as 'YYYY-MM-…"
type textarea "x"
type textarea "{ "strftime_examples": { "example1": { "description": "Format date as 'YYYY-MM-…"
type textarea "x"
type textarea "{ "strftime_examples": { "example1": { "description": "Format date as 'YYYY-MM-…"
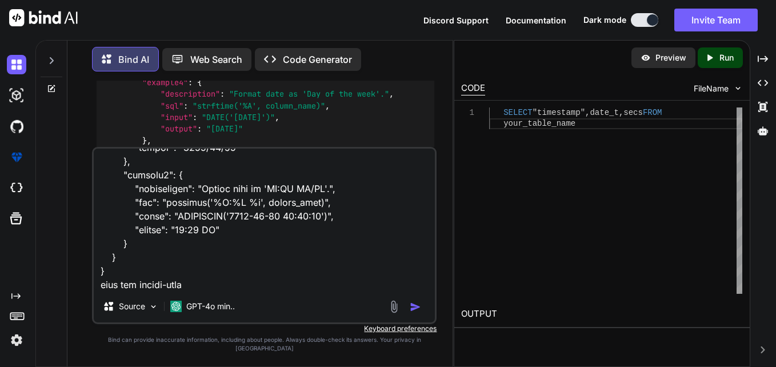
type textarea "x"
type textarea "{ "strftime_examples": { "example1": { "description": "Format date as 'YYYY-MM-…"
type textarea "x"
type textarea "{ "strftime_examples": { "example1": { "description": "Format date as 'YYYY-MM-…"
type textarea "x"
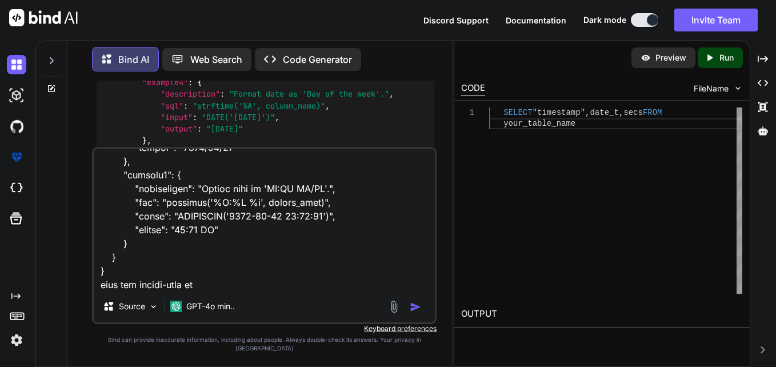
type textarea "{ "strftime_examples": { "example1": { "description": "Format date as 'YYYY-MM-…"
type textarea "x"
type textarea "{ "strftime_examples": { "example1": { "description": "Format date as 'YYYY-MM-…"
type textarea "x"
type textarea "{ "strftime_examples": { "example1": { "description": "Format date as 'YYYY-MM-…"
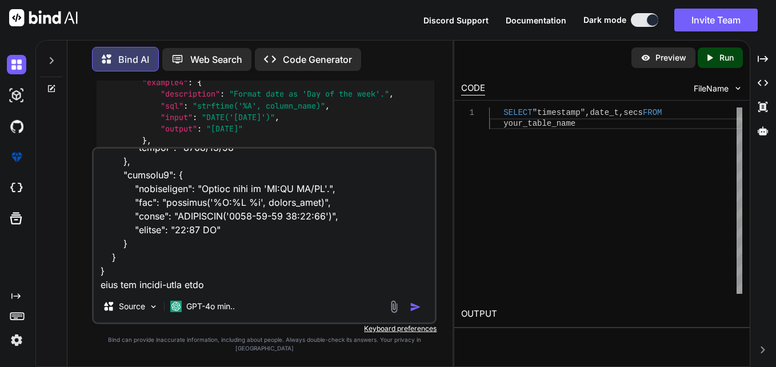
type textarea "x"
type textarea "{ "strftime_examples": { "example1": { "description": "Format date as 'YYYY-MM-…"
type textarea "x"
type textarea "{ "strftime_examples": { "example1": { "description": "Format date as 'YYYY-MM-…"
type textarea "x"
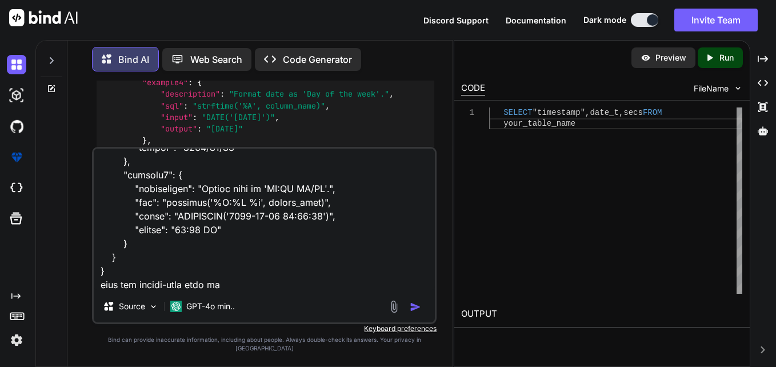
type textarea "{ "strftime_examples": { "example1": { "description": "Format date as 'YYYY-MM-…"
type textarea "x"
type textarea "{ "strftime_examples": { "example1": { "description": "Format date as 'YYYY-MM-…"
type textarea "x"
type textarea "{ "strftime_examples": { "example1": { "description": "Format date as 'YYYY-MM-…"
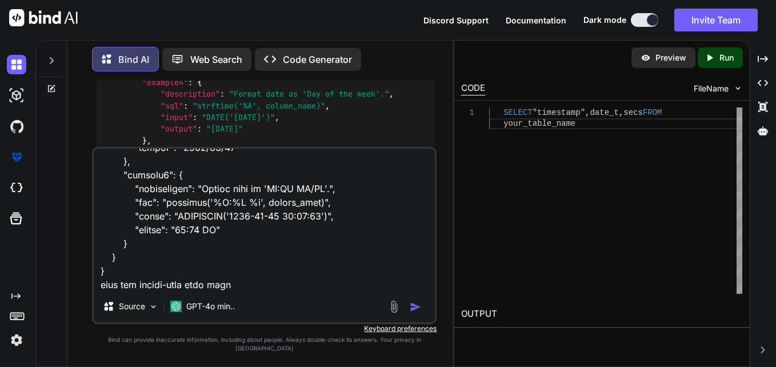
type textarea "x"
type textarea "{ "strftime_examples": { "example1": { "description": "Format date as 'YYYY-MM-…"
type textarea "x"
type textarea "{ "strftime_examples": { "example1": { "description": "Format date as 'YYYY-MM-…"
type textarea "x"
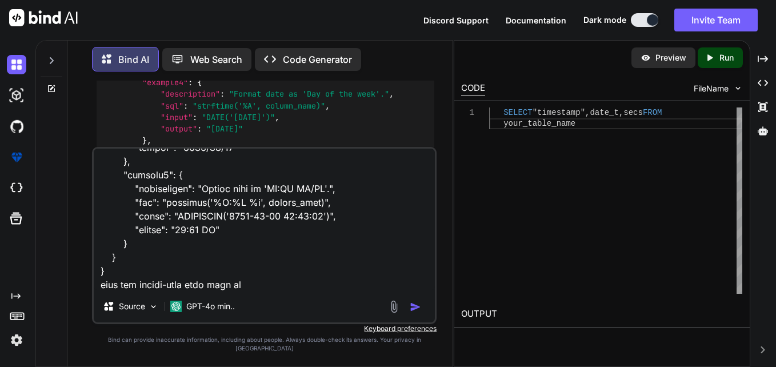
type textarea "{ "strftime_examples": { "example1": { "description": "Format date as 'YYYY-MM-…"
type textarea "x"
type textarea "{ "strftime_examples": { "example1": { "description": "Format date as 'YYYY-MM-…"
type textarea "x"
type textarea "{ "strftime_examples": { "example1": { "description": "Format date as 'YYYY-MM-…"
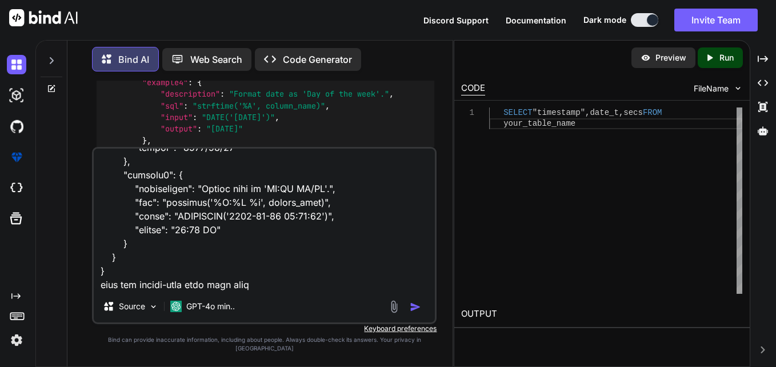
type textarea "x"
type textarea "{ "strftime_examples": { "example1": { "description": "Format date as 'YYYY-MM-…"
type textarea "x"
type textarea "{ "strftime_examples": { "example1": { "description": "Format date as 'YYYY-MM-…"
type textarea "x"
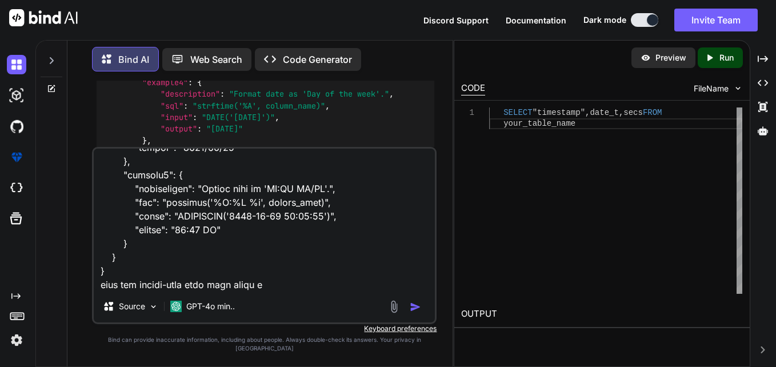
type textarea "{ "strftime_examples": { "example1": { "description": "Format date as 'YYYY-MM-…"
type textarea "x"
type textarea "{ "strftime_examples": { "example1": { "description": "Format date as 'YYYY-MM-…"
type textarea "x"
type textarea "{ "strftime_examples": { "example1": { "description": "Format date as 'YYYY-MM-…"
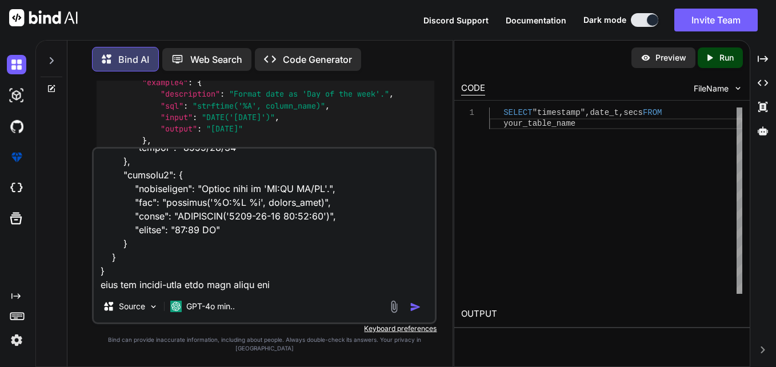
type textarea "x"
type textarea "{ "strftime_examples": { "example1": { "description": "Format date as 'YYYY-MM-…"
type textarea "x"
type textarea "{ "strftime_examples": { "example1": { "description": "Format date as 'YYYY-MM-…"
type textarea "x"
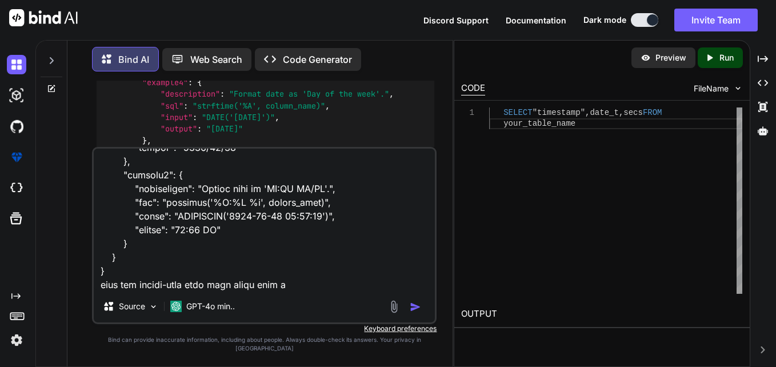
type textarea "{ "strftime_examples": { "example1": { "description": "Format date as 'YYYY-MM-…"
type textarea "x"
type textarea "{ "strftime_examples": { "example1": { "description": "Format date as 'YYYY-MM-…"
type textarea "x"
type textarea "{ "strftime_examples": { "example1": { "description": "Format date as 'YYYY-MM-…"
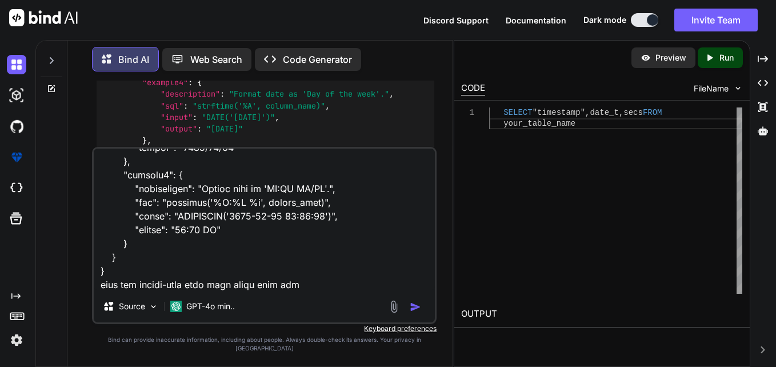
type textarea "x"
type textarea "{ "strftime_examples": { "example1": { "description": "Format date as 'YYYY-MM-…"
type textarea "x"
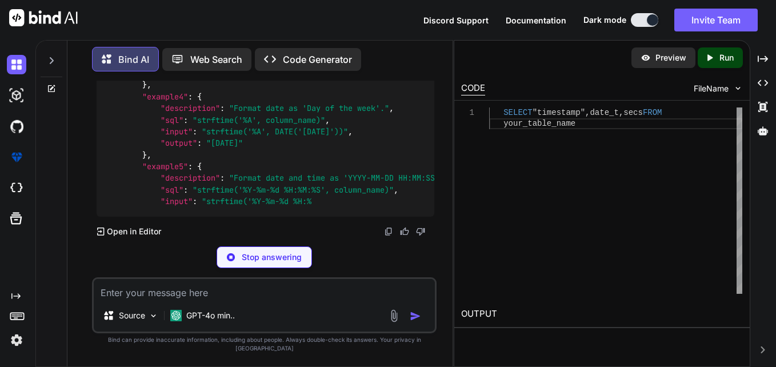
scroll to position [6477, 0]
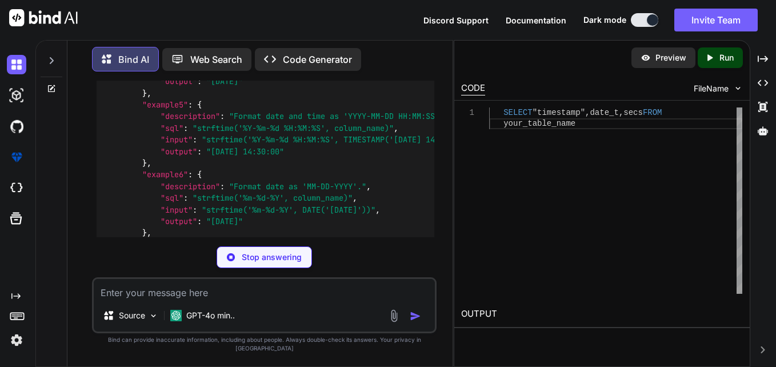
drag, startPoint x: 199, startPoint y: 186, endPoint x: 353, endPoint y: 184, distance: 154.4
copy span "strftime('%Y-%m-%d', column_name)"
click at [290, 299] on textarea at bounding box center [264, 289] width 341 height 21
paste textarea "strftime('%Y-%m-%d', column_name)"
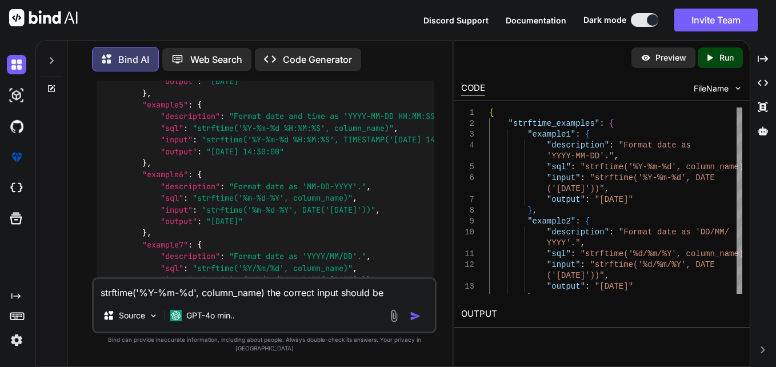
drag, startPoint x: 98, startPoint y: 303, endPoint x: 266, endPoint y: 301, distance: 167.5
click at [266, 300] on textarea "strftime('%Y-%m-%d', column_name) the correct input should be" at bounding box center [264, 289] width 341 height 21
click at [399, 300] on textarea "strftime('%Y-%m-%d', column_name) the correct input should be" at bounding box center [264, 289] width 341 height 21
paste textarea "strftime('%Y-%m-%d', column_name)"
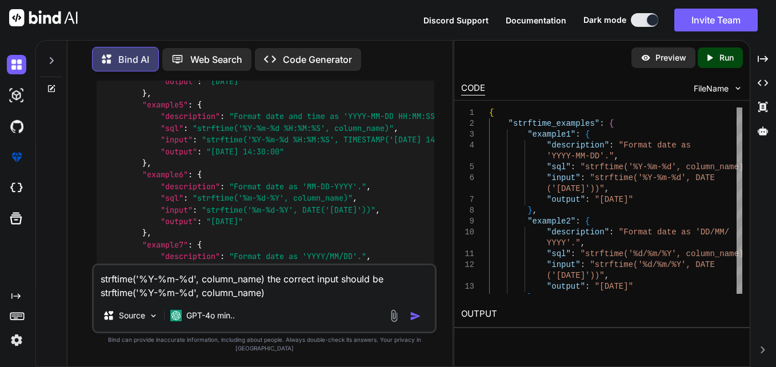
drag, startPoint x: 200, startPoint y: 304, endPoint x: 261, endPoint y: 300, distance: 61.3
click at [261, 300] on textarea "strftime('%Y-%m-%d', column_name) the correct input should be strftime('%Y-%m-%…" at bounding box center [264, 282] width 341 height 34
paste textarea "column_name"
drag, startPoint x: 417, startPoint y: 328, endPoint x: 410, endPoint y: 328, distance: 7.5
click at [417, 322] on img "button" at bounding box center [415, 315] width 11 height 11
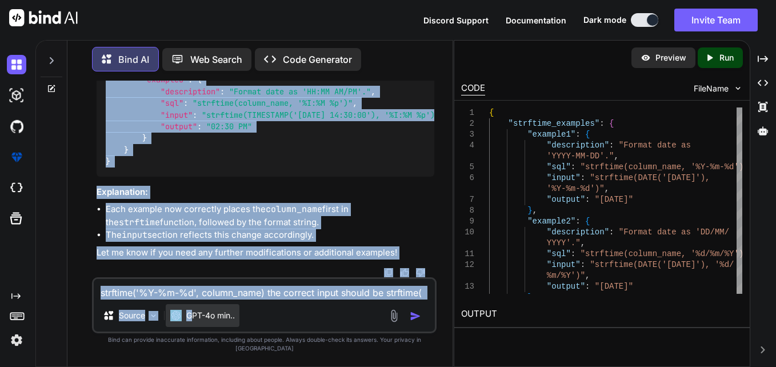
scroll to position [7925, 0]
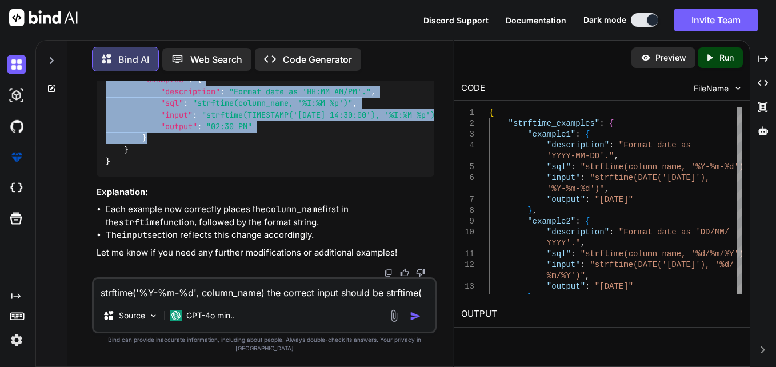
drag, startPoint x: 142, startPoint y: 218, endPoint x: 178, endPoint y: 144, distance: 82.1
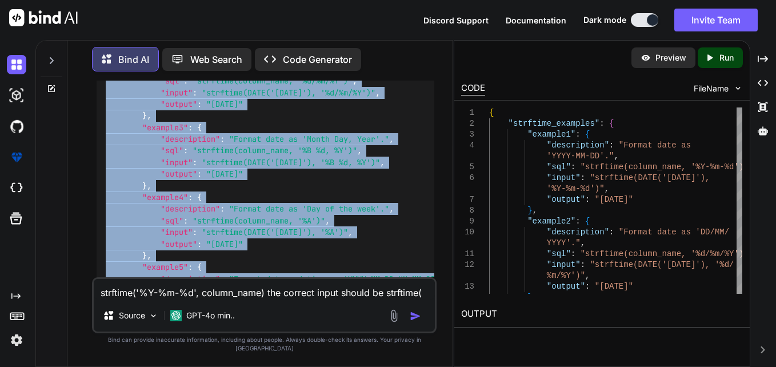
scroll to position [7296, 0]
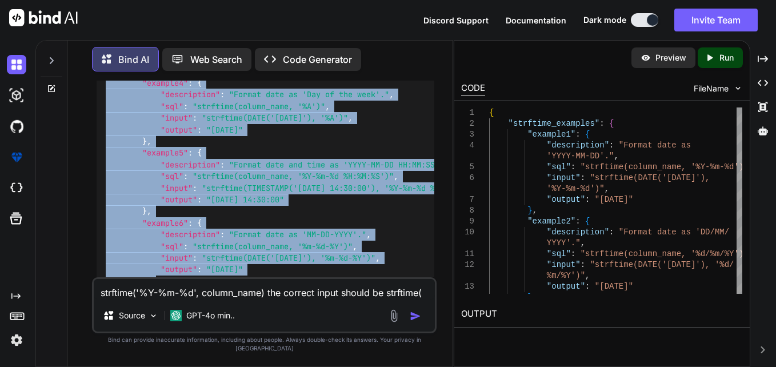
copy code ""example1" : { "description" : "Format date as 'YYYY-MM-DD'." , "sql" : "strfti…"
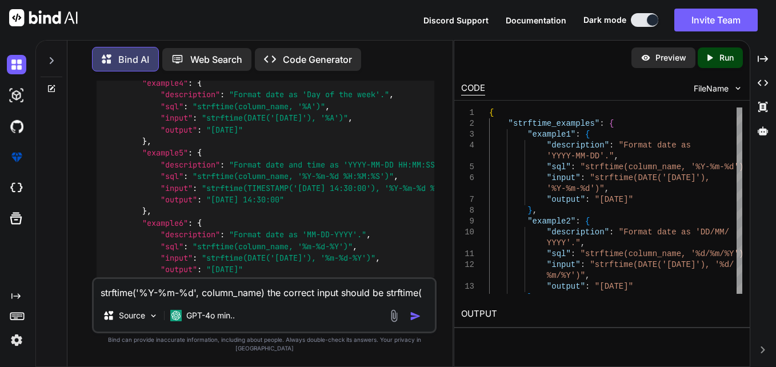
click at [321, 194] on div "{ "strftime_examples" : { "example1" : { "description" : "Format date as 'YYYY-…" at bounding box center [266, 147] width 338 height 624
click at [215, 298] on textarea "strftime('%Y-%m-%d', column_name) the correct input should be strftime( column_…" at bounding box center [264, 289] width 341 height 21
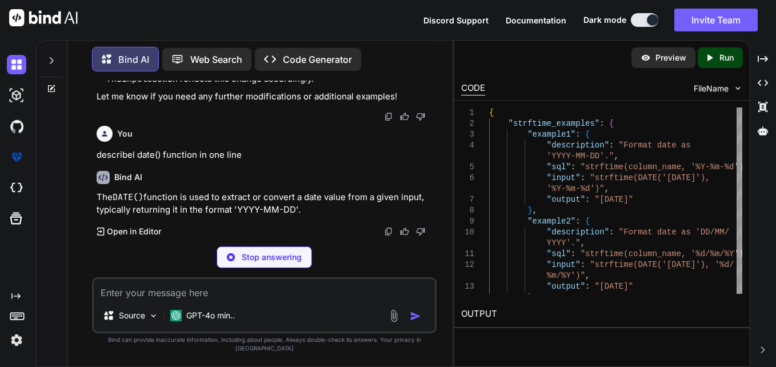
scroll to position [8041, 0]
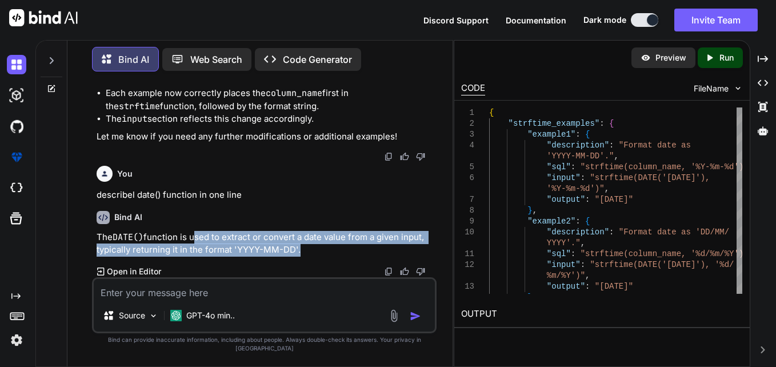
drag, startPoint x: 192, startPoint y: 247, endPoint x: 296, endPoint y: 257, distance: 103.9
click at [296, 257] on p "The DATE() function is used to extract or convert a date value from a given inp…" at bounding box center [266, 244] width 338 height 26
copy p "used to extract or convert a date value from a given input, typically returning…"
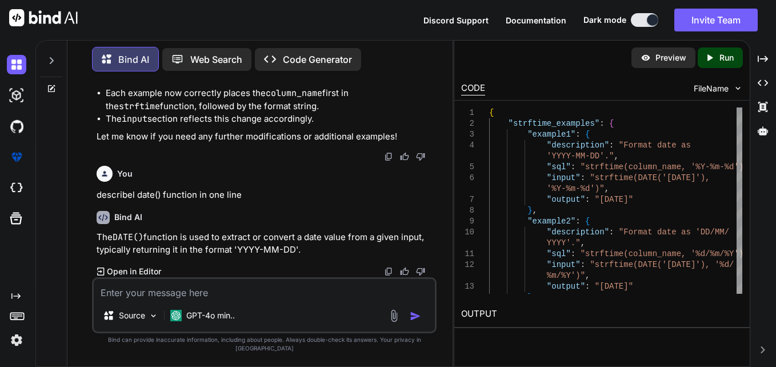
click at [256, 300] on textarea at bounding box center [264, 289] width 341 height 21
paste textarea "current_timestamp()"
paste textarea "(column_name + INTERVAL '3d')"
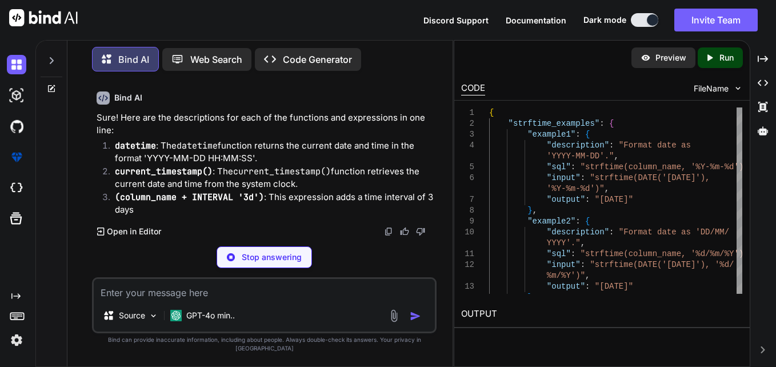
scroll to position [8280, 0]
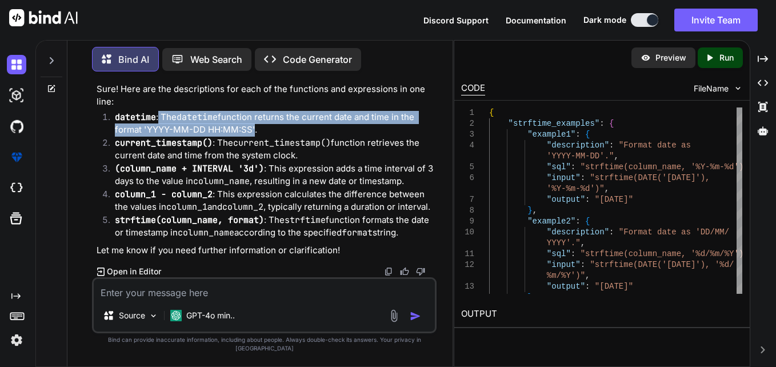
drag, startPoint x: 160, startPoint y: 161, endPoint x: 251, endPoint y: 180, distance: 93.4
click at [251, 137] on p "datetime : The datetime function returns the current date and time in the forma…" at bounding box center [275, 124] width 320 height 26
copy p "The datetime function returns the current date and time in the format 'YYYY-MM-…"
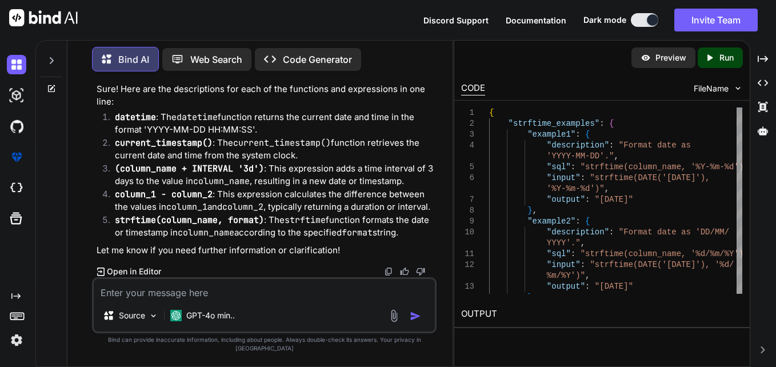
click at [289, 214] on p "column_1 - column_2 : This expression calculates the difference between the val…" at bounding box center [275, 201] width 320 height 26
drag, startPoint x: 296, startPoint y: 138, endPoint x: 96, endPoint y: 129, distance: 200.3
click at [96, 129] on div "You if we do column_1-column_2 it give in duration and i when i convert it into…" at bounding box center [265, 179] width 342 height 197
copy p "The DATE() function is used to extract or convert a date value from a given inp…"
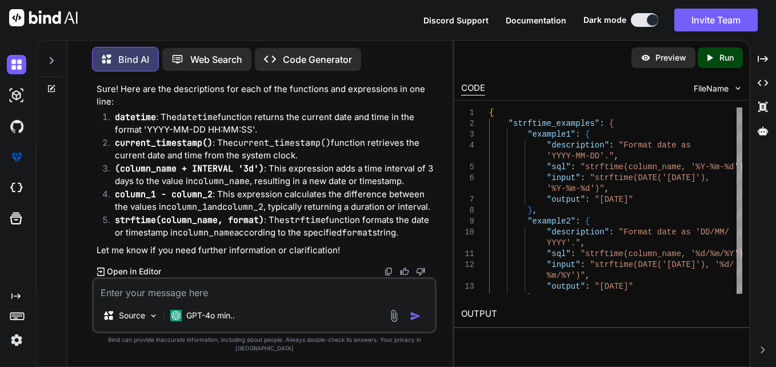
scroll to position [8274, 0]
click at [289, 188] on p "(column_name + INTERVAL '3d') : This expression adds a time interval of 3 days …" at bounding box center [275, 175] width 320 height 26
click at [253, 295] on textarea at bounding box center [264, 289] width 341 height 21
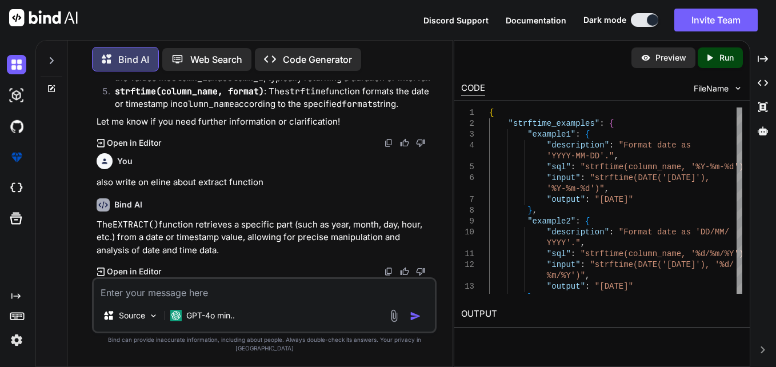
scroll to position [8460, 0]
drag, startPoint x: 95, startPoint y: 230, endPoint x: 189, endPoint y: 261, distance: 98.4
click at [189, 261] on div "You if we do column_1-column_2 it give in duration and i when i convert it into…" at bounding box center [265, 179] width 342 height 197
copy p "The EXTRACT() function retrieves a specific part (such as year, month, day, hou…"
click at [198, 257] on p "The EXTRACT() function retrieves a specific part (such as year, month, day, hou…" at bounding box center [266, 237] width 338 height 39
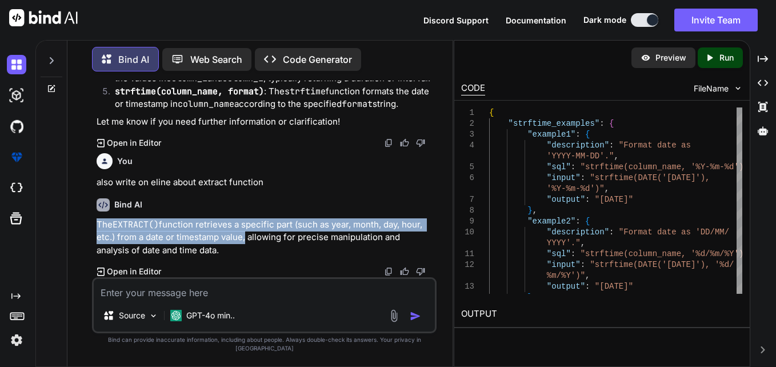
drag, startPoint x: 97, startPoint y: 228, endPoint x: 244, endPoint y: 246, distance: 148.2
click at [244, 246] on p "The EXTRACT() function retrieves a specific part (such as year, month, day, hou…" at bounding box center [266, 237] width 338 height 39
copy p "The EXTRACT() function retrieves a specific part (such as year, month, day, hou…"
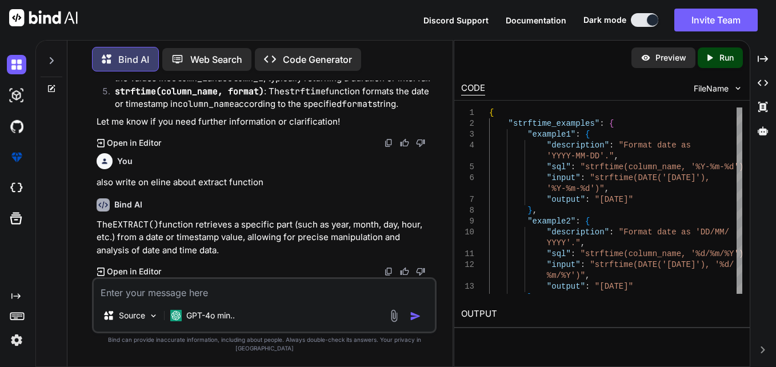
drag, startPoint x: 270, startPoint y: 145, endPoint x: 417, endPoint y: 157, distance: 147.4
click at [417, 59] on p "(column_name + INTERVAL '3d') : This expression adds a time interval of 3 days …" at bounding box center [275, 47] width 320 height 26
drag, startPoint x: 114, startPoint y: 145, endPoint x: 262, endPoint y: 145, distance: 148.1
click at [262, 59] on li "(column_name + INTERVAL '3d') : This expression adds a time interval of 3 days …" at bounding box center [270, 47] width 329 height 26
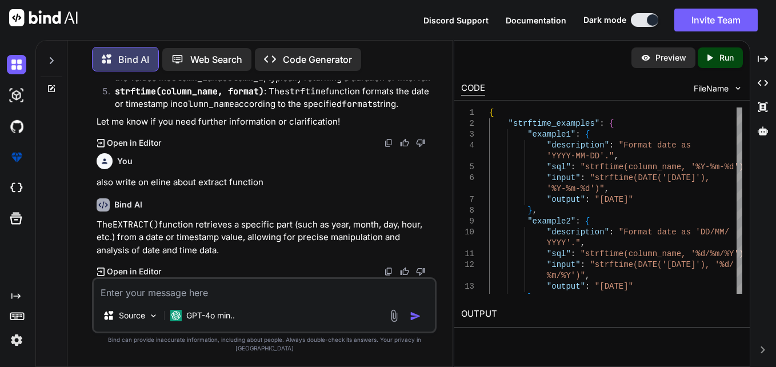
copy code "(column_name + INTERVAL '3d')"
click at [237, 296] on textarea at bounding box center [264, 289] width 341 height 21
paste textarea "(column_name + INTERVAL '3d')"
click at [238, 298] on textarea "(column_name + INTERVAL '3d')" at bounding box center [264, 289] width 341 height 21
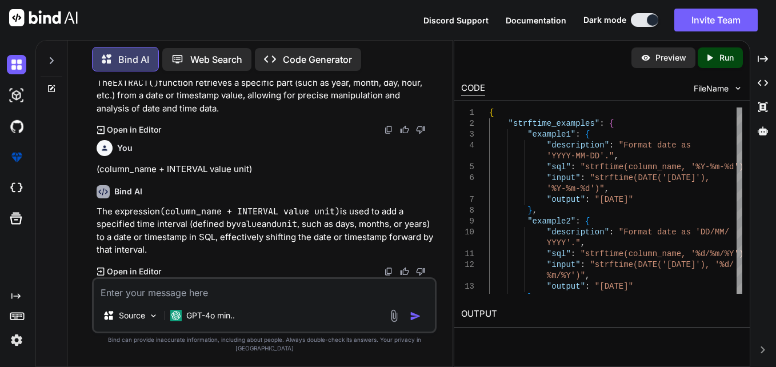
scroll to position [8601, 0]
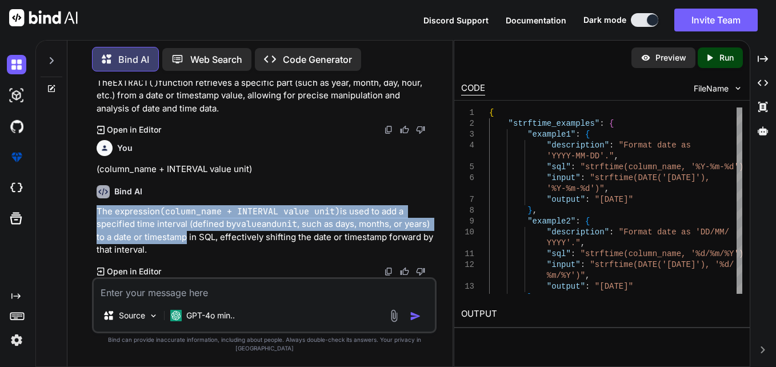
drag, startPoint x: 98, startPoint y: 216, endPoint x: 214, endPoint y: 242, distance: 119.6
click at [214, 242] on p "The expression (column_name + INTERVAL value unit) is used to add a specified t…" at bounding box center [266, 230] width 338 height 51
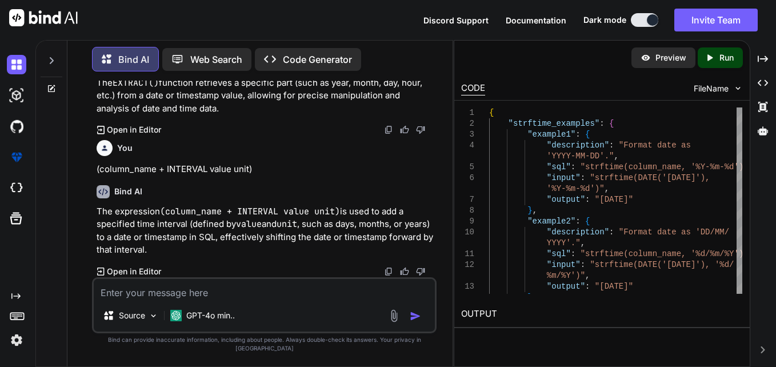
click at [248, 250] on p "The expression (column_name + INTERVAL value unit) is used to add a specified t…" at bounding box center [266, 230] width 338 height 51
click at [306, 176] on p "(column_name + INTERVAL value unit)" at bounding box center [266, 169] width 338 height 13
drag, startPoint x: 217, startPoint y: 149, endPoint x: 293, endPoint y: 164, distance: 77.9
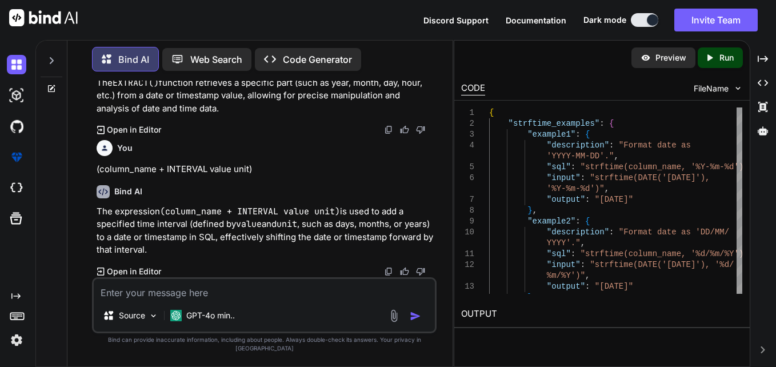
drag, startPoint x: 218, startPoint y: 203, endPoint x: 273, endPoint y: 229, distance: 60.6
drag, startPoint x: 270, startPoint y: 182, endPoint x: 409, endPoint y: 197, distance: 140.3
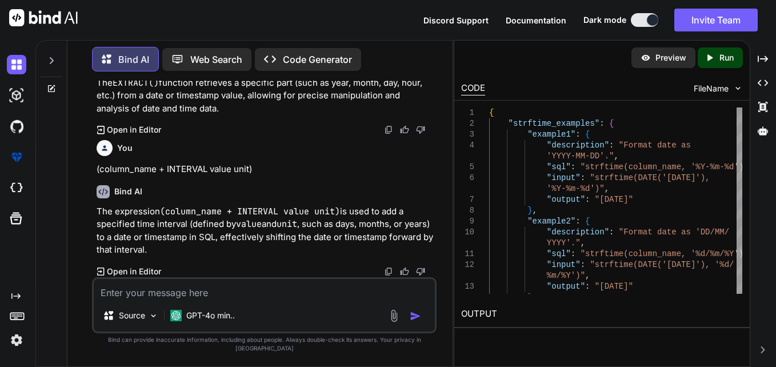
click at [251, 289] on textarea at bounding box center [264, 289] width 341 height 21
click at [266, 240] on p "The expression (column_name + INTERVAL value unit) is used to add a specified t…" at bounding box center [266, 230] width 338 height 51
click at [250, 300] on textarea at bounding box center [264, 289] width 341 height 21
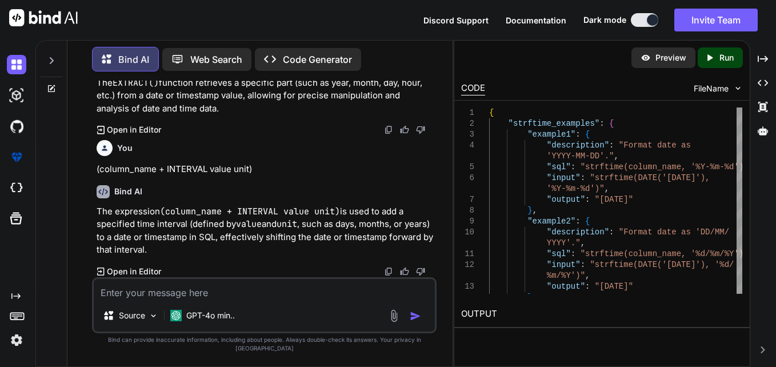
click at [245, 300] on textarea at bounding box center [264, 289] width 341 height 21
paste textarea "{"example1":{"description":"Format date as 'YYYY-MM-DD'.","sql":"strftime(colum…"
click at [232, 293] on textarea at bounding box center [264, 289] width 341 height 21
paste textarea "CONCAT(column_names) write column_name , seperated"
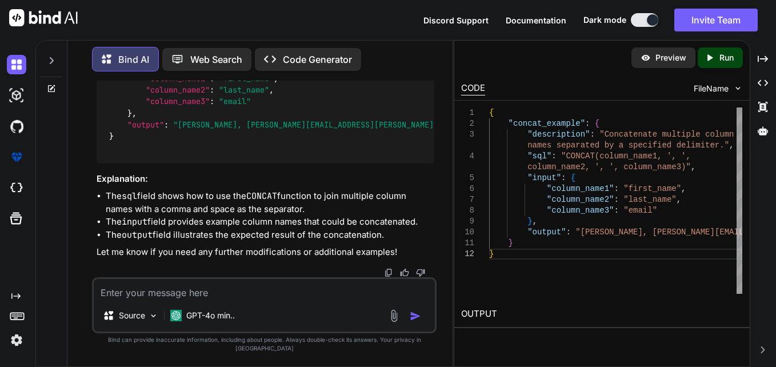
scroll to position [0, 10]
click at [318, 310] on div "Source GPT-4o min.." at bounding box center [264, 305] width 345 height 56
click at [293, 300] on textarea at bounding box center [264, 289] width 341 height 21
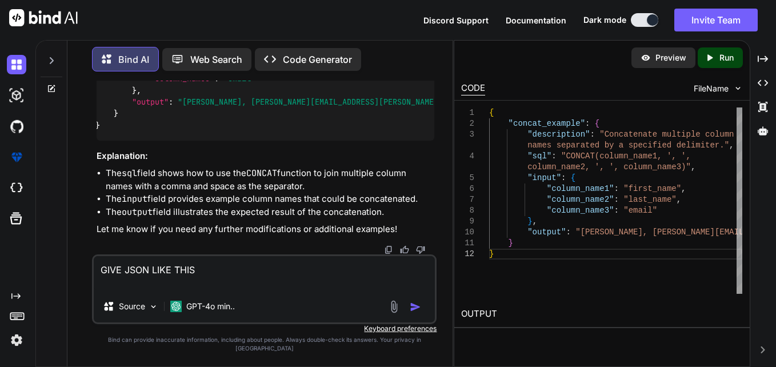
paste textarea "{ "example1": { "description": "Format date or datetime as 'YYYY-MM-DD'.", "sql…"
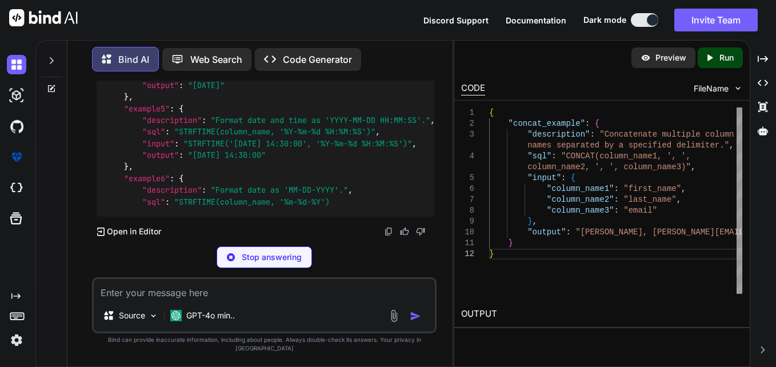
scroll to position [9654, 0]
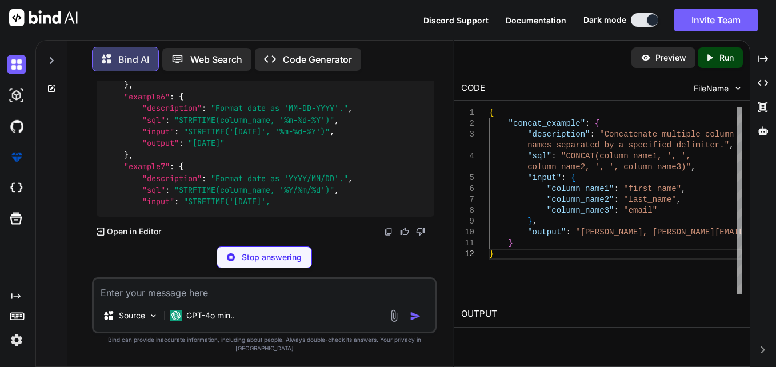
drag, startPoint x: 221, startPoint y: 310, endPoint x: 220, endPoint y: 304, distance: 6.3
click at [220, 310] on div "Source GPT-4o min.." at bounding box center [264, 305] width 345 height 56
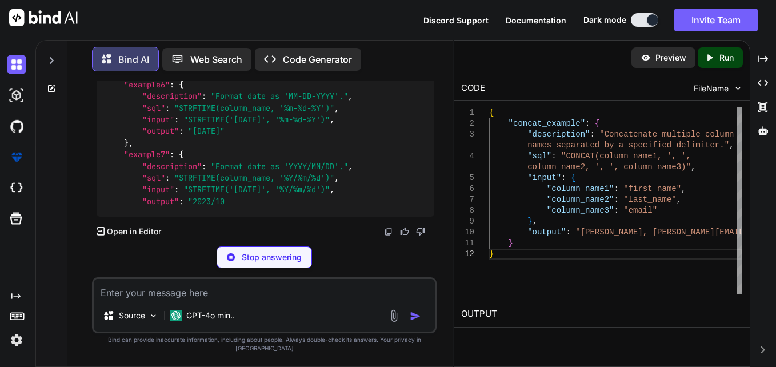
click at [223, 295] on textarea at bounding box center [264, 289] width 341 height 21
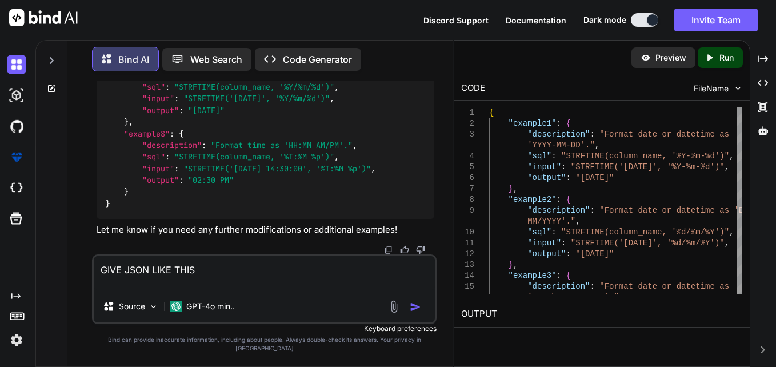
paste textarea "{ "example1": { "description": "Format date or datetime as 'YYYY-MM-DD'.", "sql…"
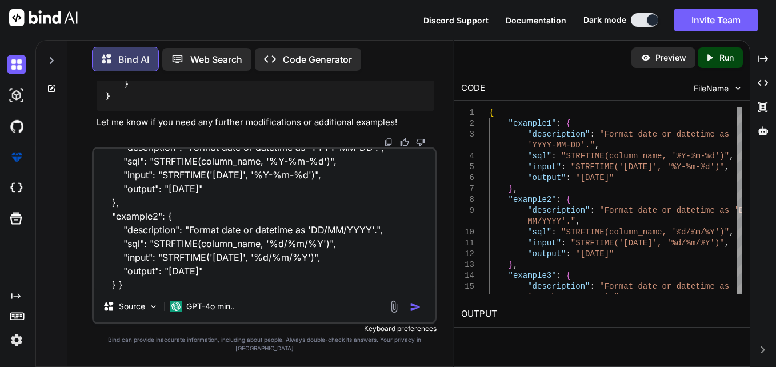
scroll to position [70, 0]
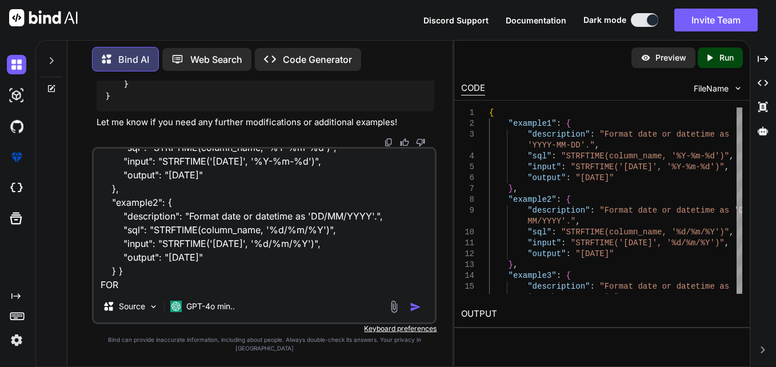
paste textarea "{ "example1": { "description": "Format date or datetime as 'YYYY-MM-DD'.", "sql…"
paste textarea "CONCAT(column_names) write column_name , seperated"
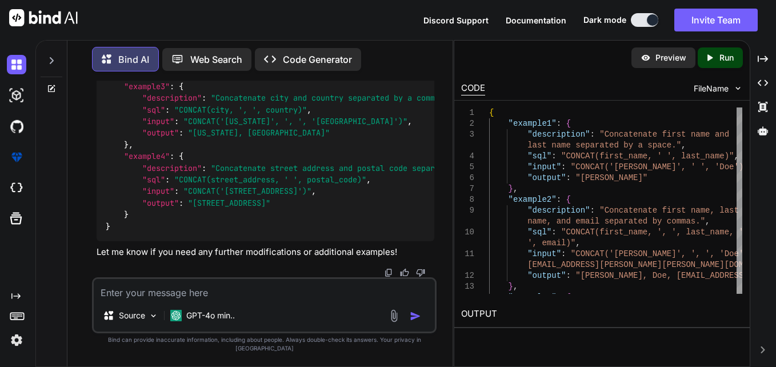
scroll to position [10170, 0]
drag, startPoint x: 175, startPoint y: 198, endPoint x: 344, endPoint y: 197, distance: 168.7
click at [344, 197] on code "{ "example1" : { "description" : "Concatenate first name and last name separate…" at bounding box center [378, 80] width 544 height 303
drag, startPoint x: 344, startPoint y: 197, endPoint x: 210, endPoint y: 206, distance: 134.1
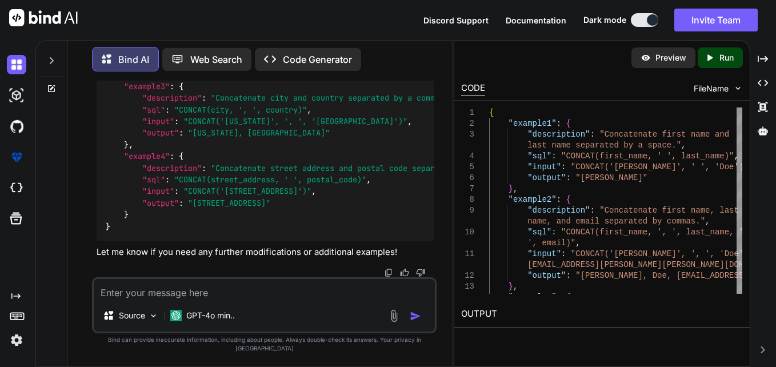
drag, startPoint x: 144, startPoint y: 198, endPoint x: 344, endPoint y: 197, distance: 200.1
click at [344, 197] on code "{ "example1" : { "description" : "Concatenate first name and last name separate…" at bounding box center [378, 80] width 544 height 303
click at [288, 299] on textarea at bounding box center [264, 289] width 341 height 21
paste textarea ""sql": "CONCAT(first_name, ' ', last_name)""
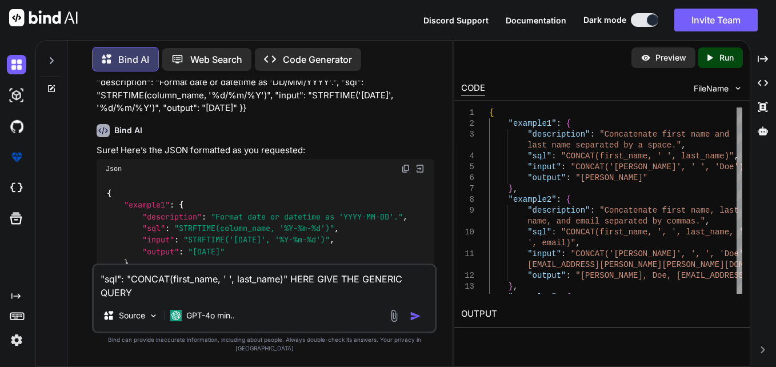
scroll to position [0, 124]
drag, startPoint x: 170, startPoint y: 153, endPoint x: 337, endPoint y: 160, distance: 167.6
click at [231, 295] on textarea ""sql": "CONCAT(first_name, ' ', last_name)" HERE GIVE THE GENERIC QUERY" at bounding box center [264, 282] width 341 height 34
paste textarea "CONCAT(column_name1, ', ', column_name2, ', ', column_name3)"
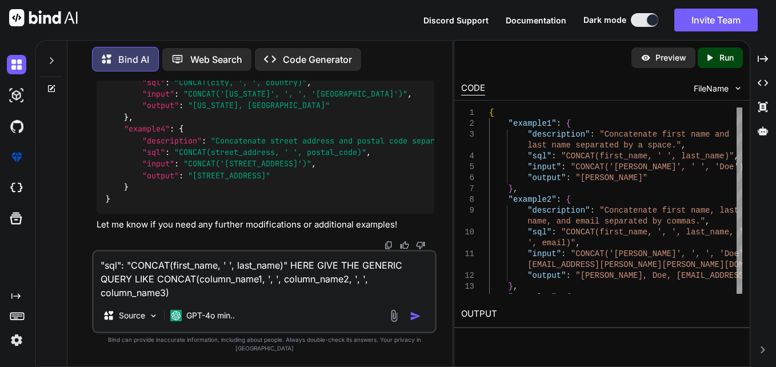
scroll to position [10426, 0]
click at [412, 321] on img "button" at bounding box center [415, 315] width 11 height 11
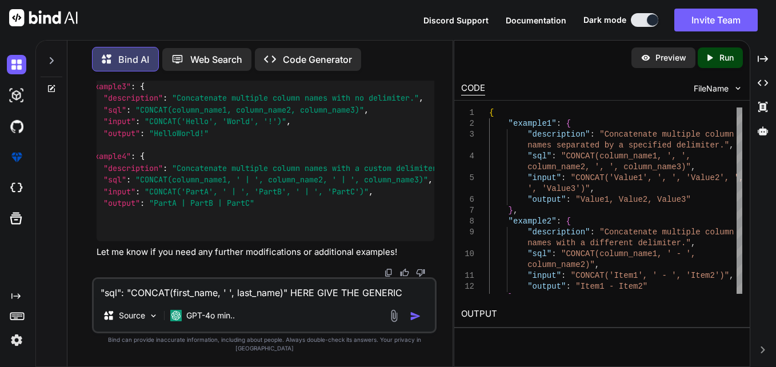
scroll to position [0, 124]
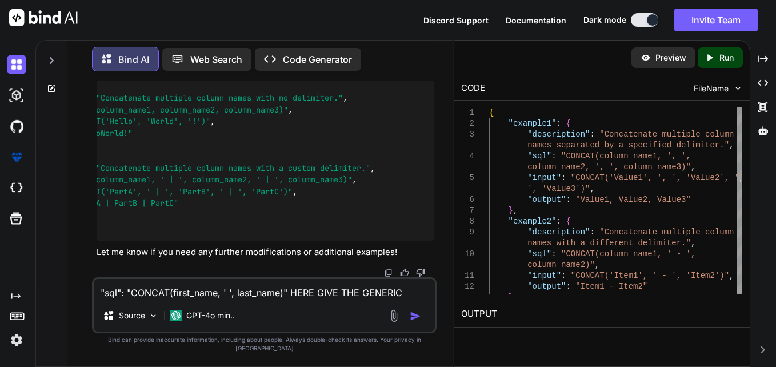
drag, startPoint x: 144, startPoint y: 105, endPoint x: 409, endPoint y: 109, distance: 265.9
click at [409, 109] on div "{ "example1" : { "description" : "Concatenate multiple column names separated b…" at bounding box center [266, 80] width 338 height 321
click at [232, 295] on textarea ""sql": "CONCAT(first_name, ' ', last_name)" HERE GIVE THE GENERIC QUERY LIKE CO…" at bounding box center [264, 289] width 341 height 21
paste textarea ""sql": "CONCAT(column_name1, ', ', column_name2, ', ', column_name3)","
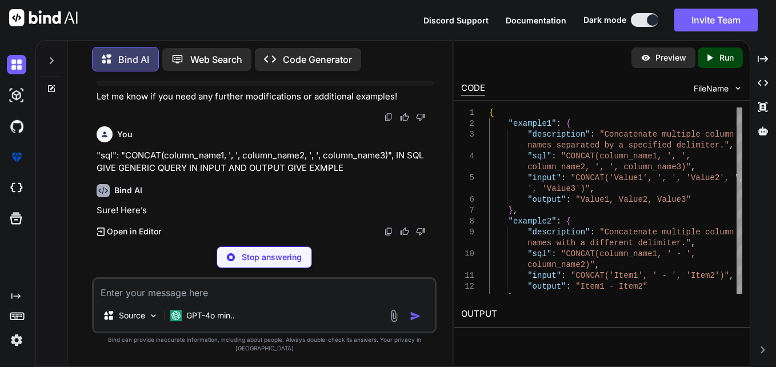
scroll to position [11015, 0]
